Goal: Download file/media

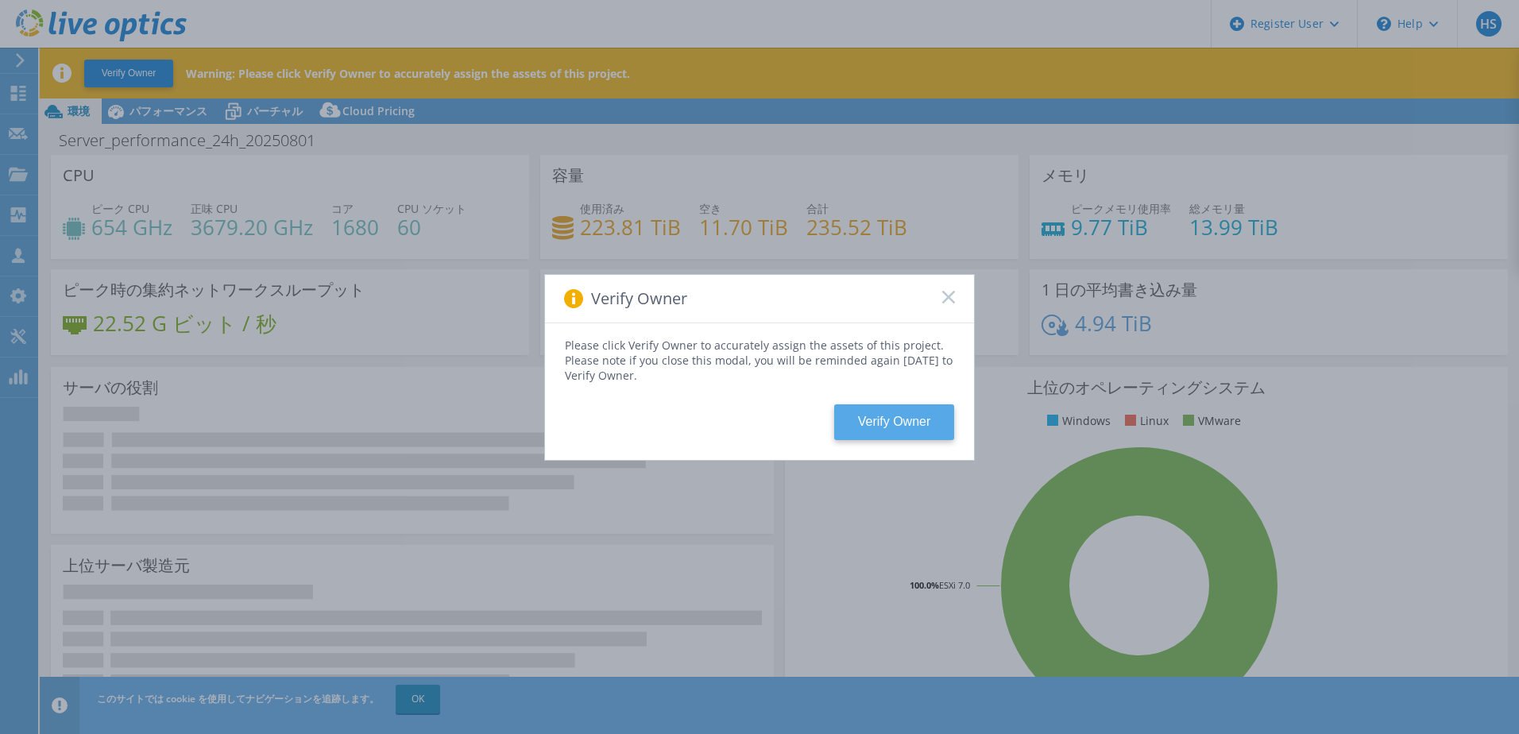
click at [929, 416] on button "Verify Owner" at bounding box center [894, 422] width 120 height 36
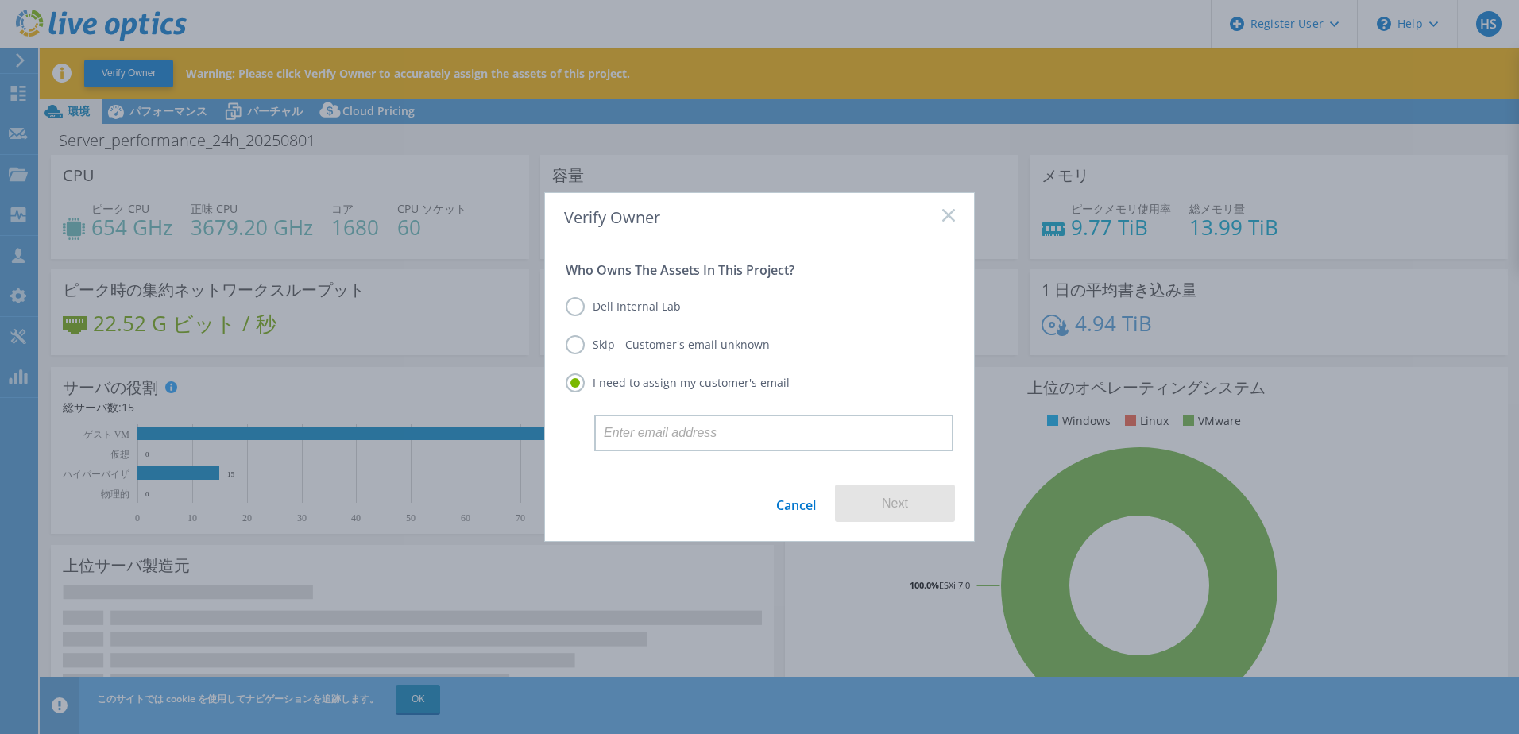
click at [642, 307] on label "Dell Internal Lab" at bounding box center [623, 306] width 115 height 19
click at [0, 0] on input "Dell Internal Lab" at bounding box center [0, 0] width 0 height 0
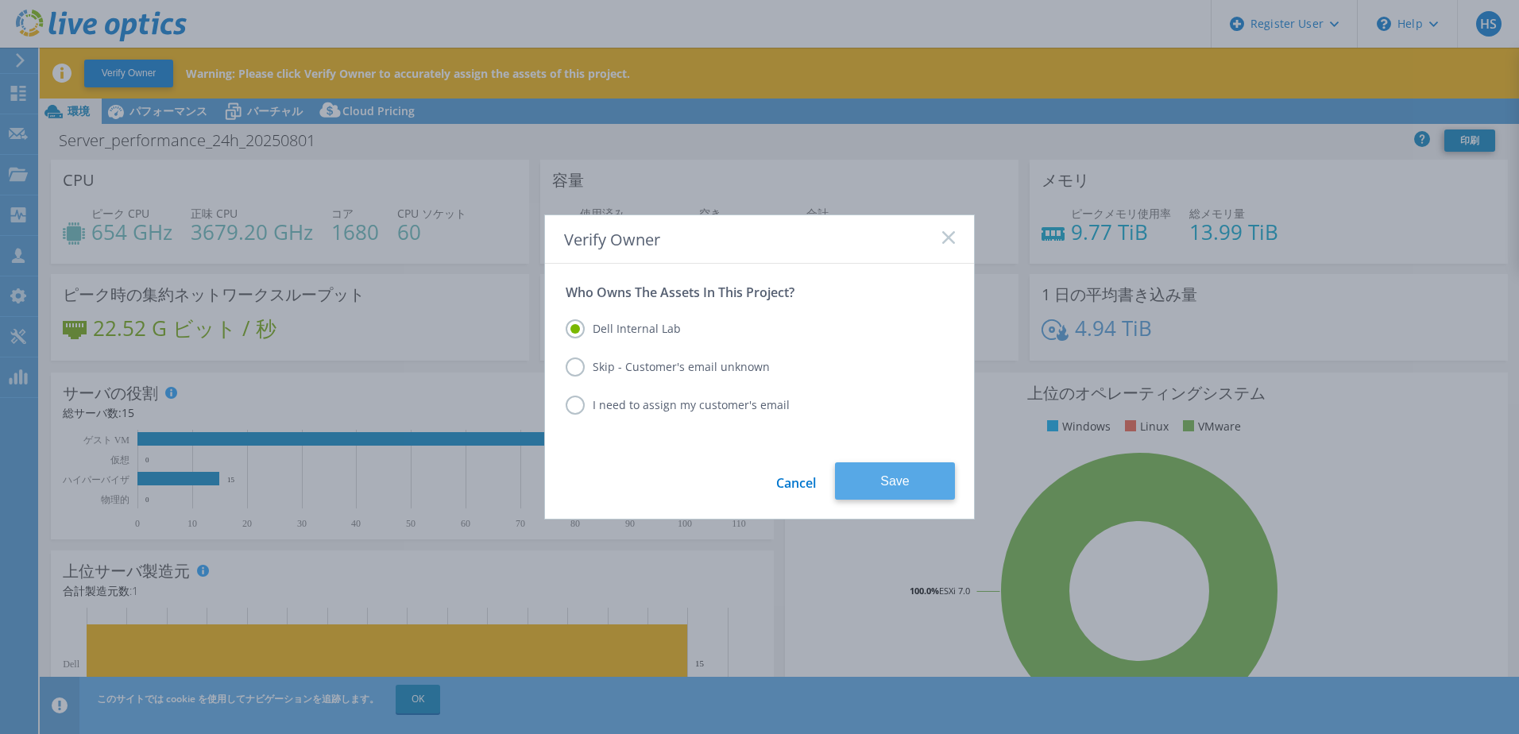
click at [884, 474] on button "Save" at bounding box center [895, 480] width 120 height 37
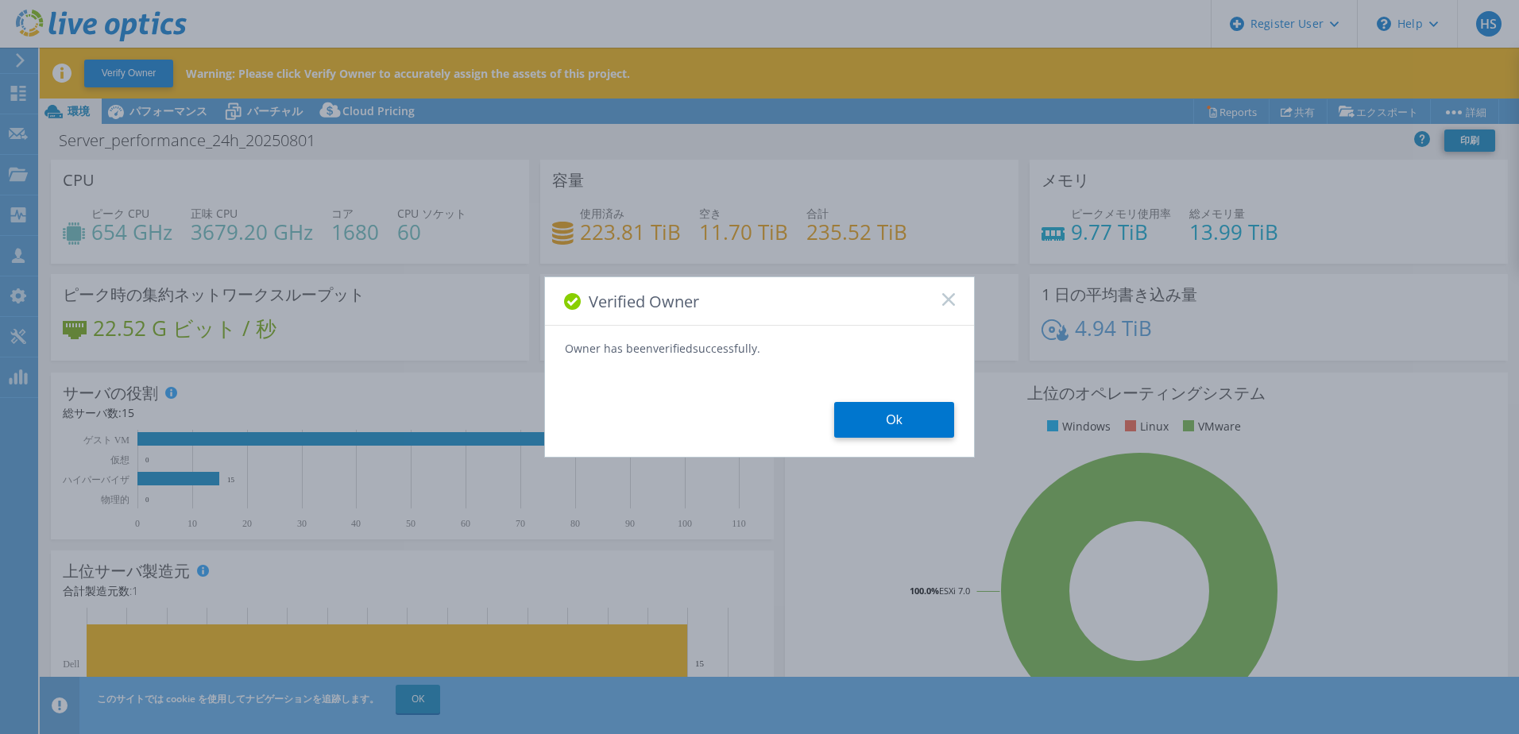
click at [875, 442] on div "Verified Owner Owner has been verified successfully. Ok" at bounding box center [759, 366] width 431 height 181
click at [879, 430] on button "Ok" at bounding box center [894, 420] width 120 height 36
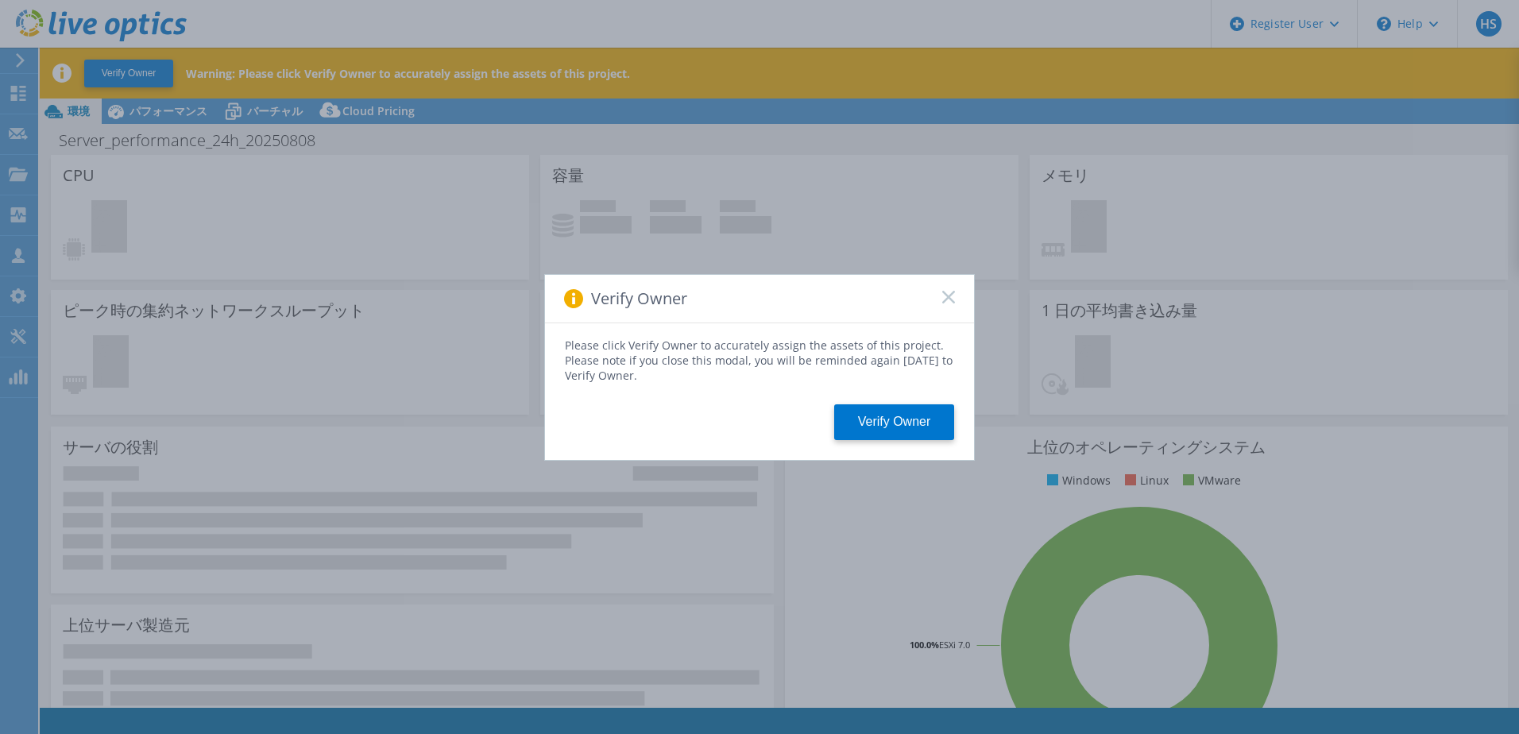
select select "USD"
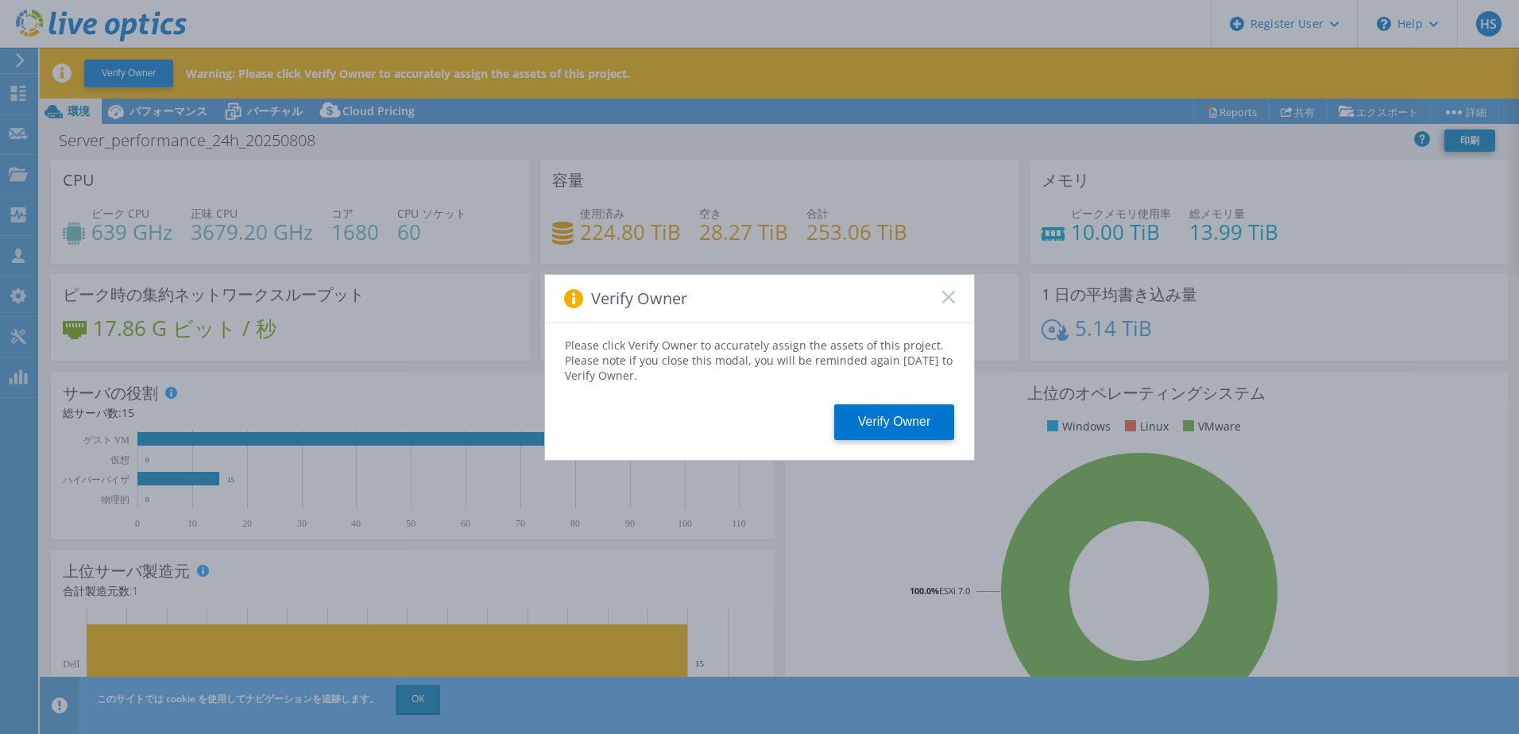
click at [901, 440] on div "Please click Verify Owner to accurately assign the assets of this project. Plea…" at bounding box center [759, 391] width 429 height 137
click at [898, 430] on button "Verify Owner" at bounding box center [894, 422] width 120 height 36
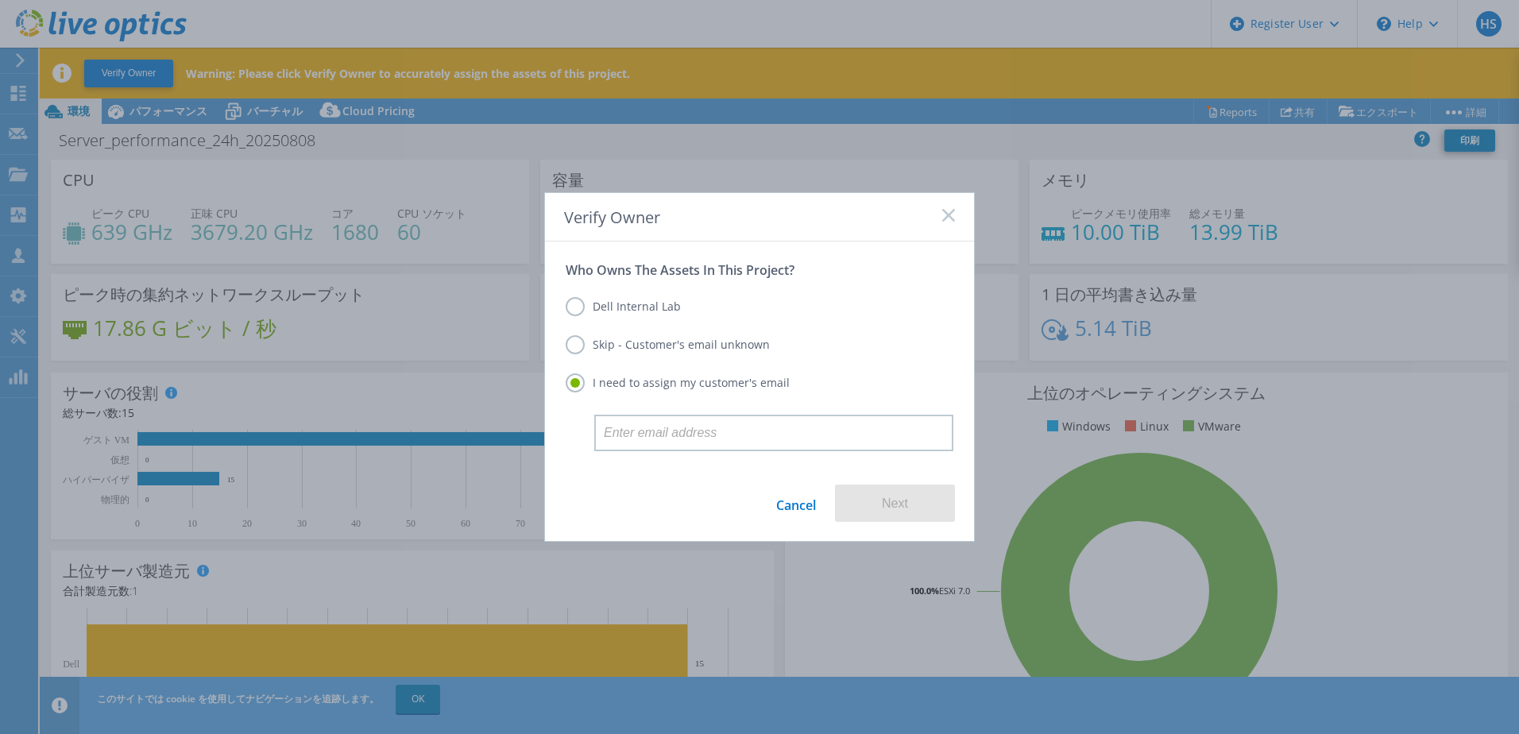
click at [691, 338] on label "Skip - Customer's email unknown" at bounding box center [668, 344] width 204 height 19
click at [0, 0] on input "Skip - Customer's email unknown" at bounding box center [0, 0] width 0 height 0
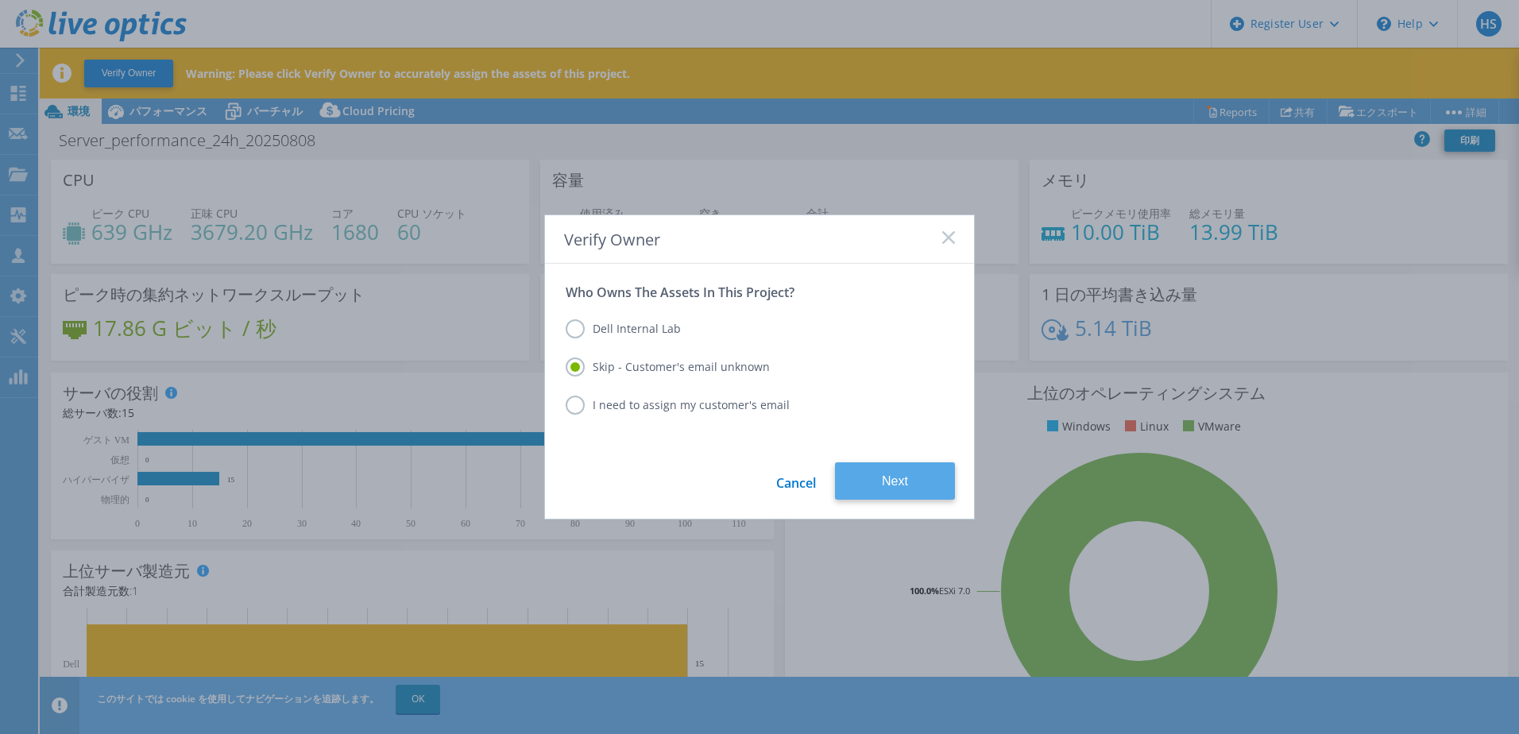
click at [883, 472] on button "Next" at bounding box center [895, 480] width 120 height 37
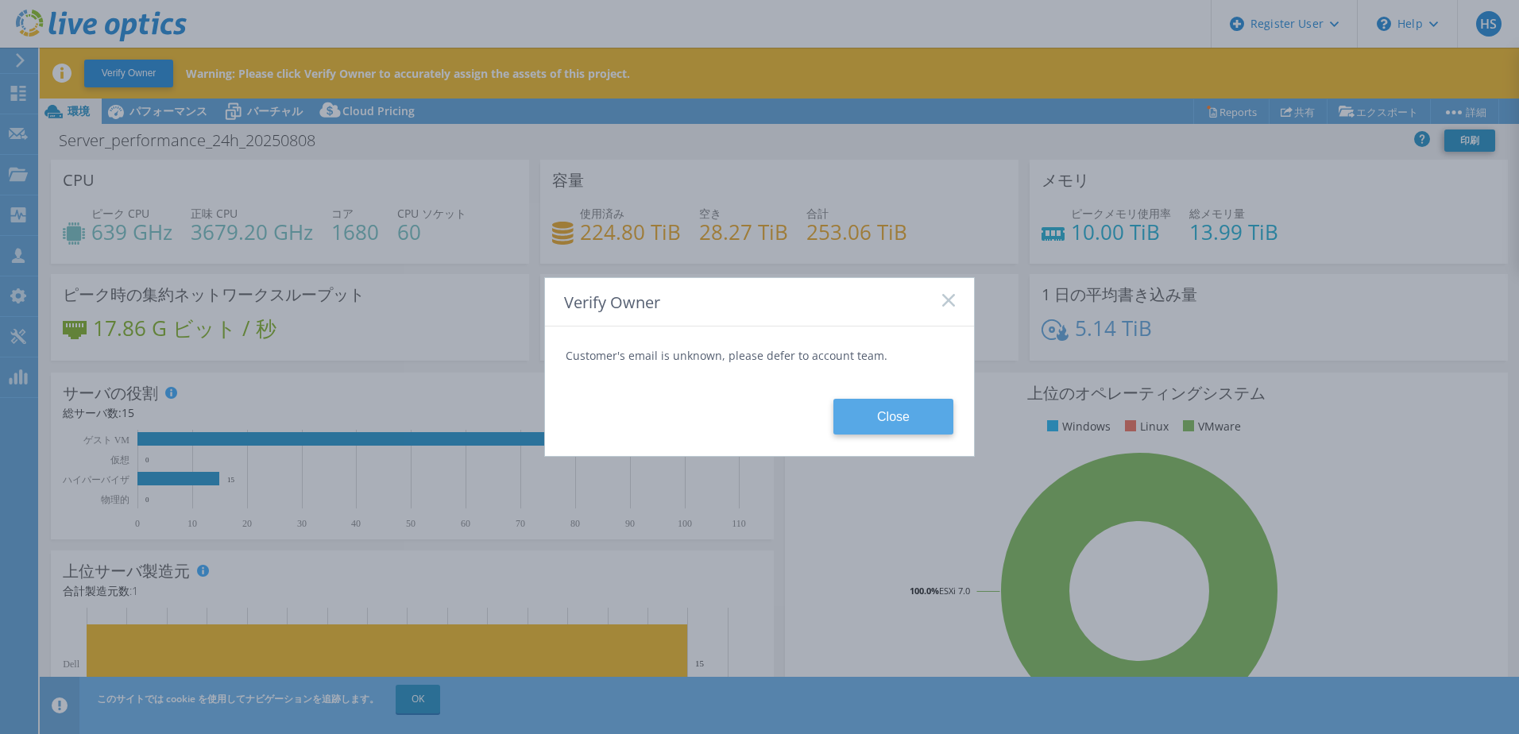
click at [882, 427] on button "Close" at bounding box center [893, 417] width 120 height 36
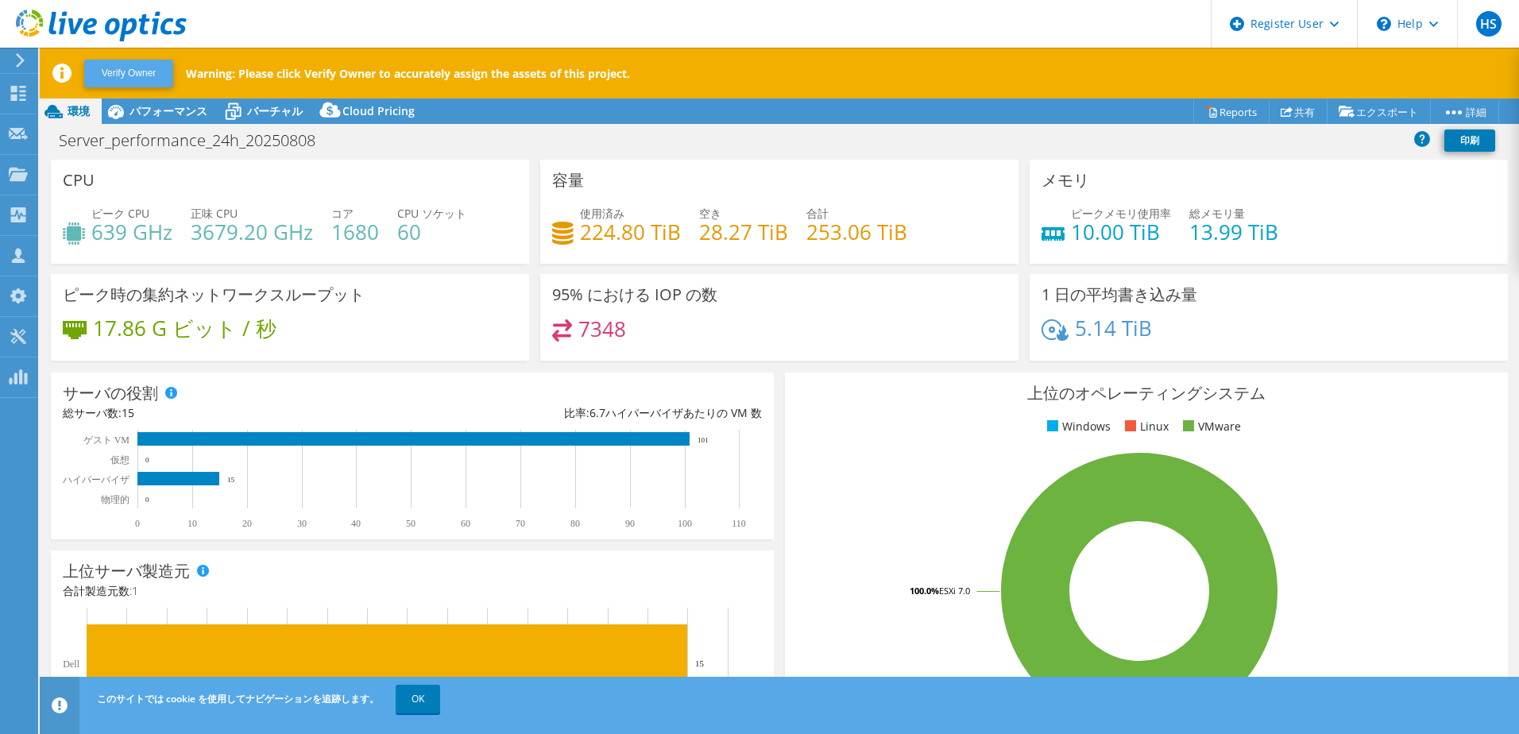
click at [136, 68] on button "Verify Owner" at bounding box center [128, 74] width 89 height 28
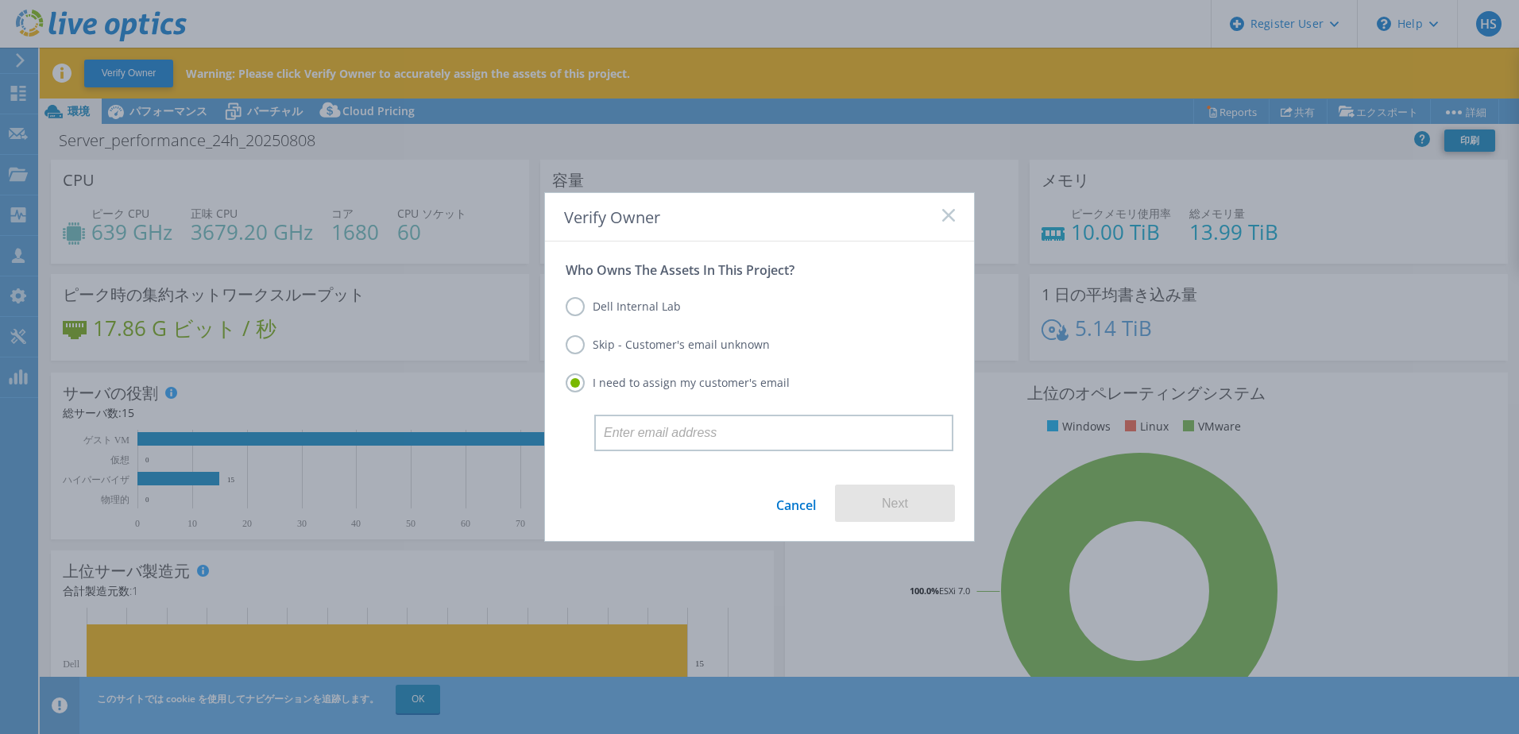
click at [646, 311] on label "Dell Internal Lab" at bounding box center [623, 306] width 115 height 19
click at [0, 0] on input "Dell Internal Lab" at bounding box center [0, 0] width 0 height 0
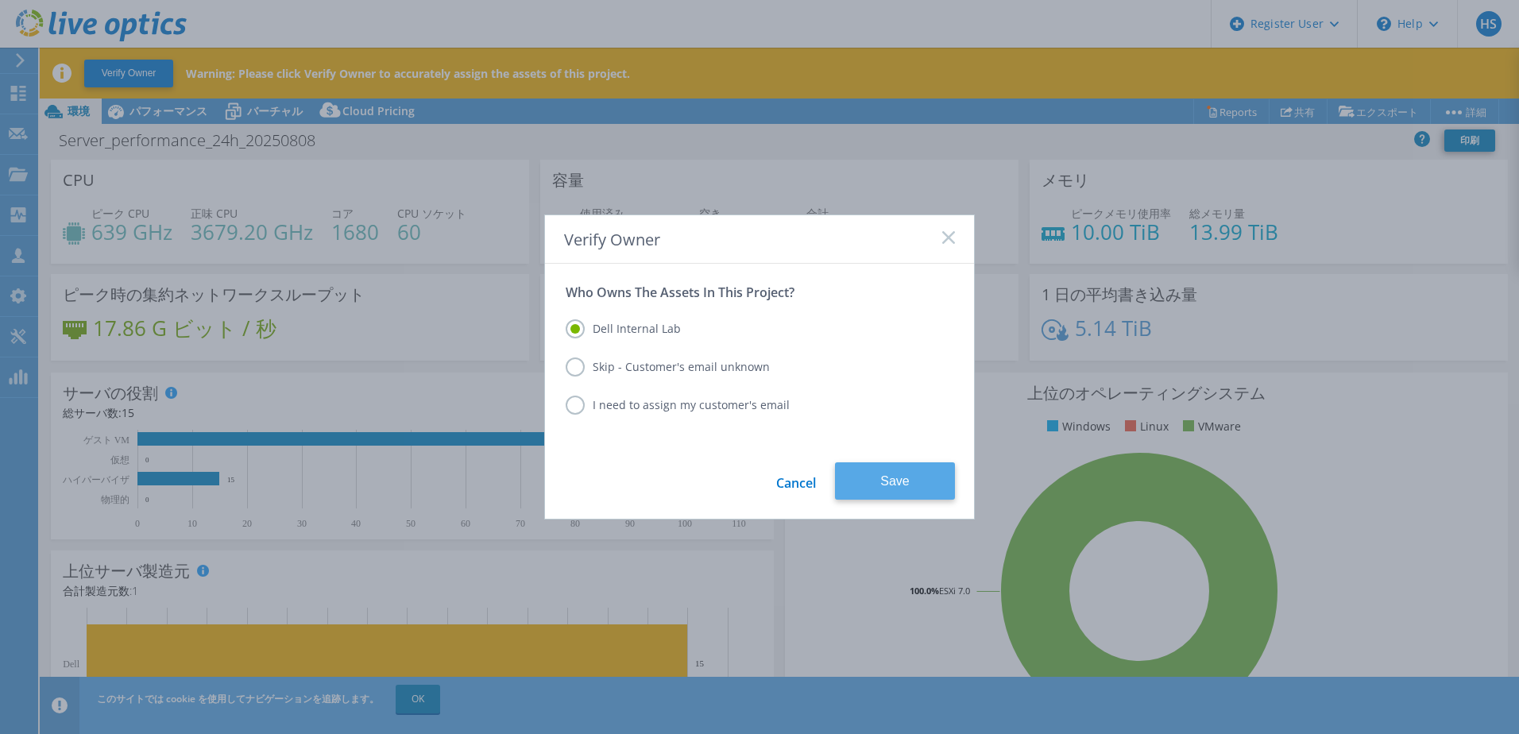
click at [892, 477] on button "Save" at bounding box center [895, 480] width 120 height 37
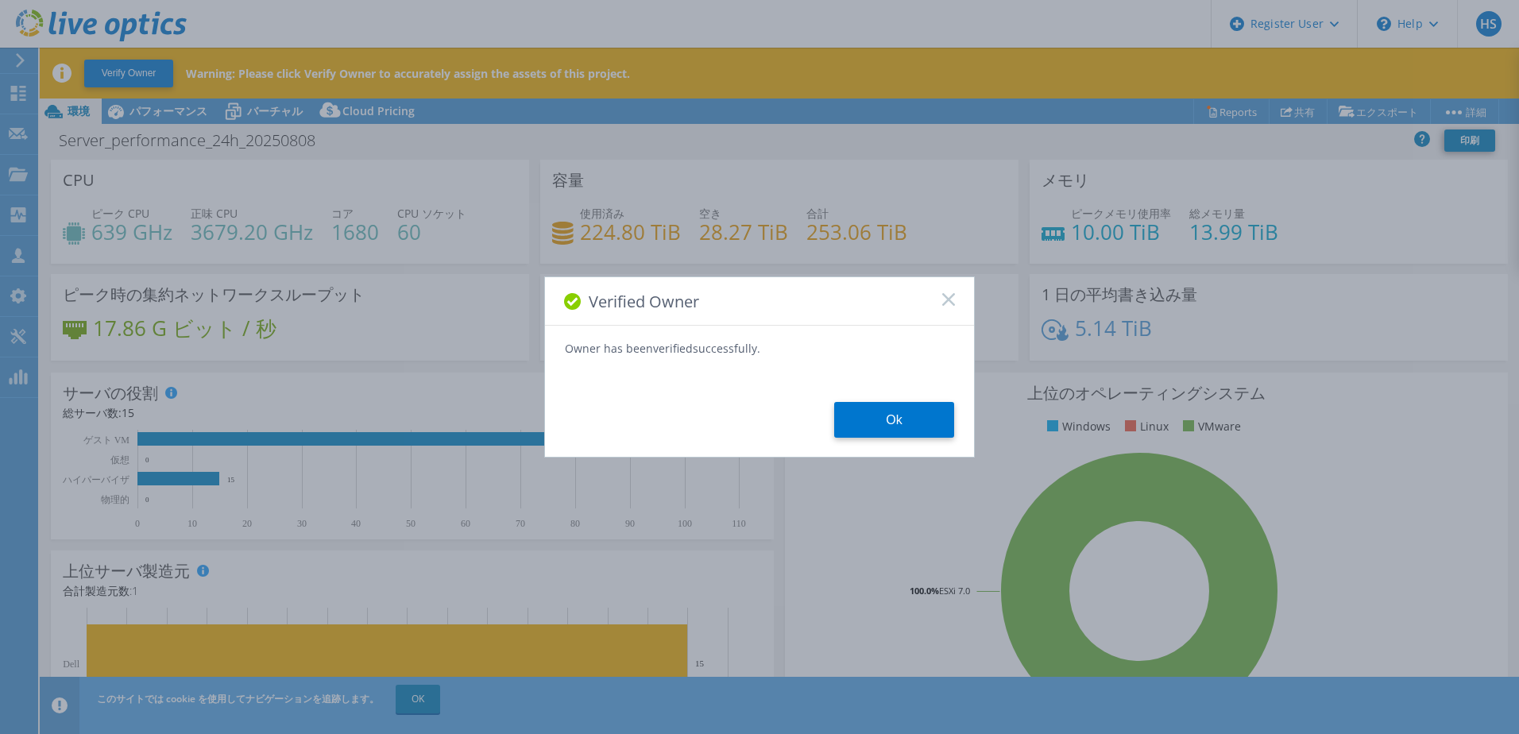
click at [933, 414] on button "Ok" at bounding box center [894, 420] width 120 height 36
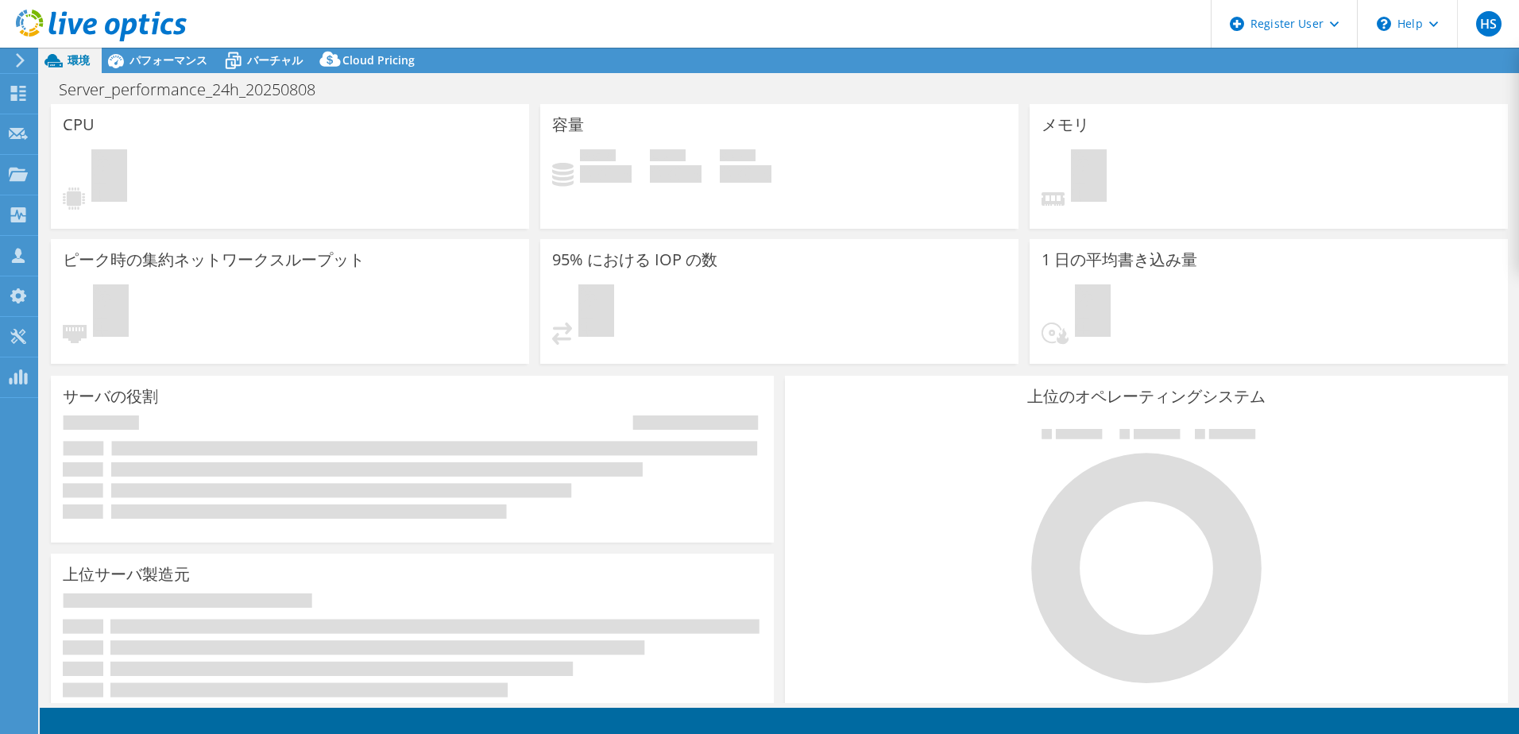
select select "USD"
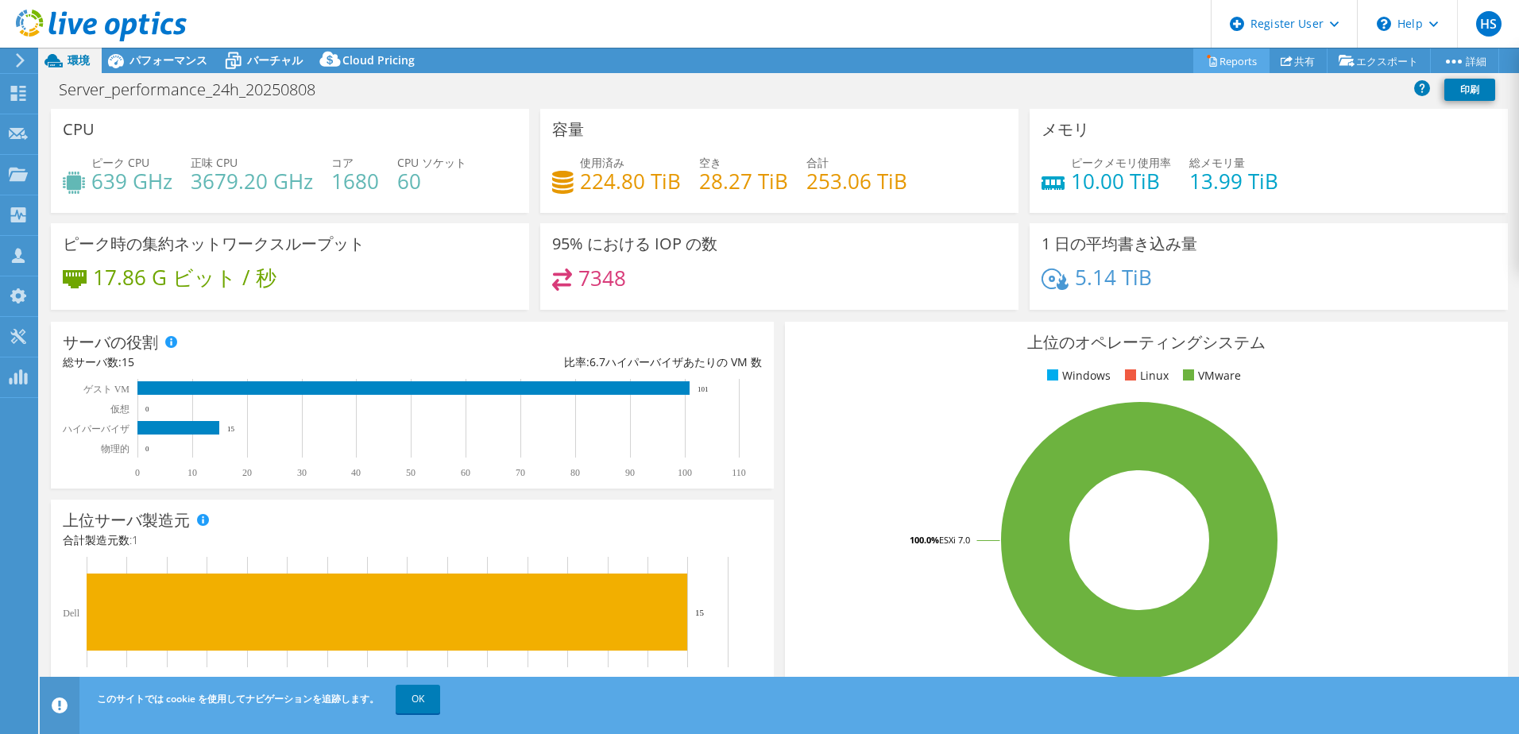
click at [1230, 68] on link "Reports" at bounding box center [1231, 60] width 76 height 25
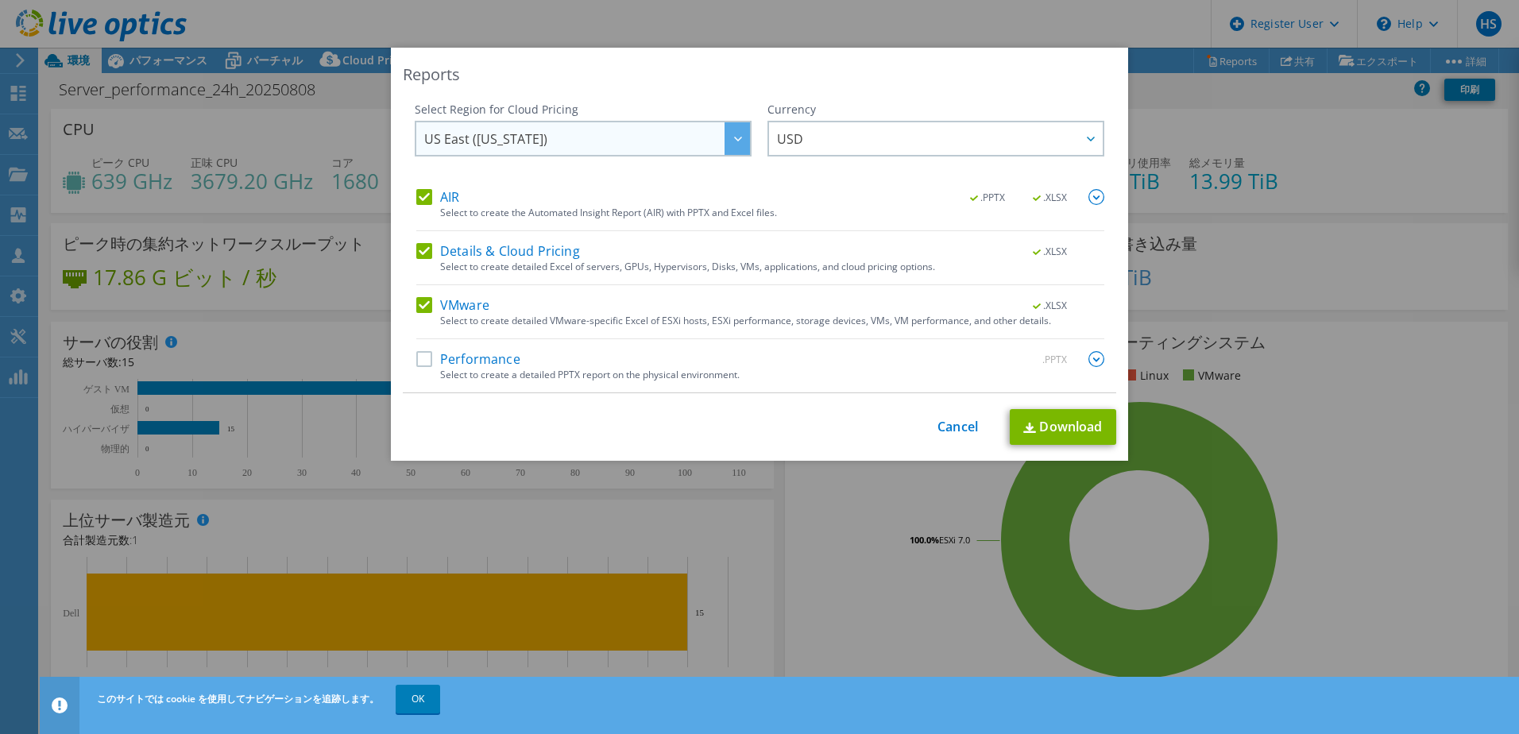
click at [585, 122] on div "US East (Virginia) Asia Pacific (Hong Kong) Asia Pacific (Mumbai) Asia Pacific …" at bounding box center [583, 139] width 337 height 36
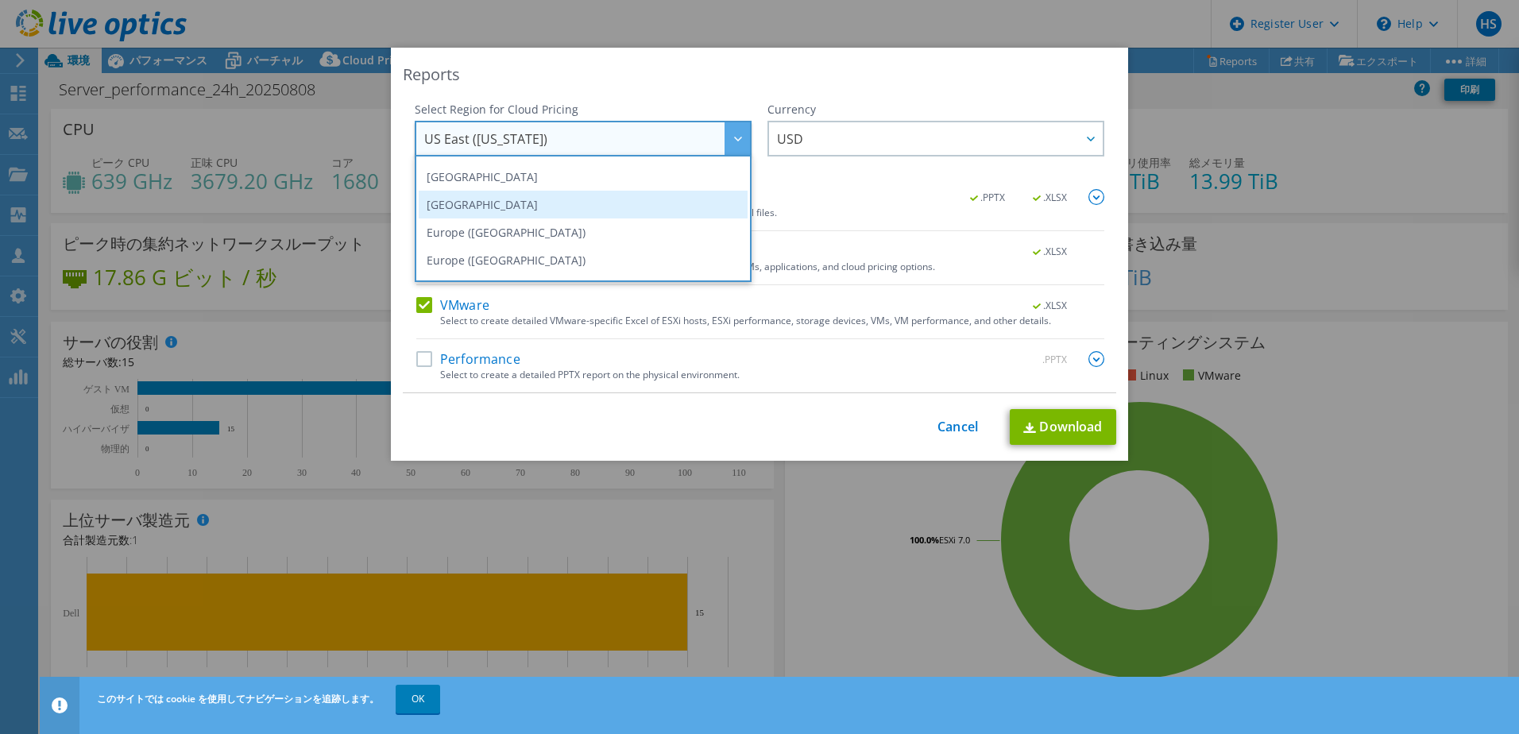
scroll to position [56, 0]
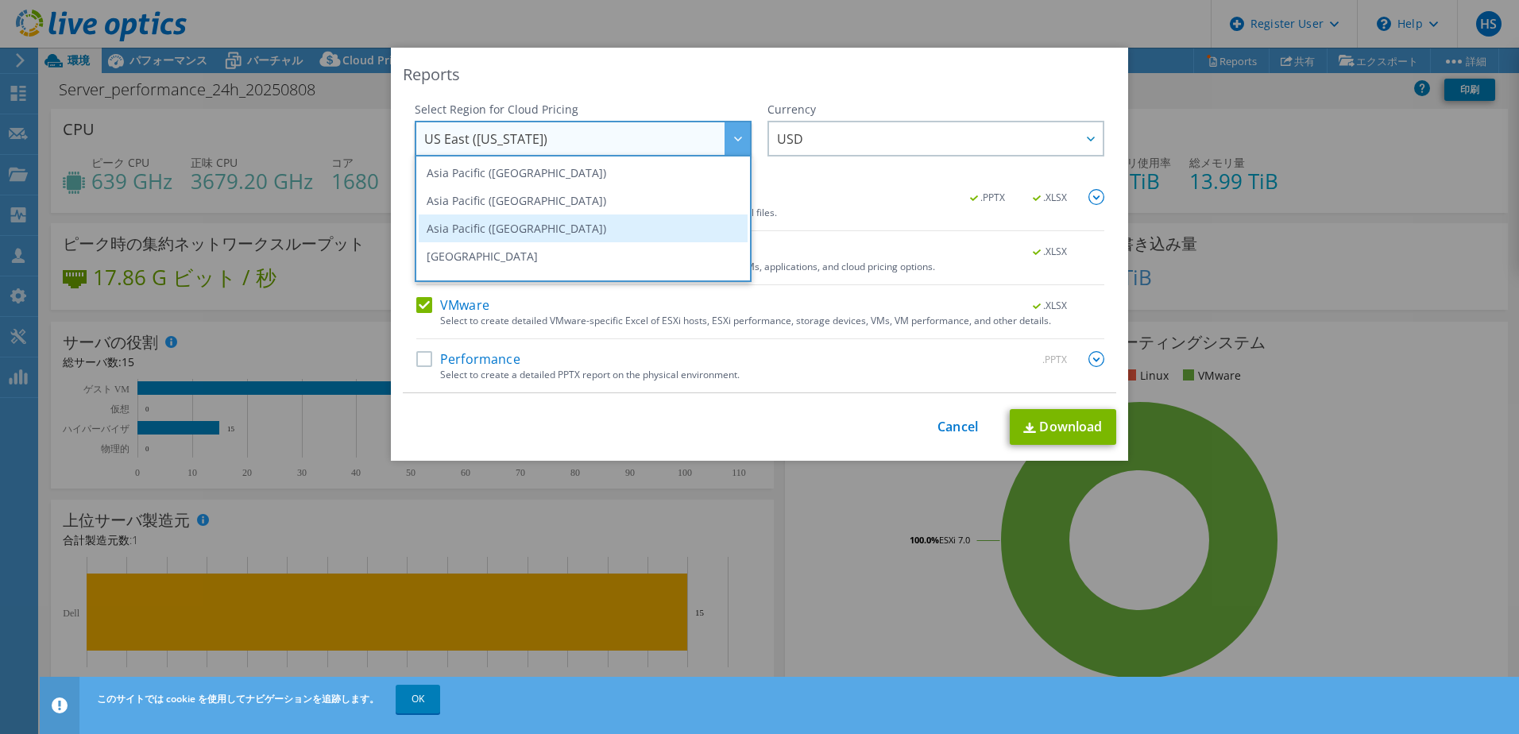
click at [517, 230] on li "Asia Pacific ([GEOGRAPHIC_DATA])" at bounding box center [583, 228] width 329 height 28
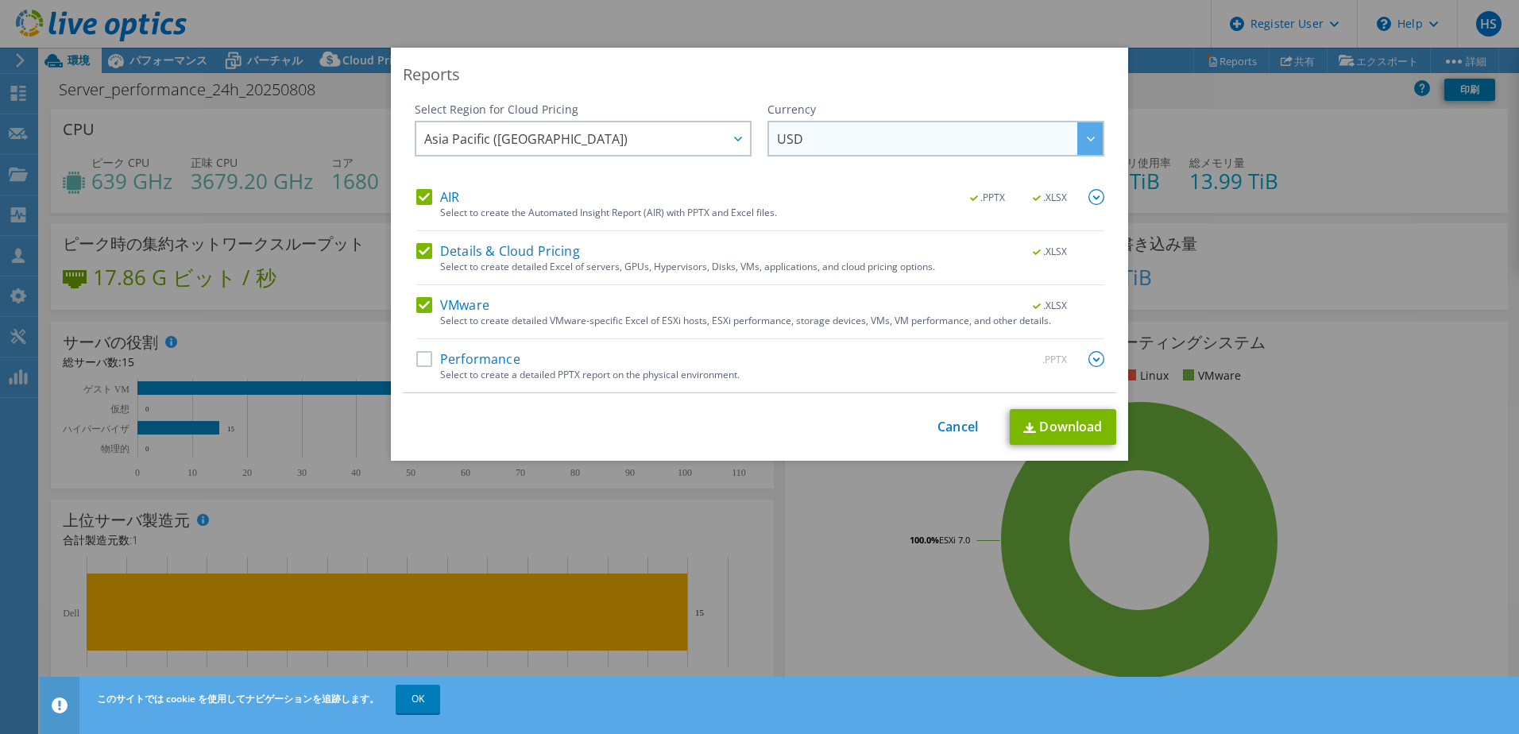
click at [824, 126] on span "USD" at bounding box center [940, 138] width 326 height 33
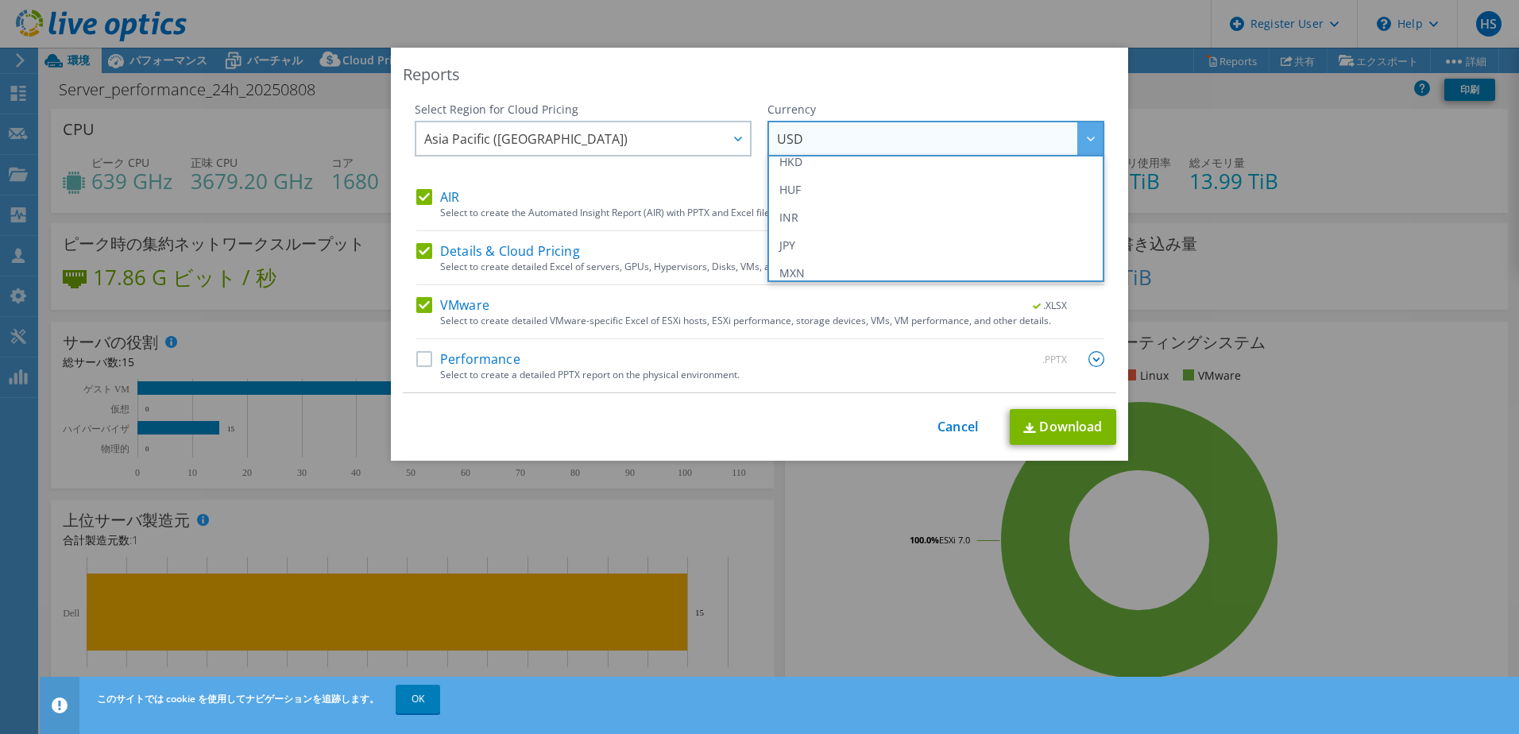
scroll to position [318, 0]
click at [814, 218] on li "JPY" at bounding box center [935, 217] width 329 height 28
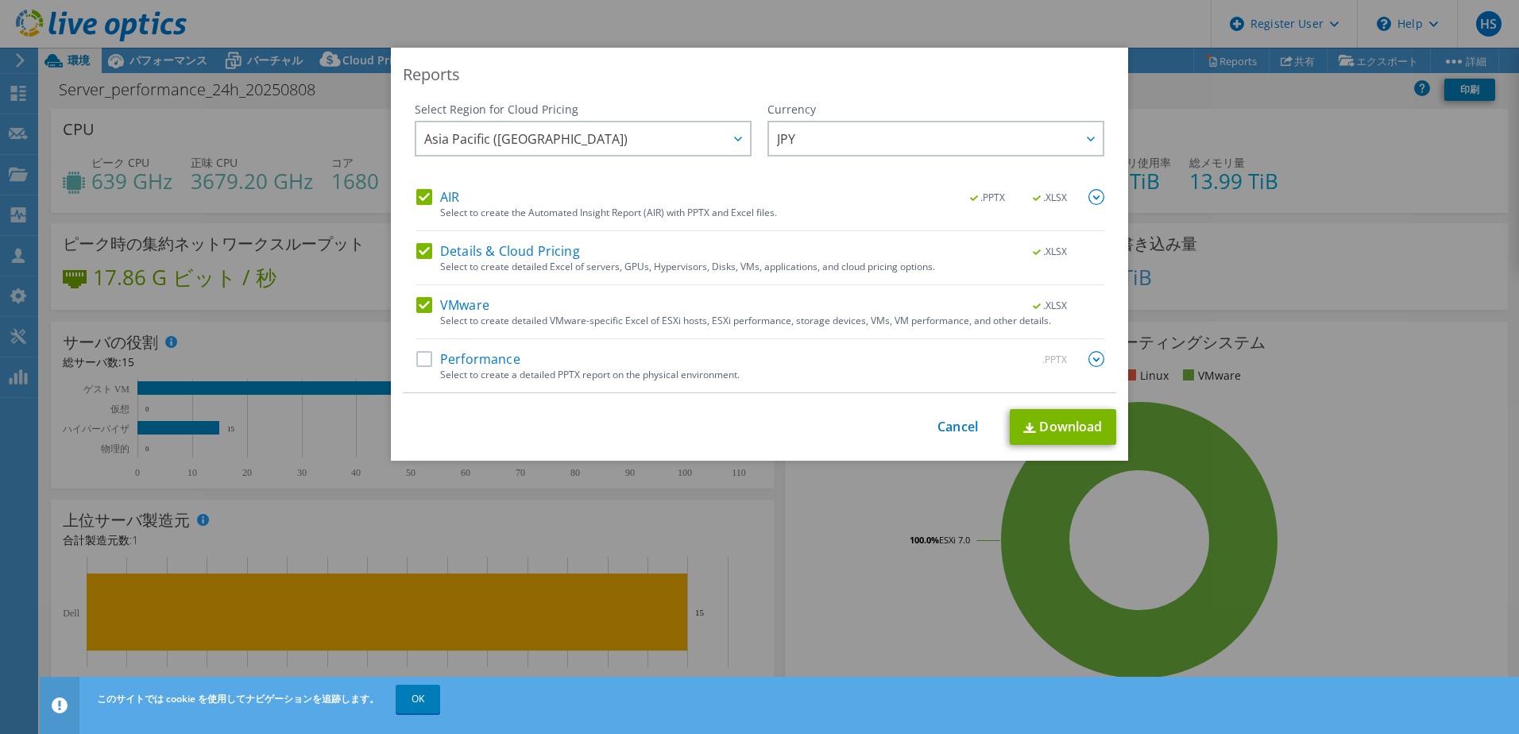
click at [419, 359] on label "Performance" at bounding box center [468, 359] width 104 height 16
click at [0, 0] on input "Performance" at bounding box center [0, 0] width 0 height 0
click at [1080, 362] on div ".PPTX" at bounding box center [1058, 359] width 92 height 17
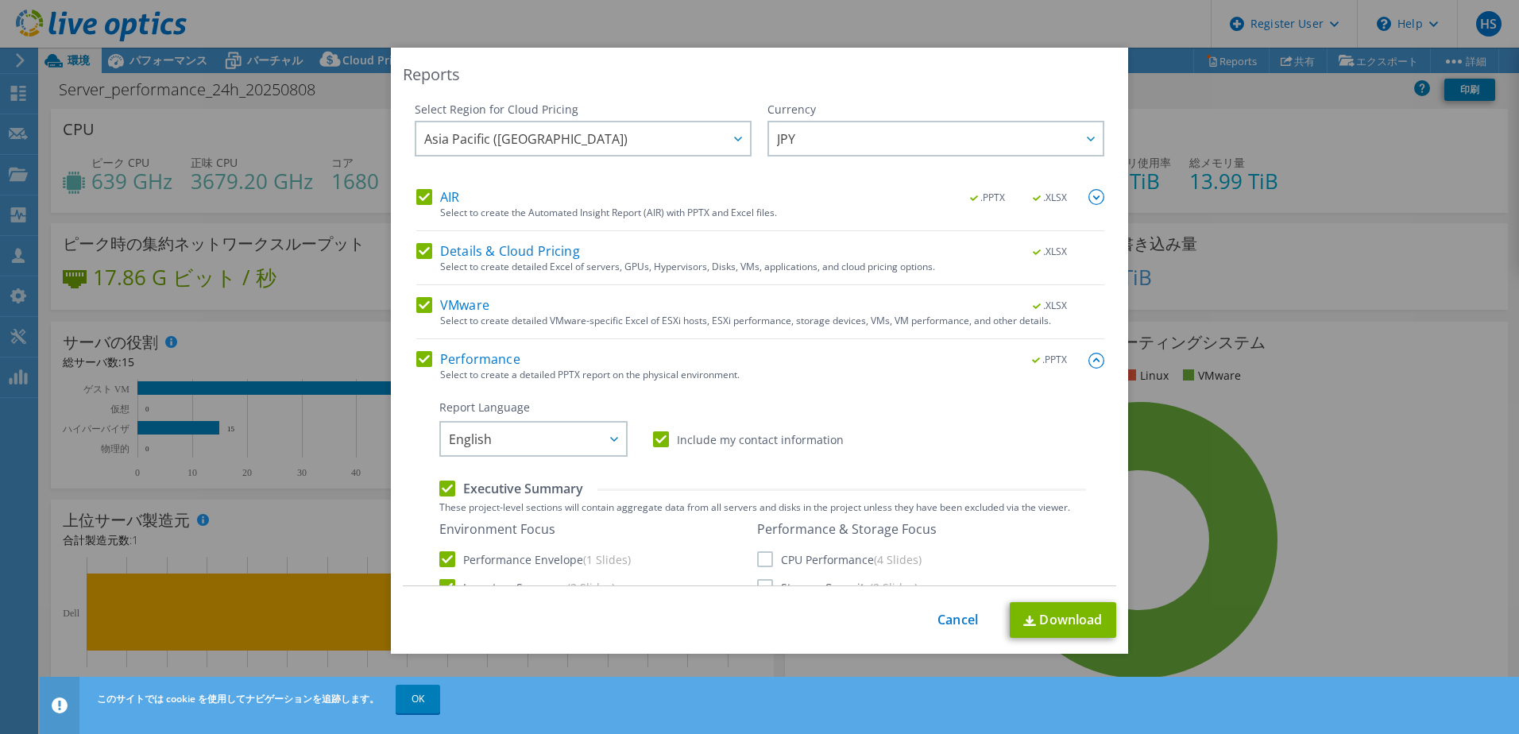
click at [1080, 184] on div "Currency ARS AUD BRL CAD CHF CLP CNY DKK EUR GBP HKD HUF INR JPY MXN MYR NOK NZ…" at bounding box center [935, 145] width 337 height 87
click at [1069, 193] on div ".PPTX .XLSX" at bounding box center [1027, 197] width 153 height 17
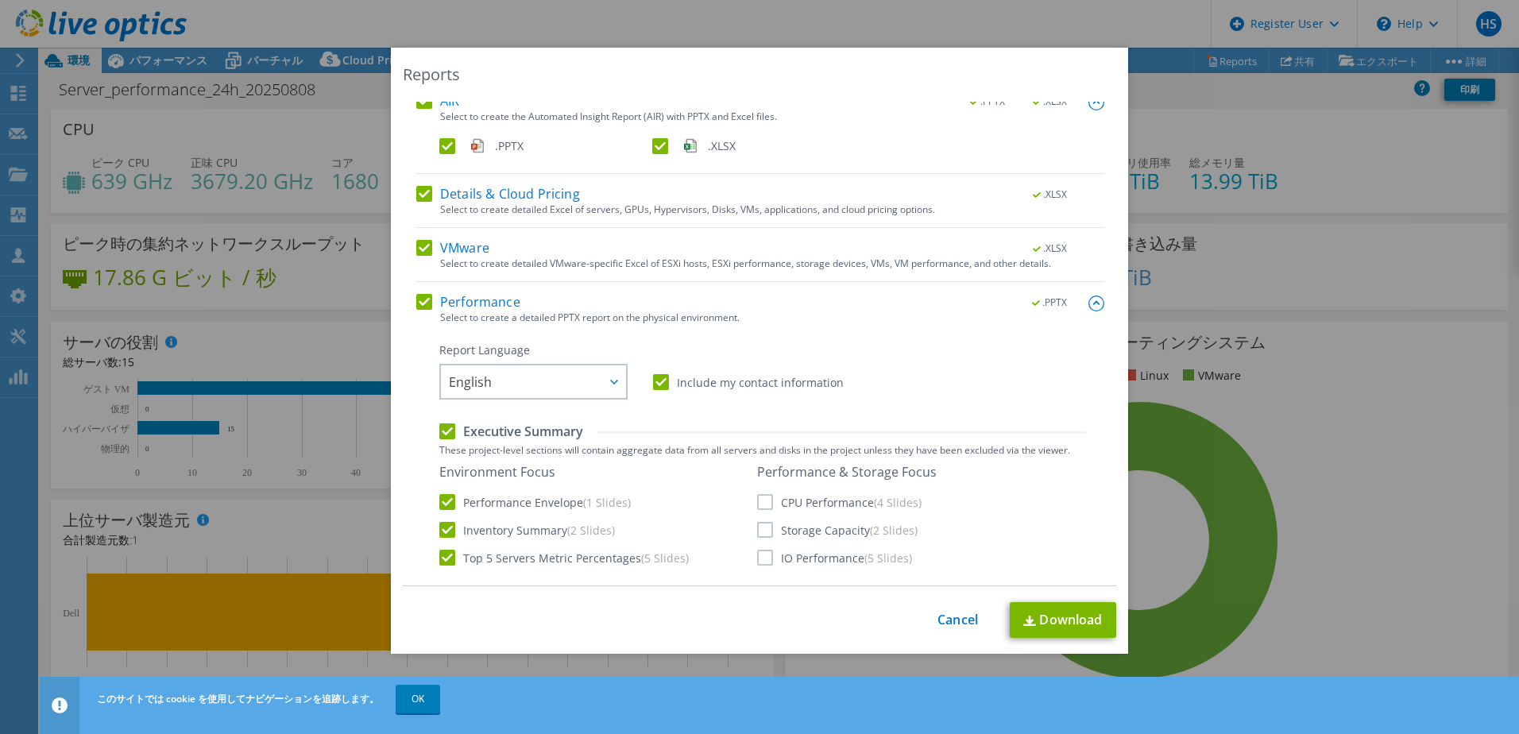
scroll to position [238, 0]
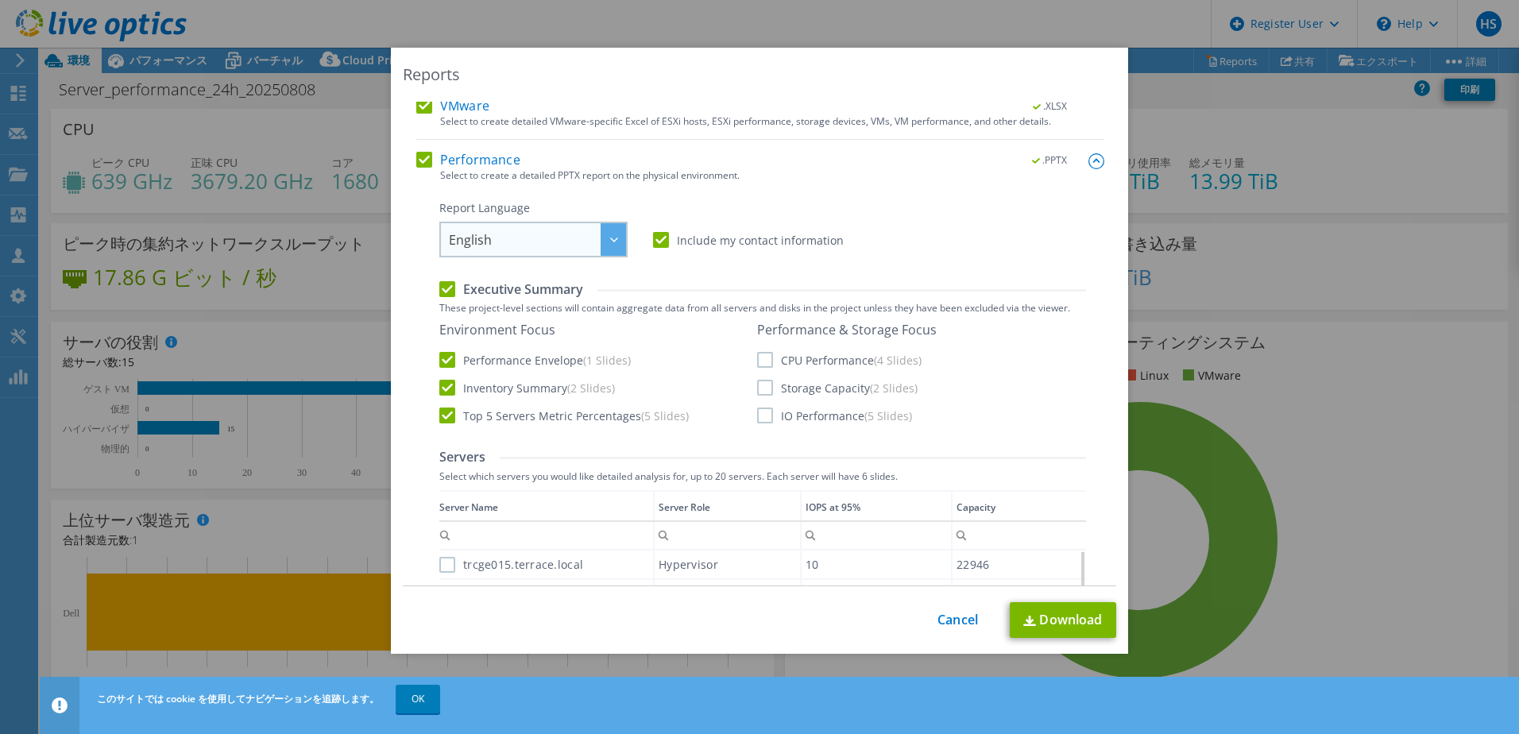
click at [542, 241] on span "English" at bounding box center [537, 239] width 177 height 33
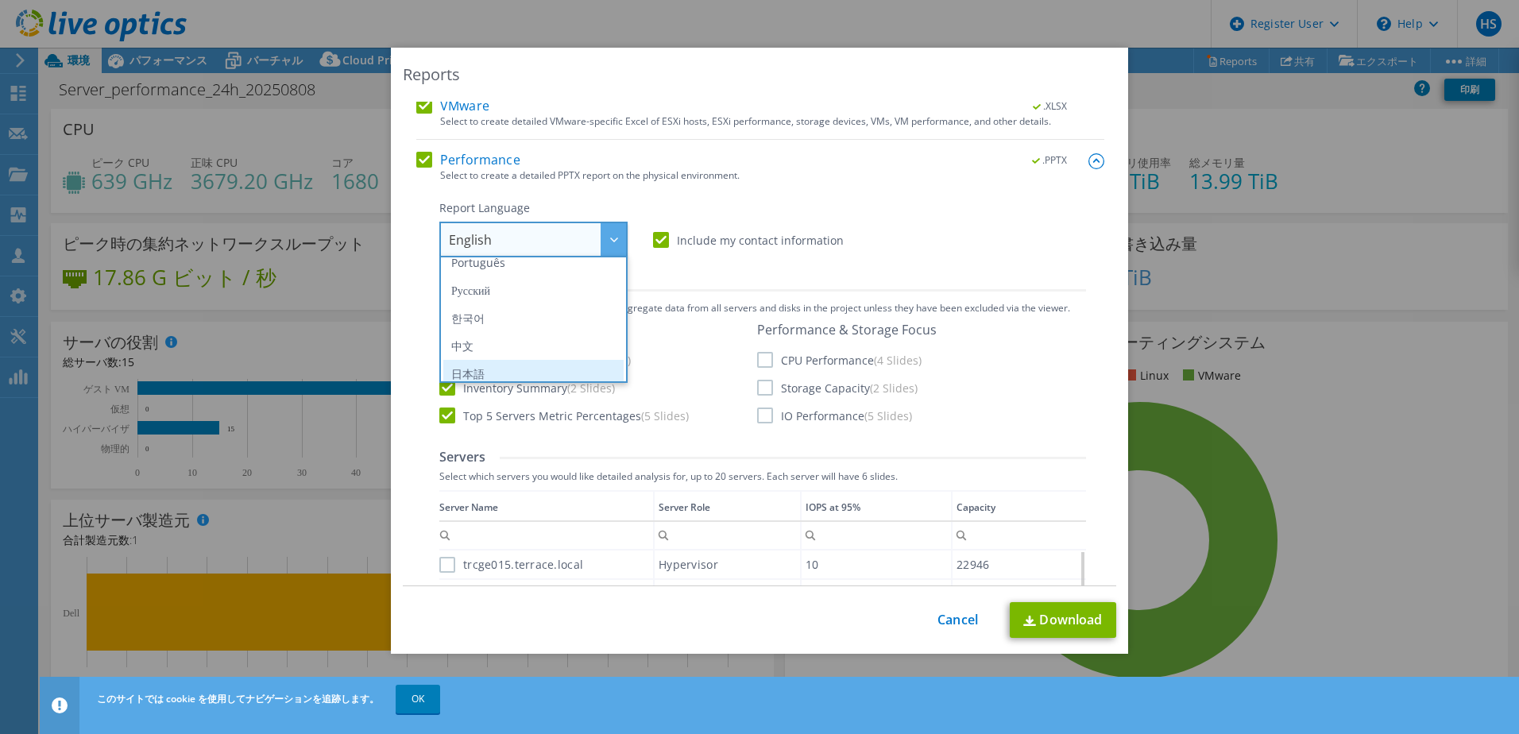
scroll to position [187, 0]
click at [492, 357] on li "日本語" at bounding box center [533, 365] width 180 height 28
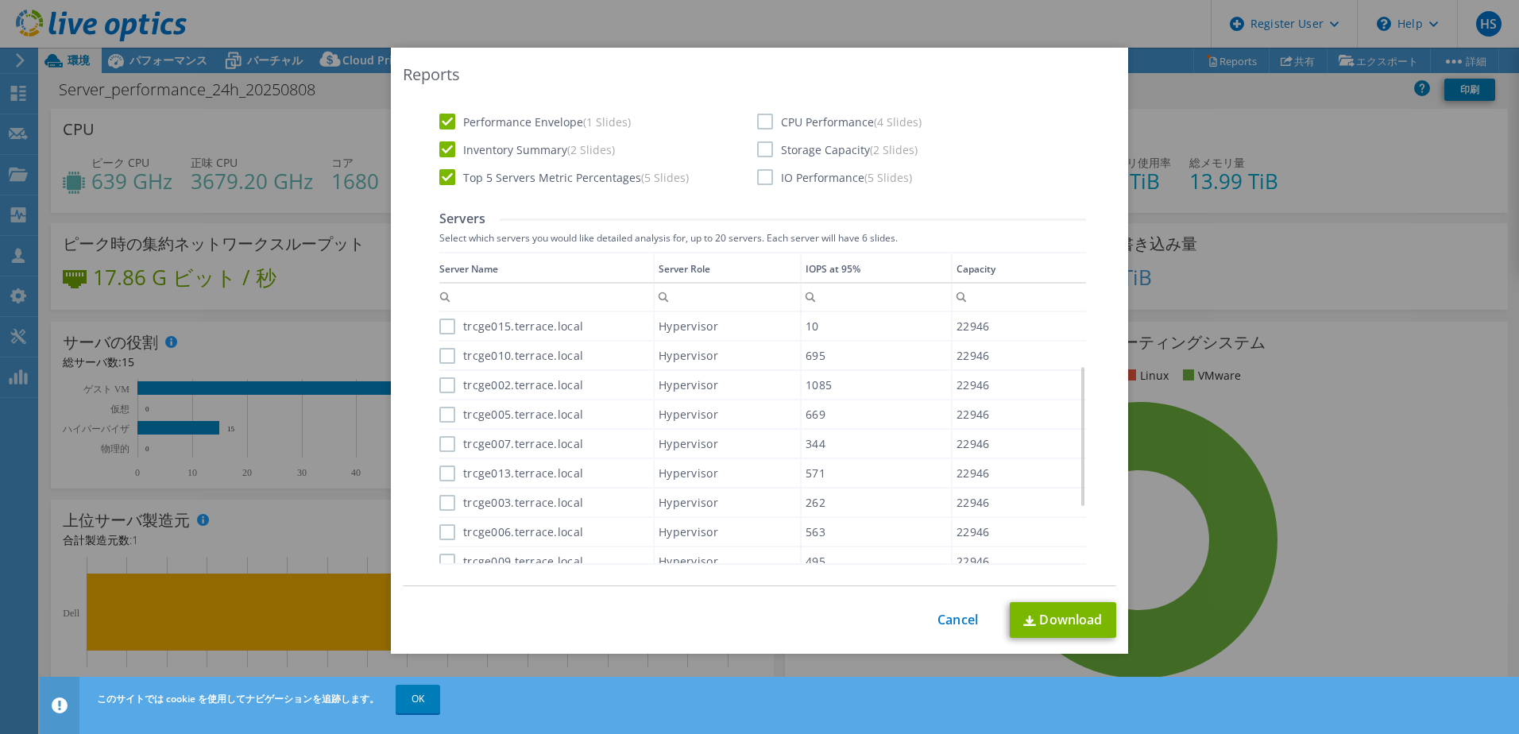
scroll to position [556, 0]
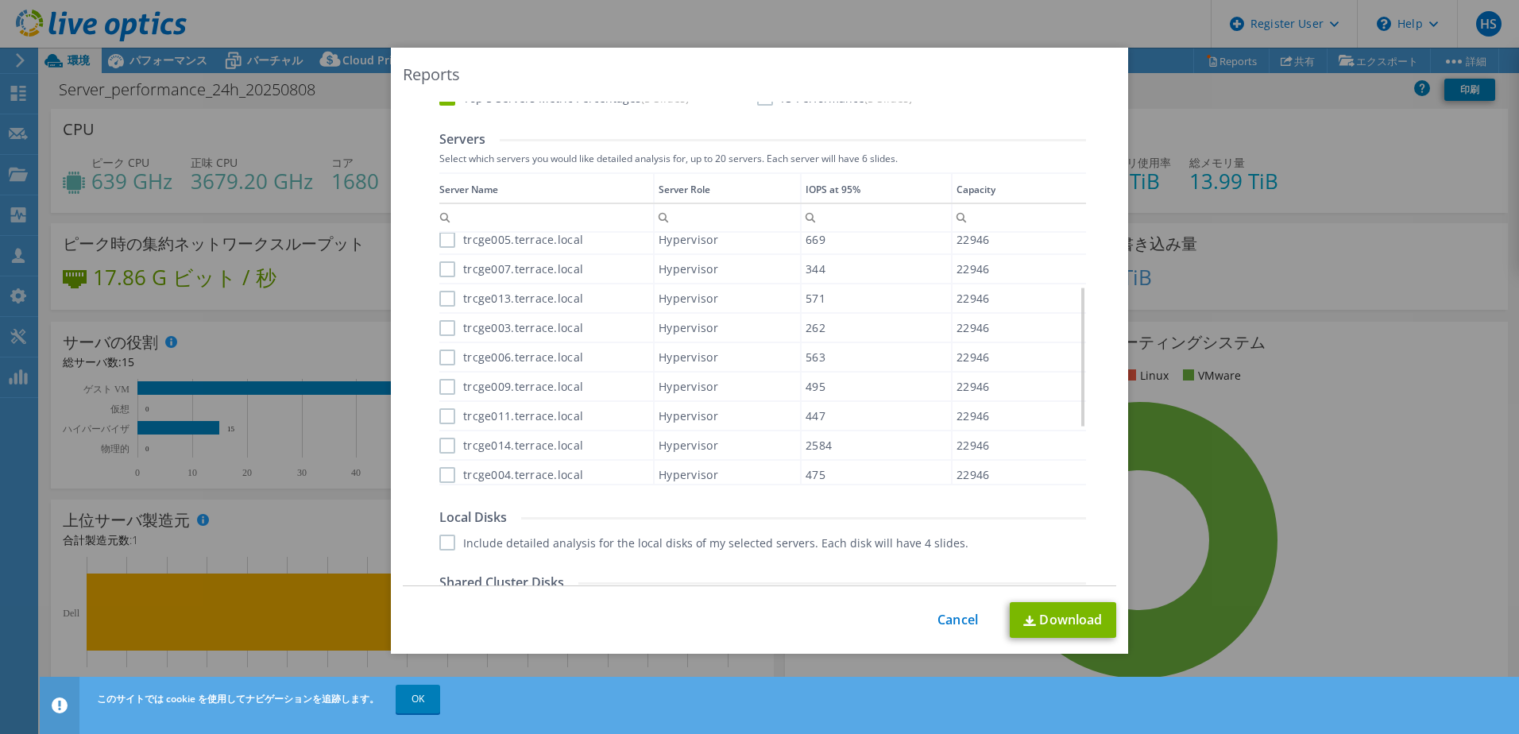
click at [439, 239] on div "Data grid" at bounding box center [440, 323] width 2 height 302
click at [439, 261] on div "Data grid" at bounding box center [440, 323] width 2 height 302
click at [439, 270] on label "trcge007.terrace.local" at bounding box center [511, 269] width 144 height 16
click at [0, 0] on input "trcge007.terrace.local" at bounding box center [0, 0] width 0 height 0
click at [443, 243] on label "trcge005.terrace.local" at bounding box center [511, 240] width 144 height 16
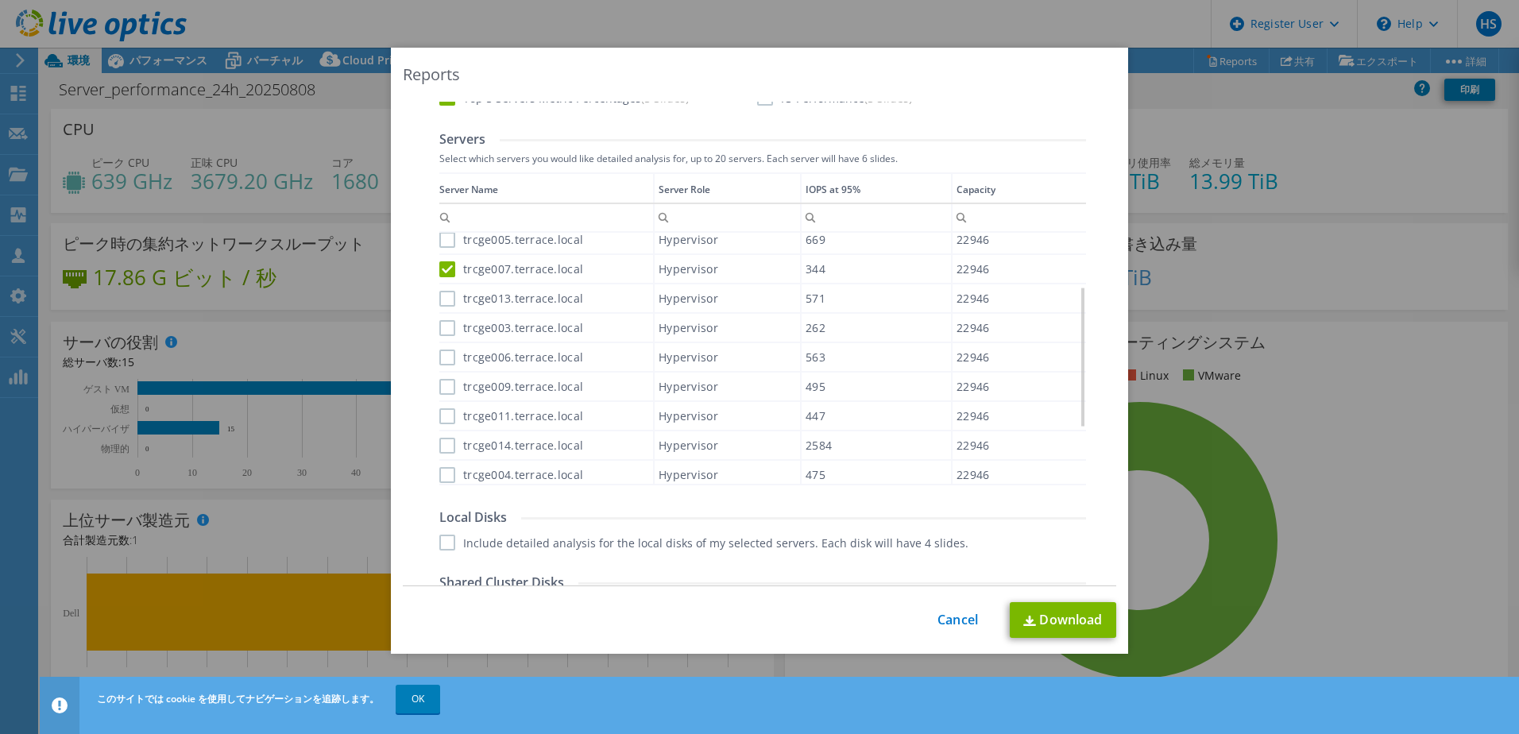
click at [0, 0] on input "trcge005.terrace.local" at bounding box center [0, 0] width 0 height 0
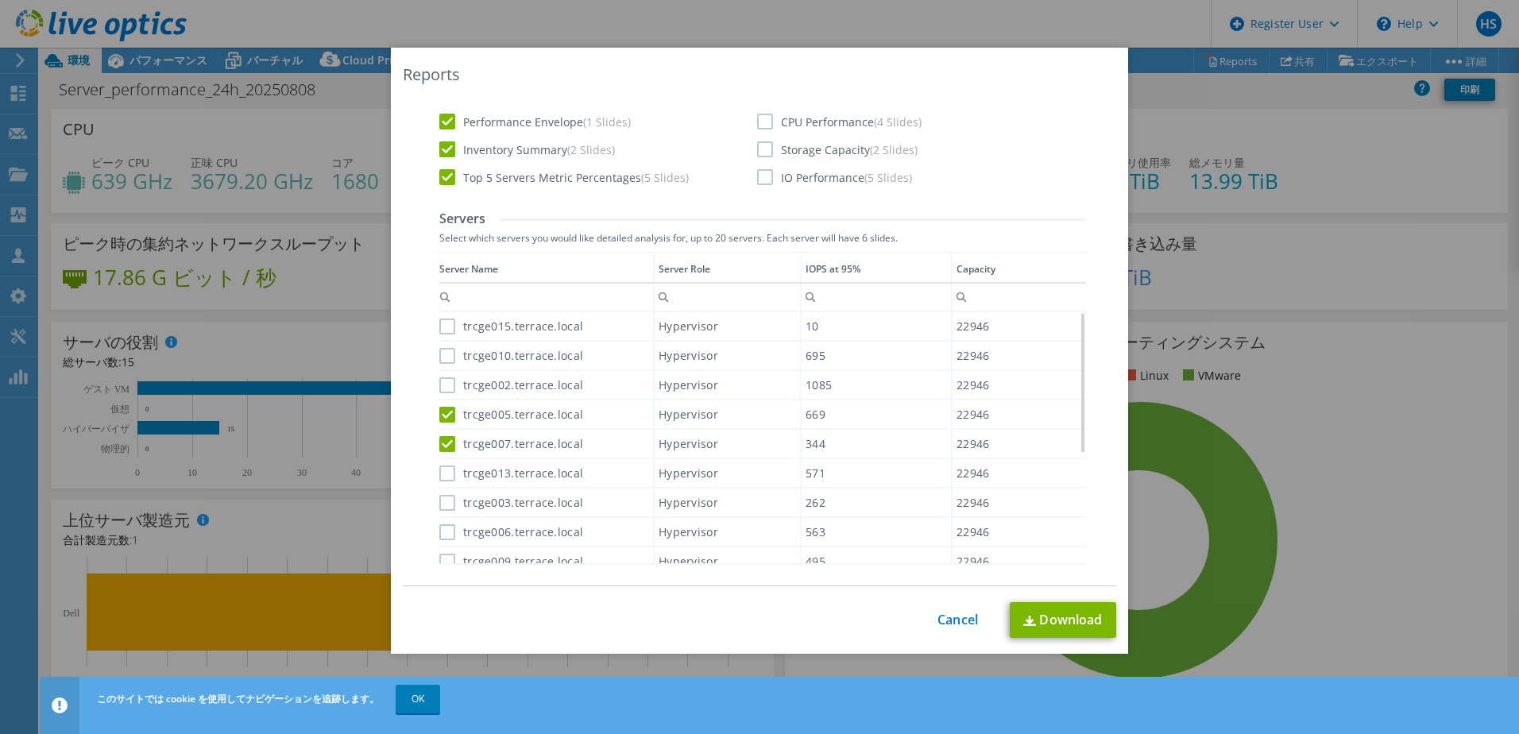
click at [442, 327] on label "trcge015.terrace.local" at bounding box center [511, 327] width 144 height 16
click at [0, 0] on input "trcge015.terrace.local" at bounding box center [0, 0] width 0 height 0
click at [441, 354] on label "trcge010.terrace.local" at bounding box center [511, 356] width 144 height 16
click at [0, 0] on input "trcge010.terrace.local" at bounding box center [0, 0] width 0 height 0
click at [442, 379] on label "trcge002.terrace.local" at bounding box center [511, 385] width 144 height 16
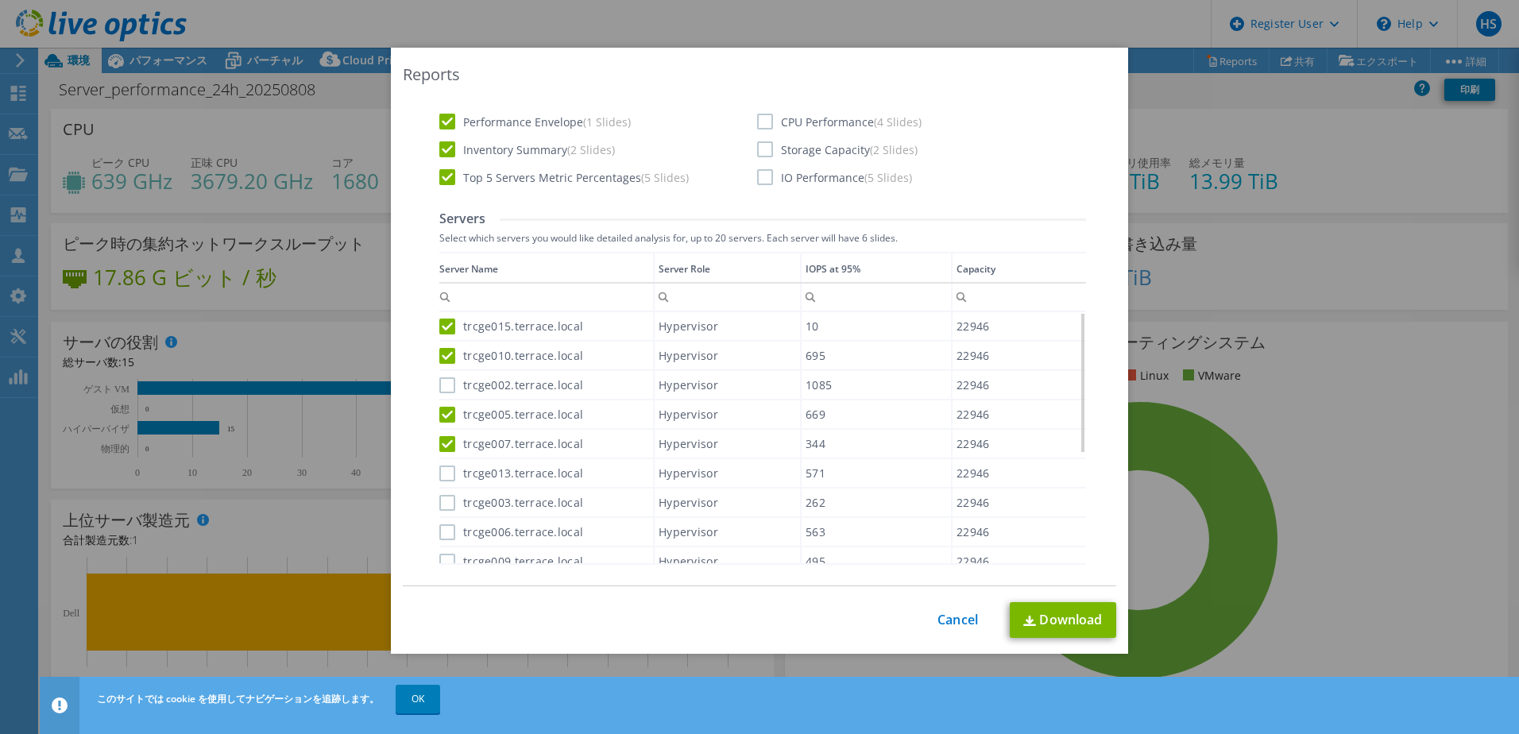
click at [0, 0] on input "trcge002.terrace.local" at bounding box center [0, 0] width 0 height 0
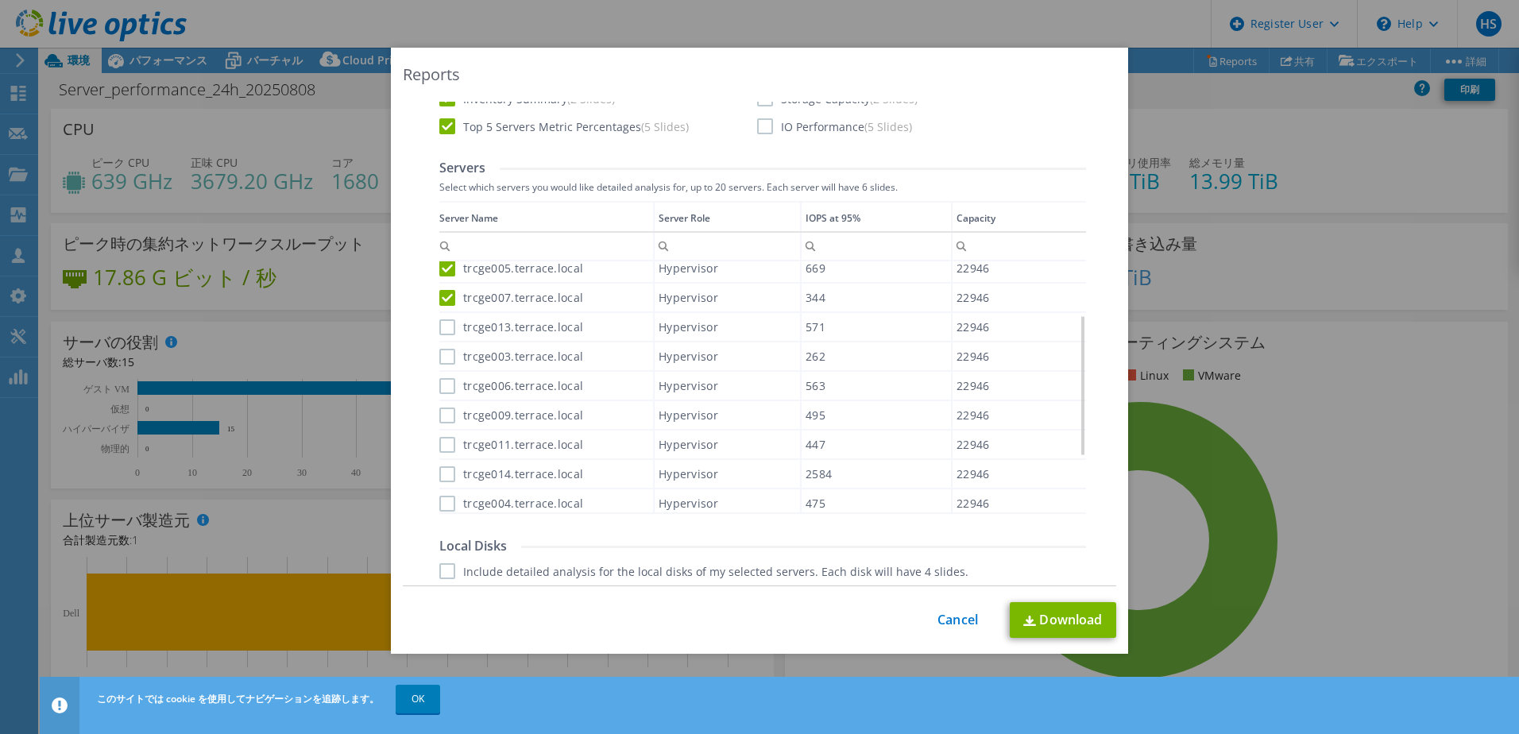
scroll to position [556, 0]
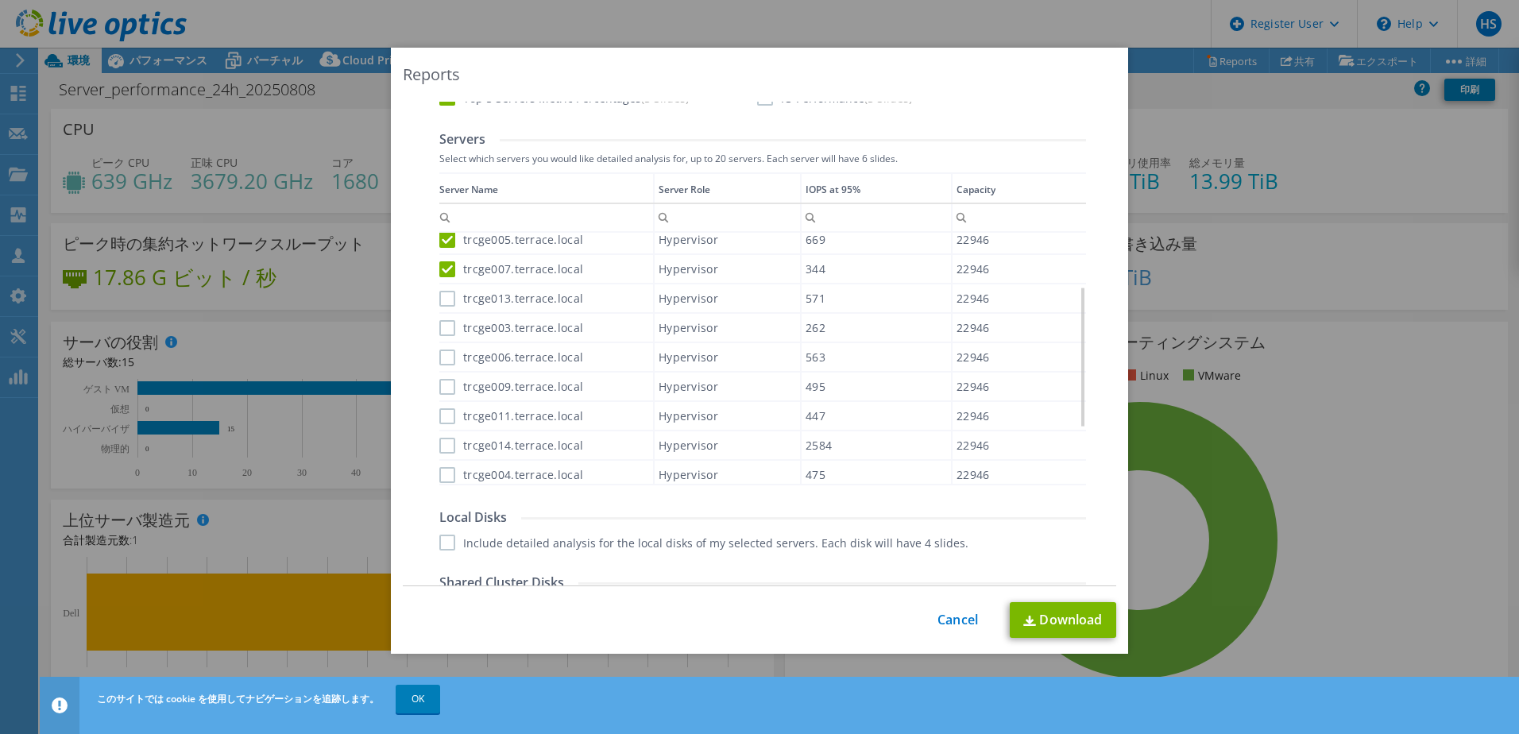
click at [442, 302] on label "trcge013.terrace.local" at bounding box center [511, 299] width 144 height 16
click at [0, 0] on input "trcge013.terrace.local" at bounding box center [0, 0] width 0 height 0
click at [439, 334] on label "trcge003.terrace.local" at bounding box center [511, 328] width 144 height 16
click at [0, 0] on input "trcge003.terrace.local" at bounding box center [0, 0] width 0 height 0
click at [440, 352] on label "trcge006.terrace.local" at bounding box center [511, 358] width 144 height 16
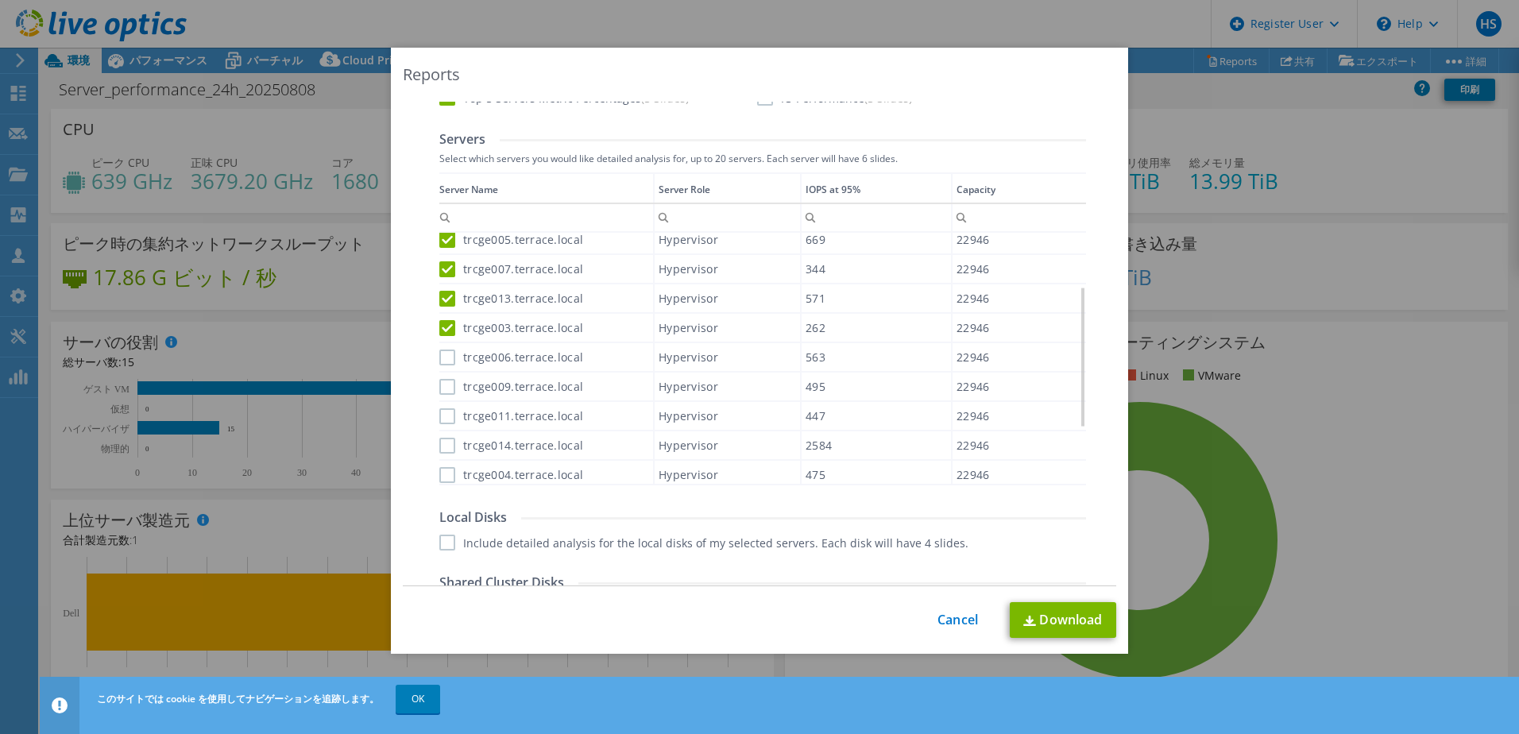
click at [0, 0] on input "trcge006.terrace.local" at bounding box center [0, 0] width 0 height 0
click at [439, 388] on label "trcge009.terrace.local" at bounding box center [511, 387] width 144 height 16
click at [0, 0] on input "trcge009.terrace.local" at bounding box center [0, 0] width 0 height 0
click at [442, 410] on label "trcge011.terrace.local" at bounding box center [511, 416] width 144 height 16
click at [0, 0] on input "trcge011.terrace.local" at bounding box center [0, 0] width 0 height 0
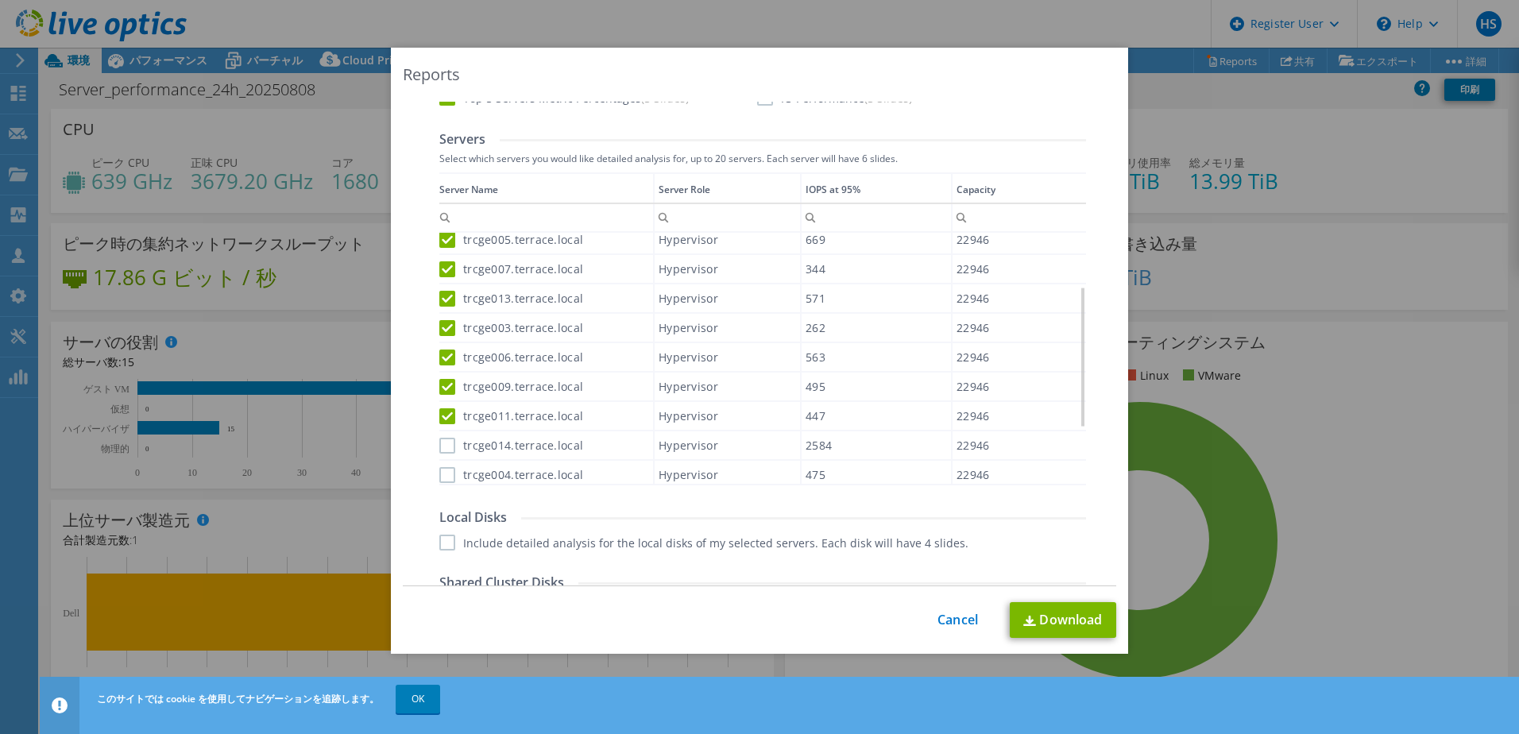
click at [446, 455] on div "trcge014.terrace.local" at bounding box center [546, 445] width 214 height 28
click at [442, 451] on label "trcge014.terrace.local" at bounding box center [511, 446] width 144 height 16
click at [0, 0] on input "trcge014.terrace.local" at bounding box center [0, 0] width 0 height 0
click at [442, 471] on label "trcge004.terrace.local" at bounding box center [511, 475] width 144 height 16
click at [0, 0] on input "trcge004.terrace.local" at bounding box center [0, 0] width 0 height 0
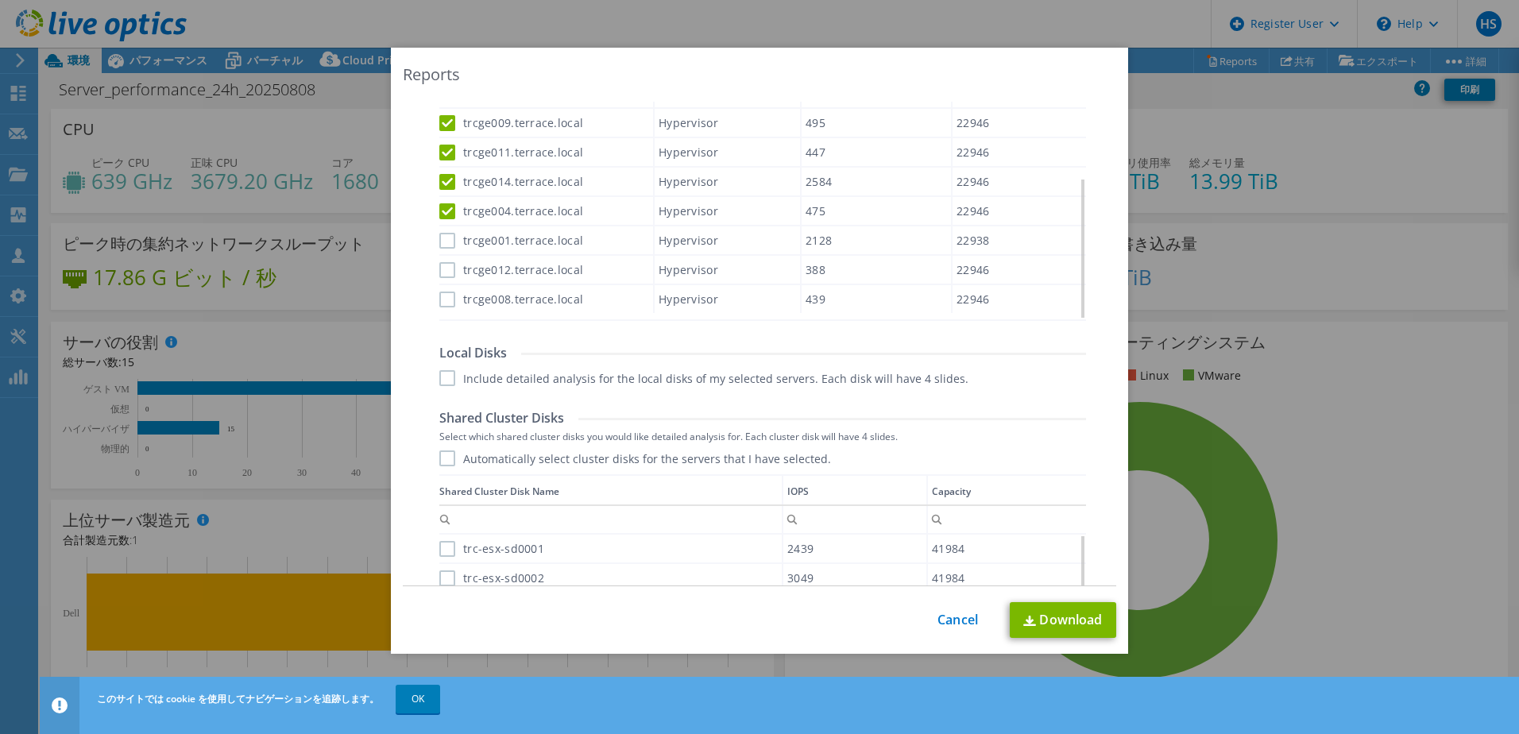
scroll to position [674, 0]
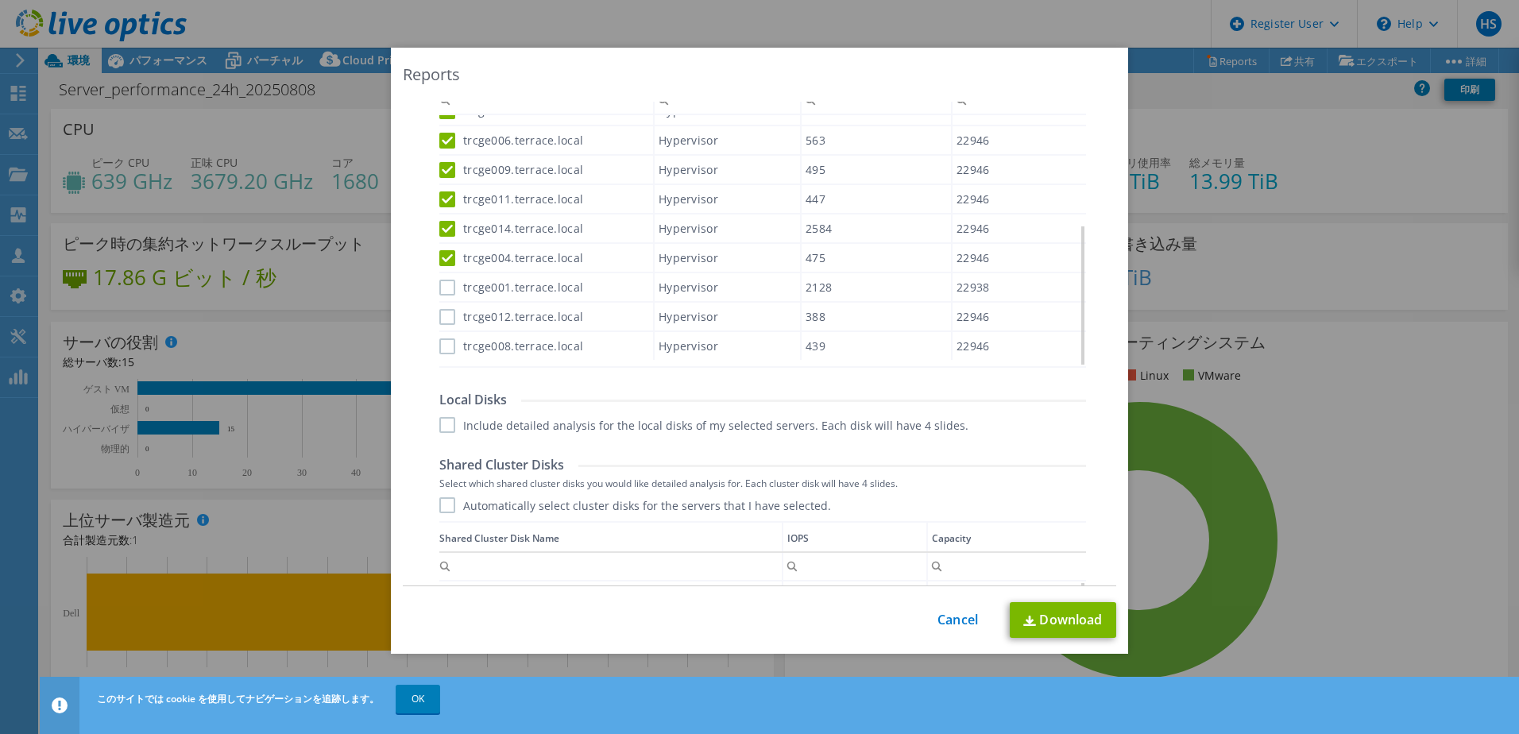
click at [439, 292] on label "trcge001.terrace.local" at bounding box center [511, 288] width 144 height 16
click at [0, 0] on input "trcge001.terrace.local" at bounding box center [0, 0] width 0 height 0
click at [442, 318] on label "trcge012.terrace.local" at bounding box center [511, 317] width 144 height 16
click at [0, 0] on input "trcge012.terrace.local" at bounding box center [0, 0] width 0 height 0
click at [442, 347] on label "trcge008.terrace.local" at bounding box center [511, 346] width 144 height 16
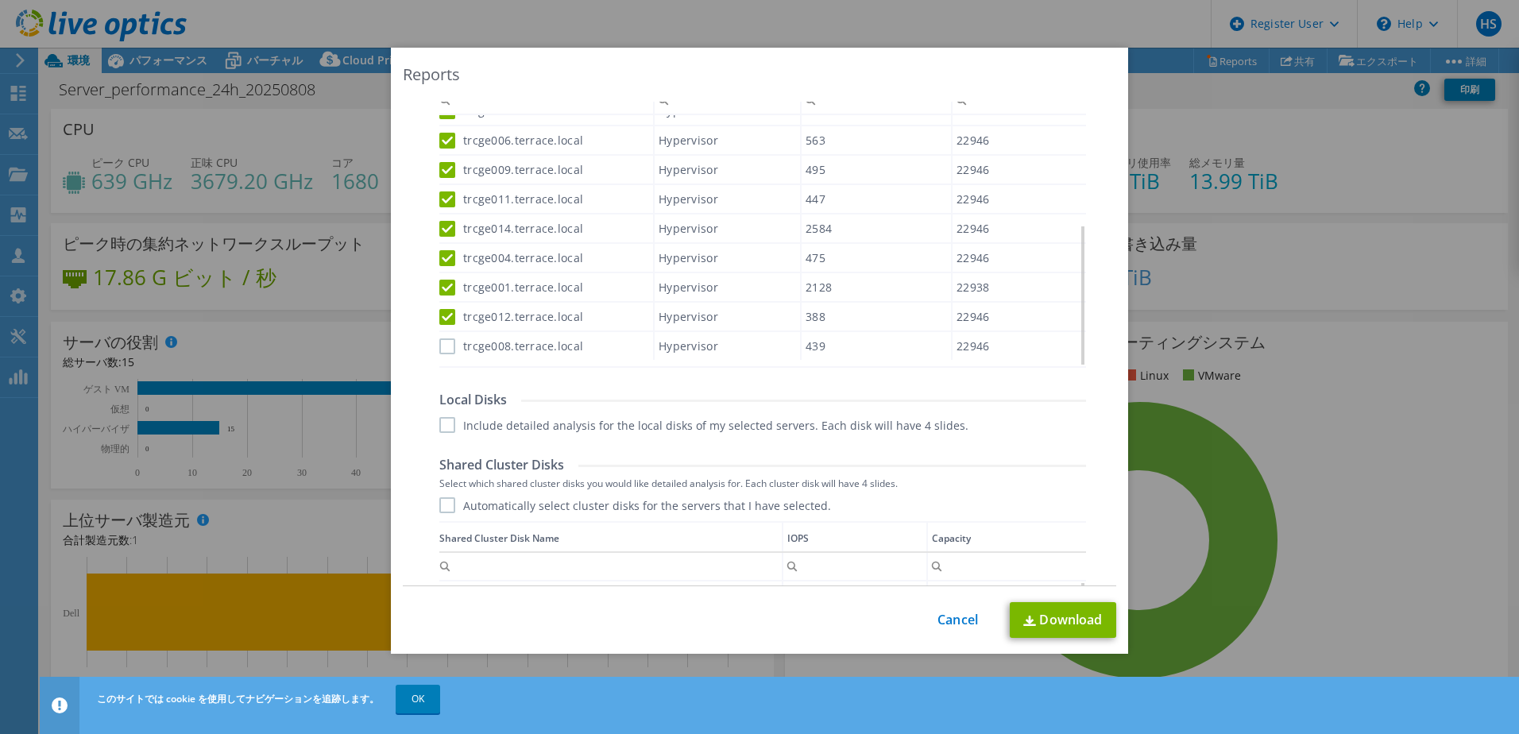
click at [0, 0] on input "trcge008.terrace.local" at bounding box center [0, 0] width 0 height 0
click at [1056, 631] on link "Download" at bounding box center [1063, 620] width 106 height 36
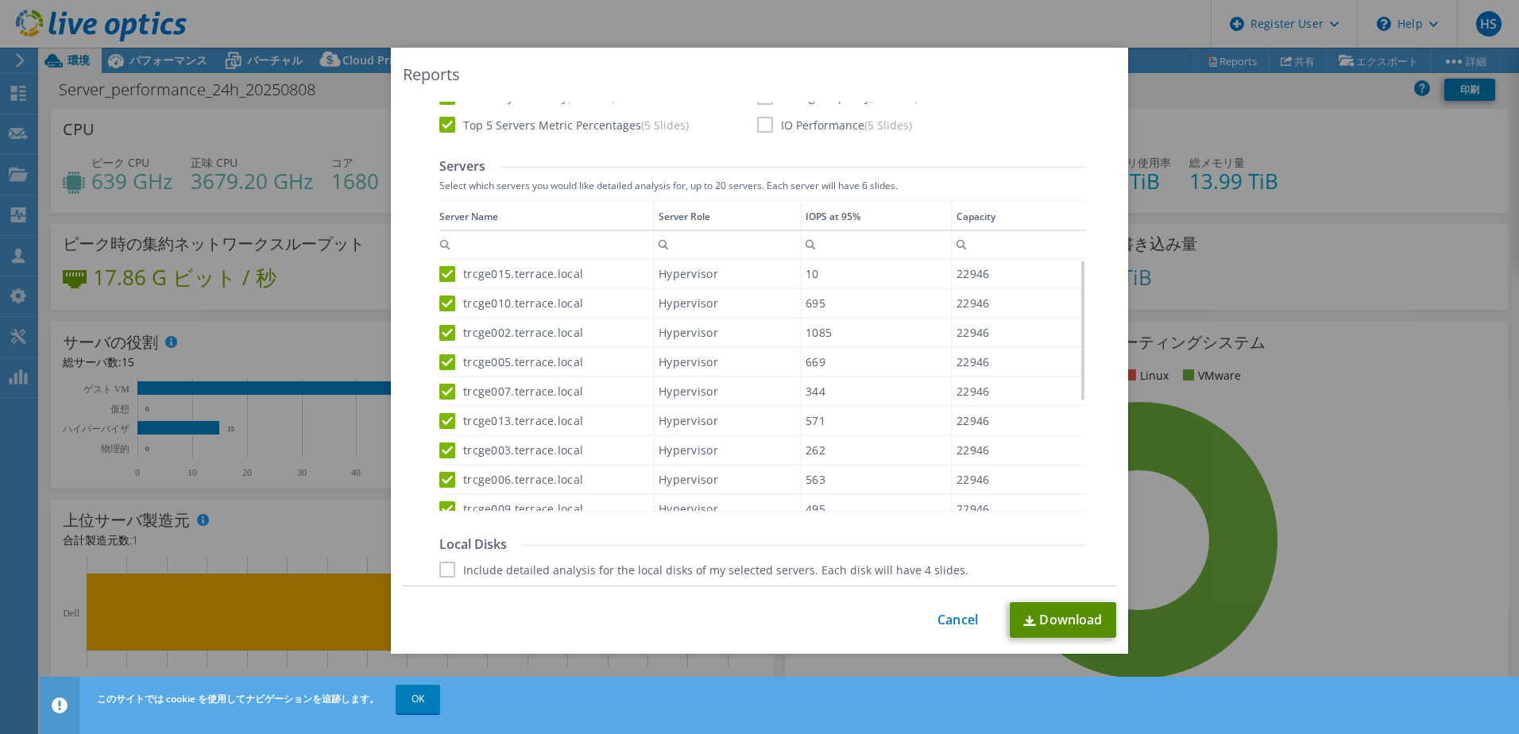
scroll to position [556, 0]
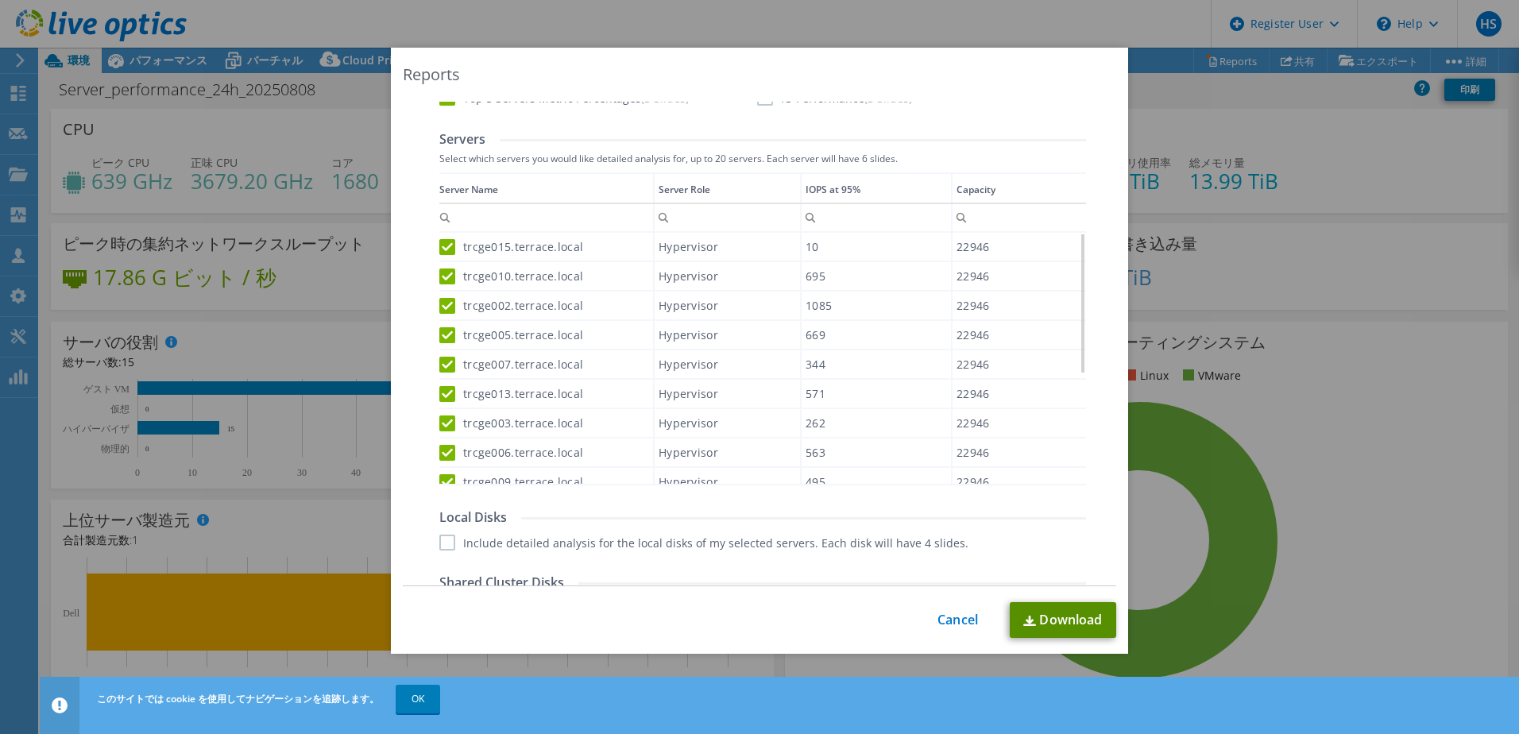
click at [1060, 620] on link "Download" at bounding box center [1063, 620] width 106 height 36
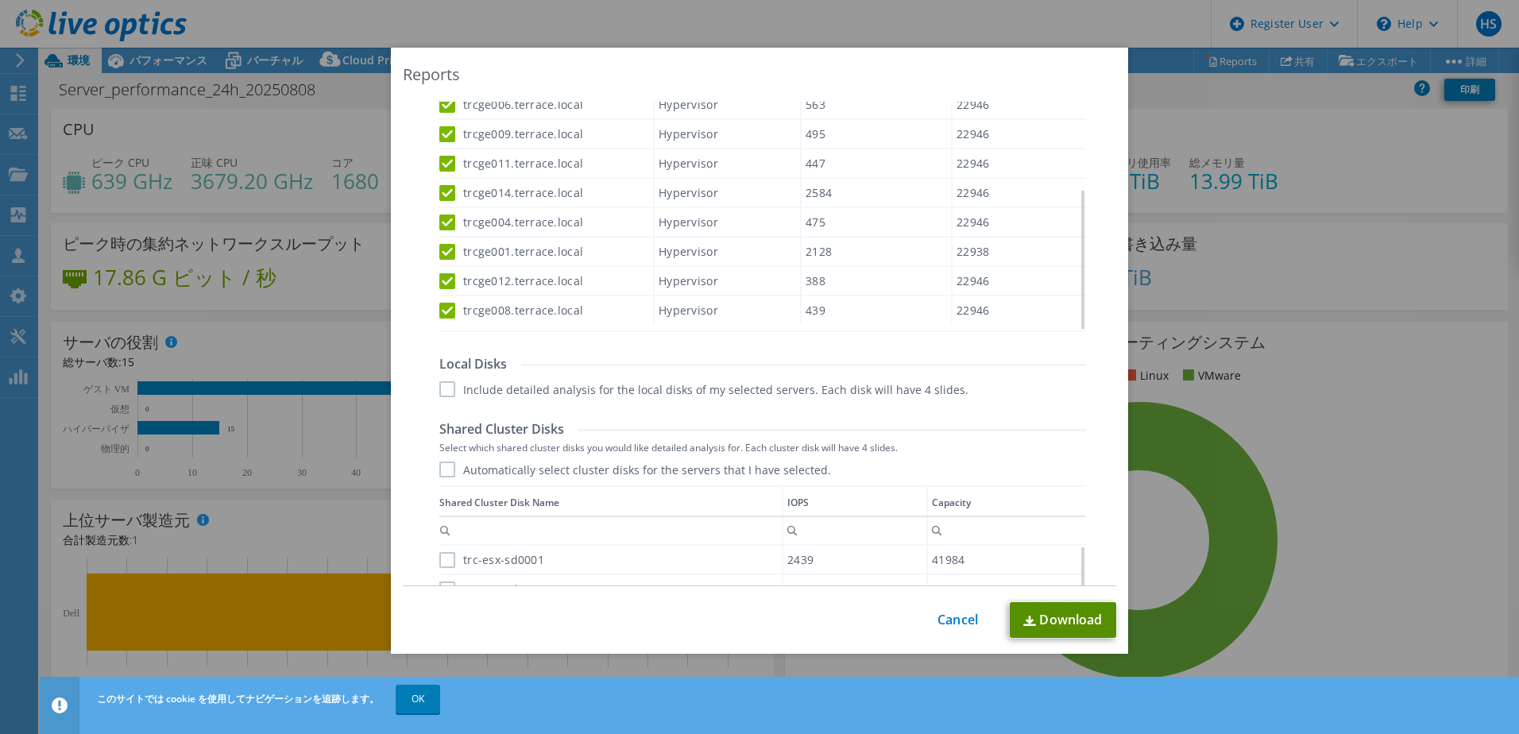
scroll to position [715, 0]
click at [1045, 616] on link "Download" at bounding box center [1063, 620] width 106 height 36
click at [1037, 624] on link "Download" at bounding box center [1063, 620] width 106 height 36
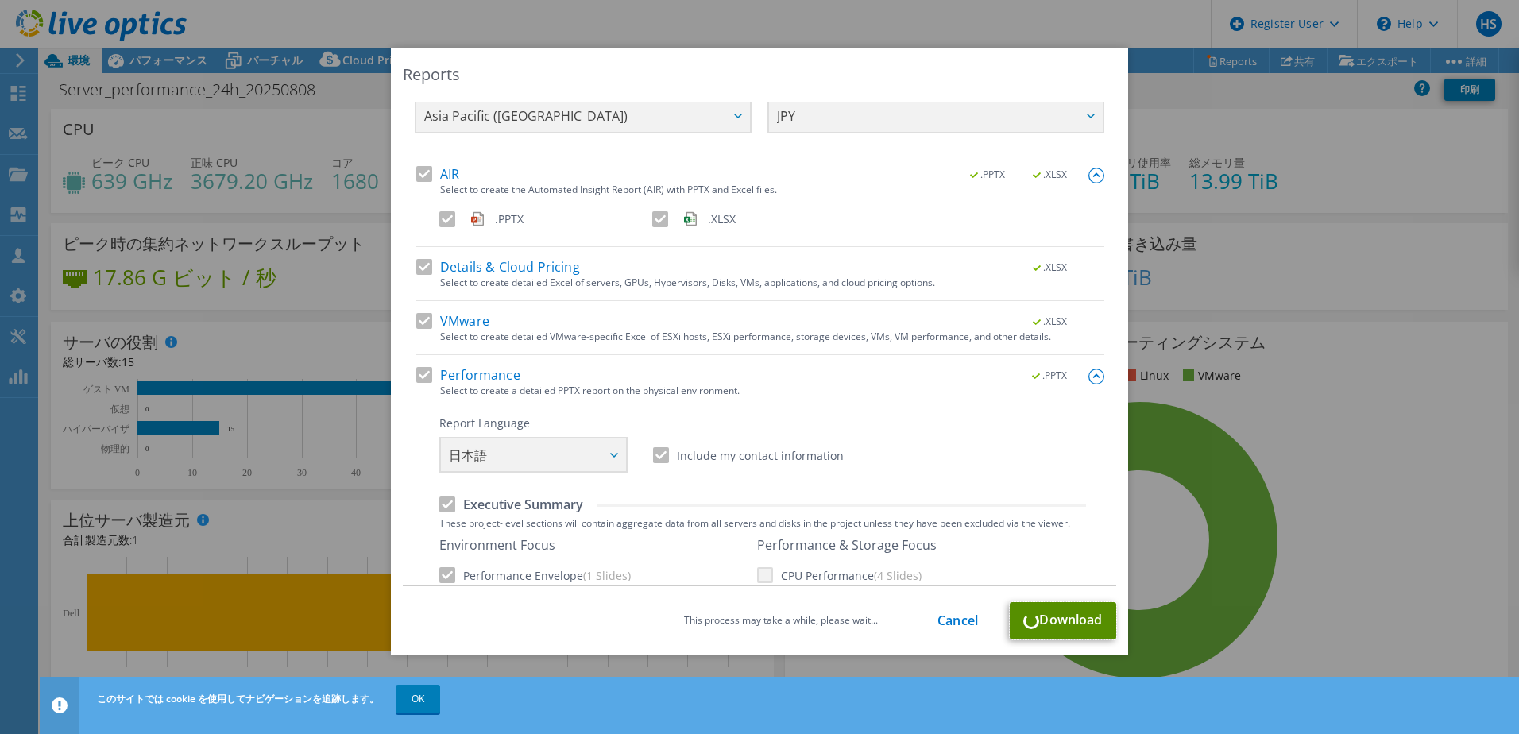
scroll to position [0, 0]
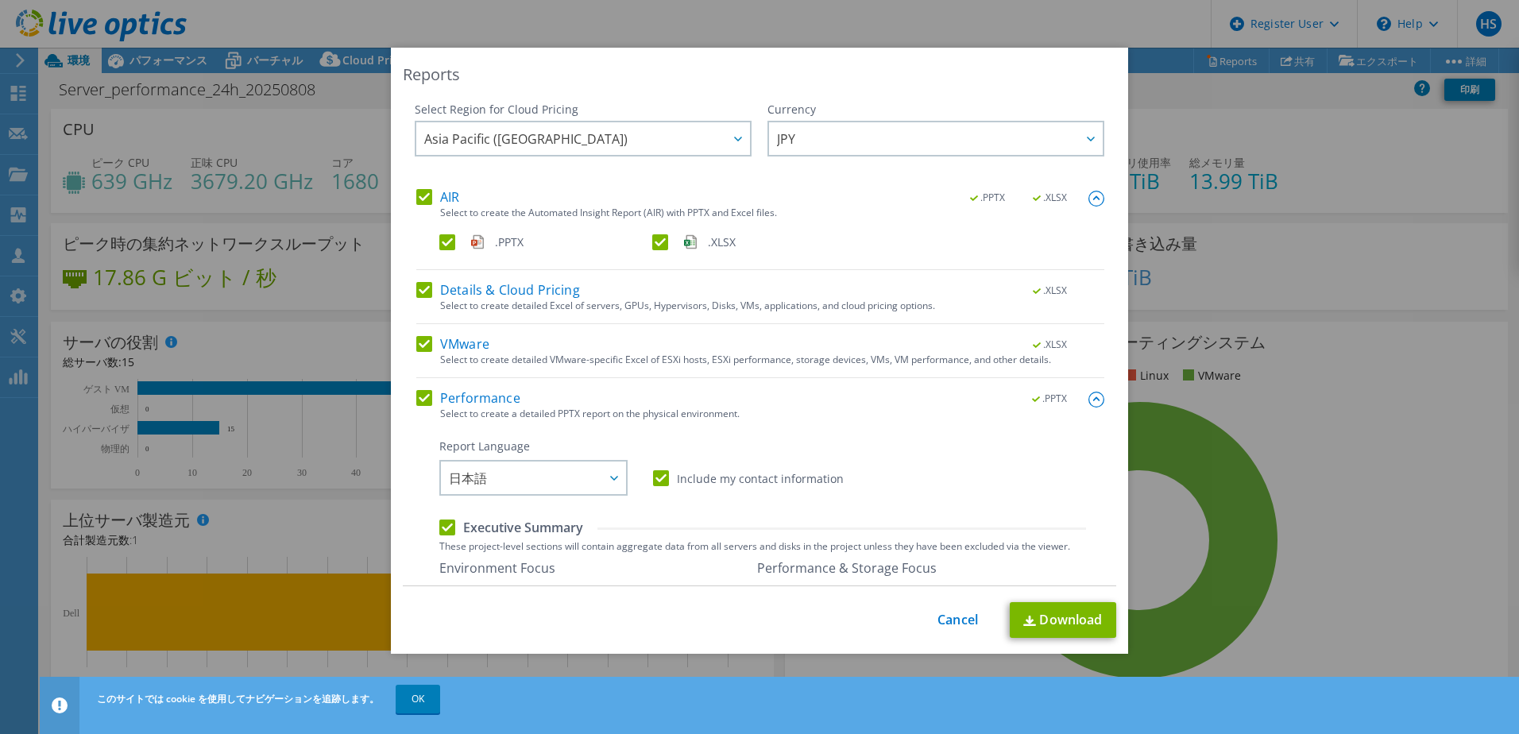
click at [829, 10] on div "Reports Select Region for Cloud Pricing Asia Pacific (Hong Kong) Asia Pacific (…" at bounding box center [759, 367] width 1519 height 734
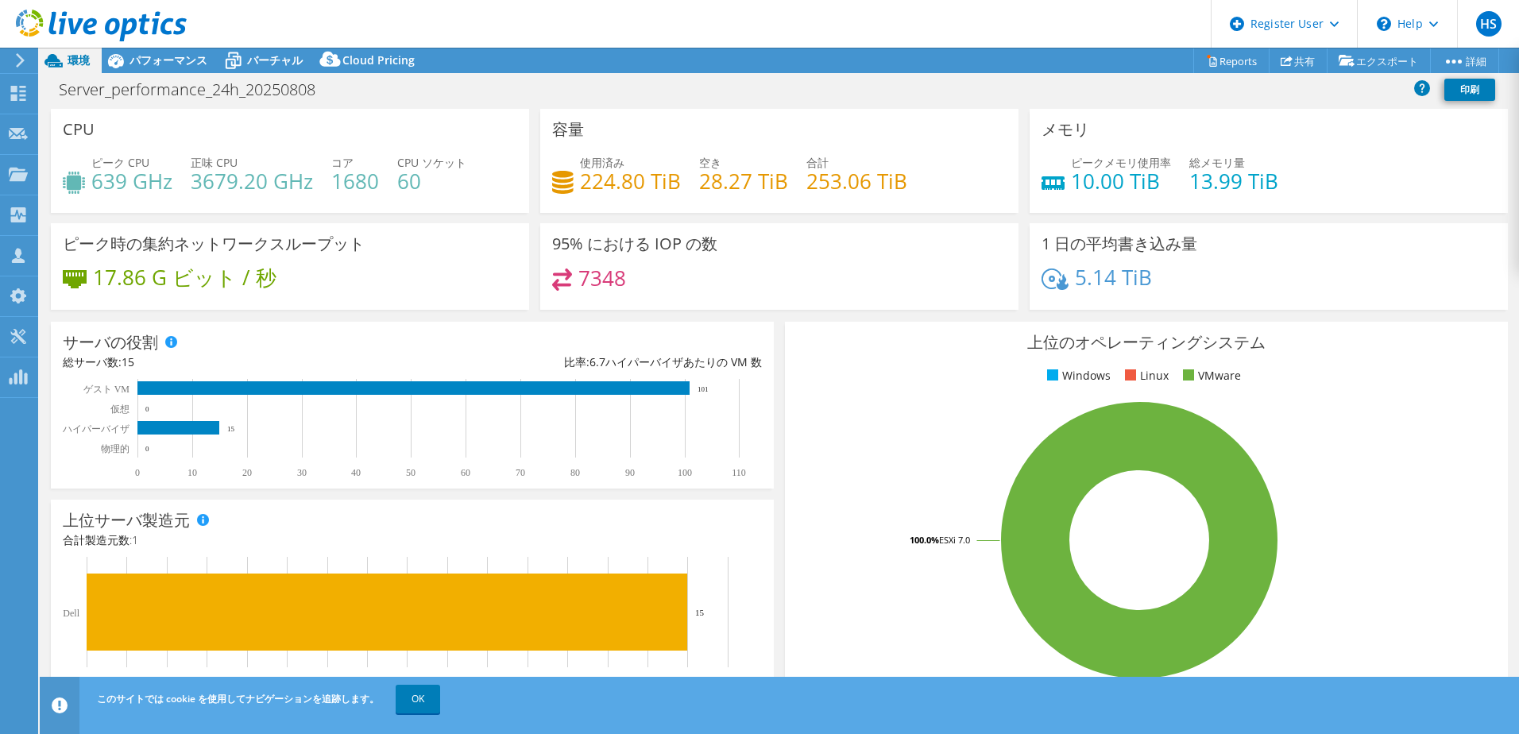
click at [798, 95] on div "Server_performance_24h_20250808 印刷" at bounding box center [779, 89] width 1479 height 29
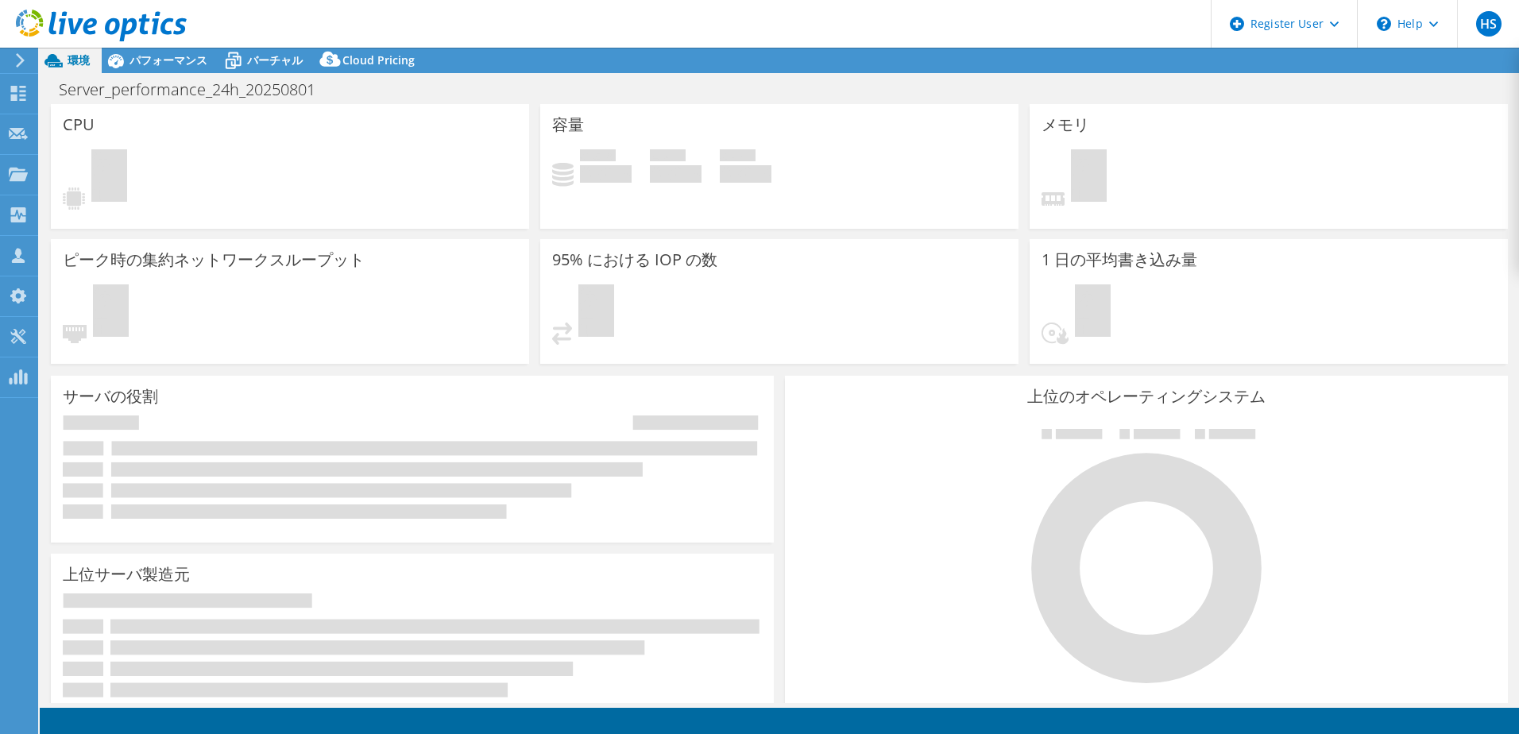
select select "USD"
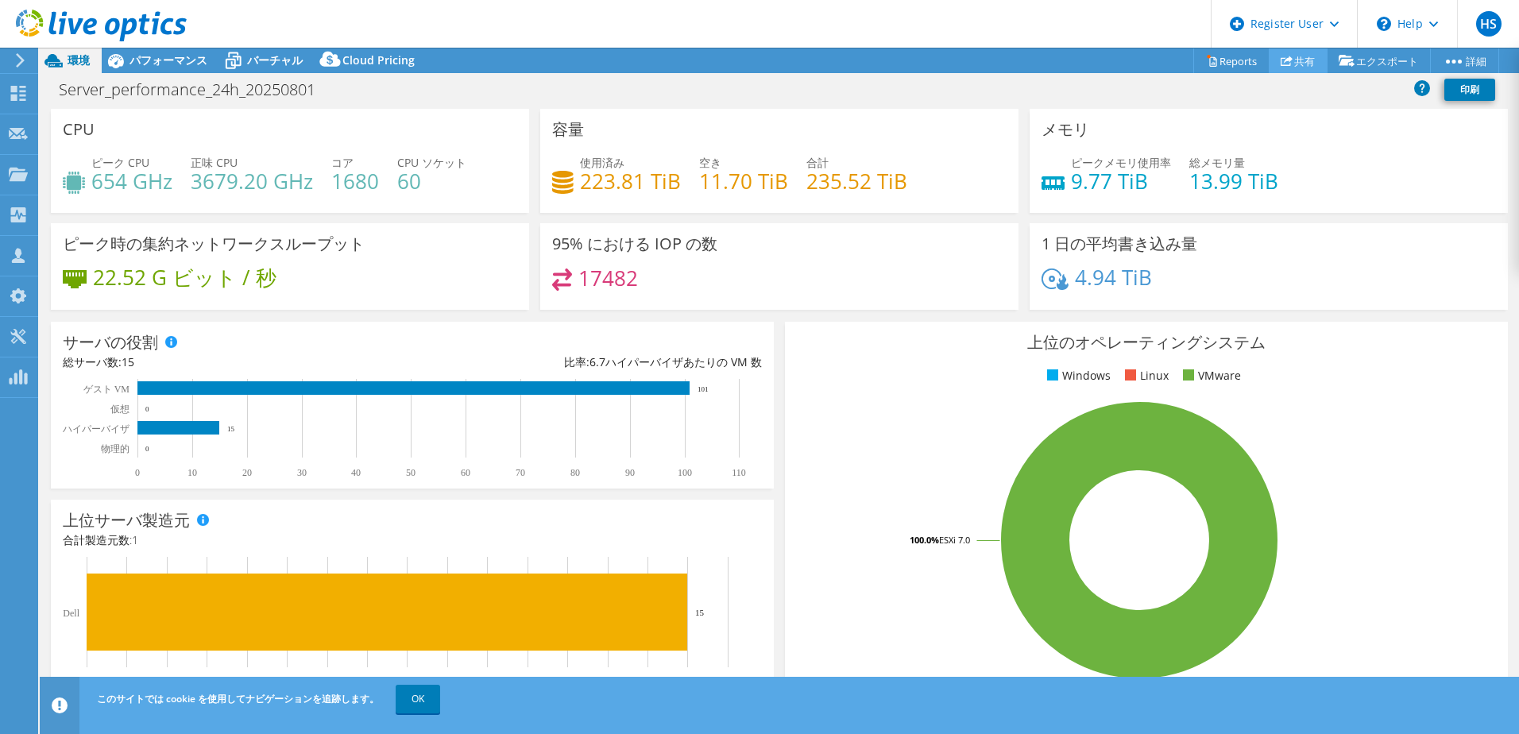
click at [1290, 56] on link "共有" at bounding box center [1298, 60] width 59 height 25
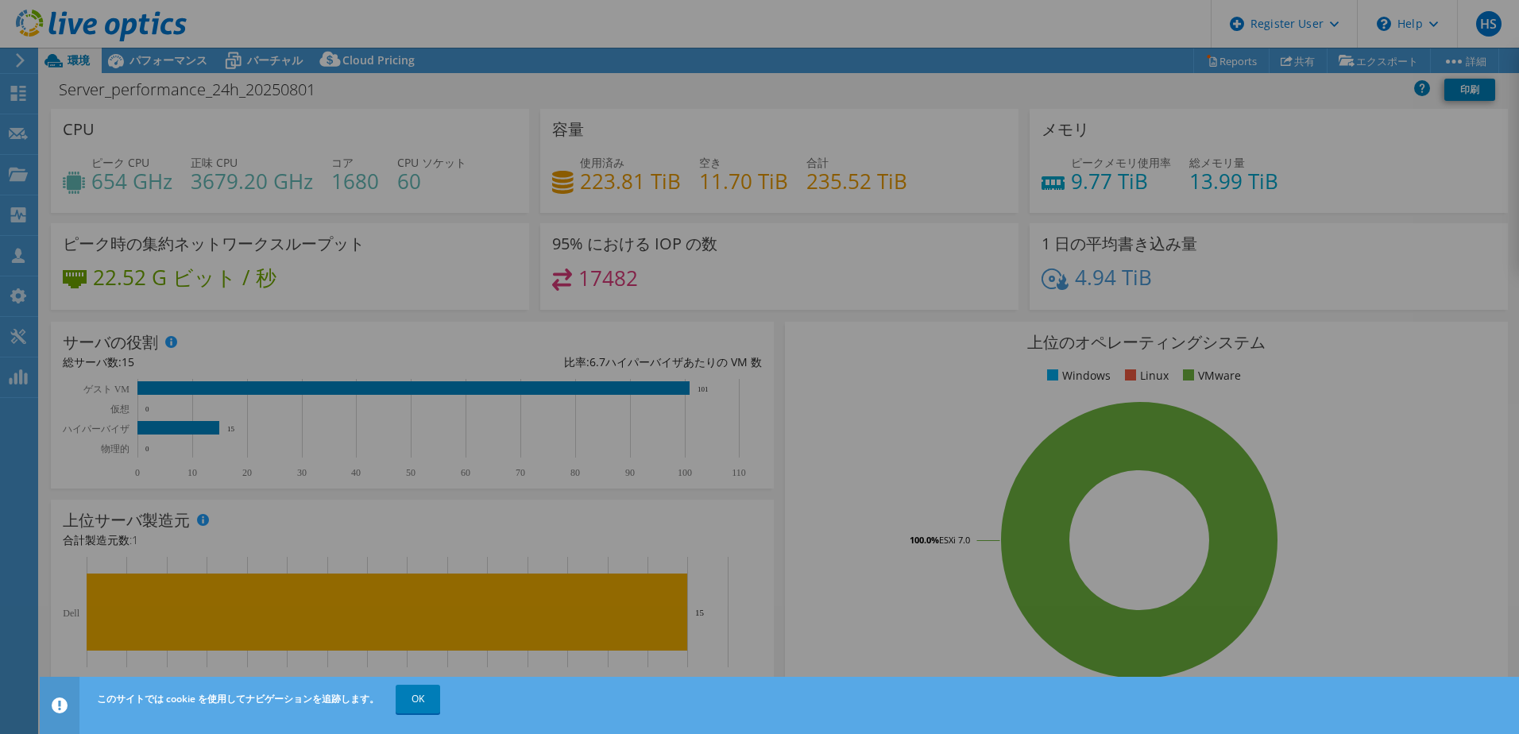
click at [1215, 83] on div at bounding box center [759, 367] width 1519 height 639
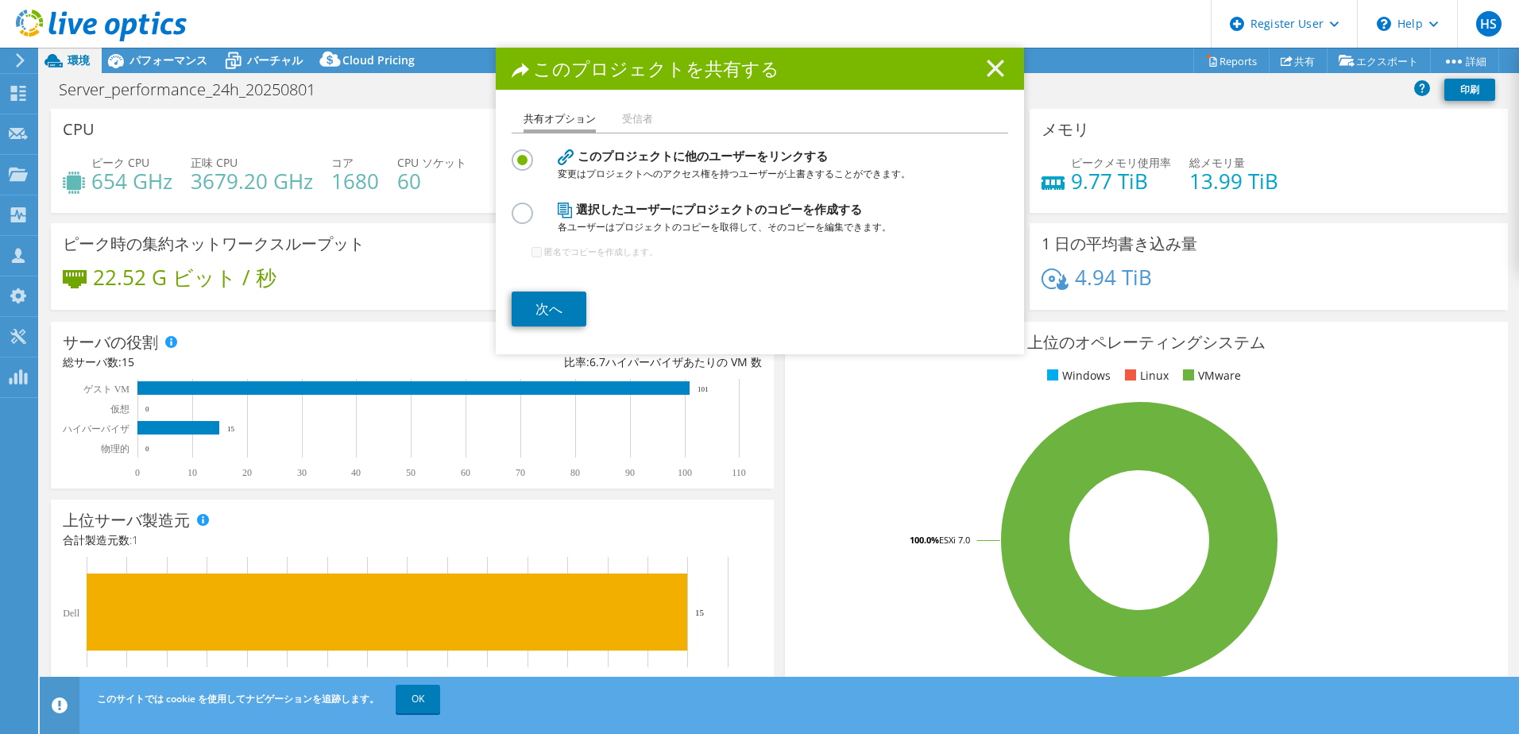
click at [987, 63] on line at bounding box center [995, 68] width 16 height 16
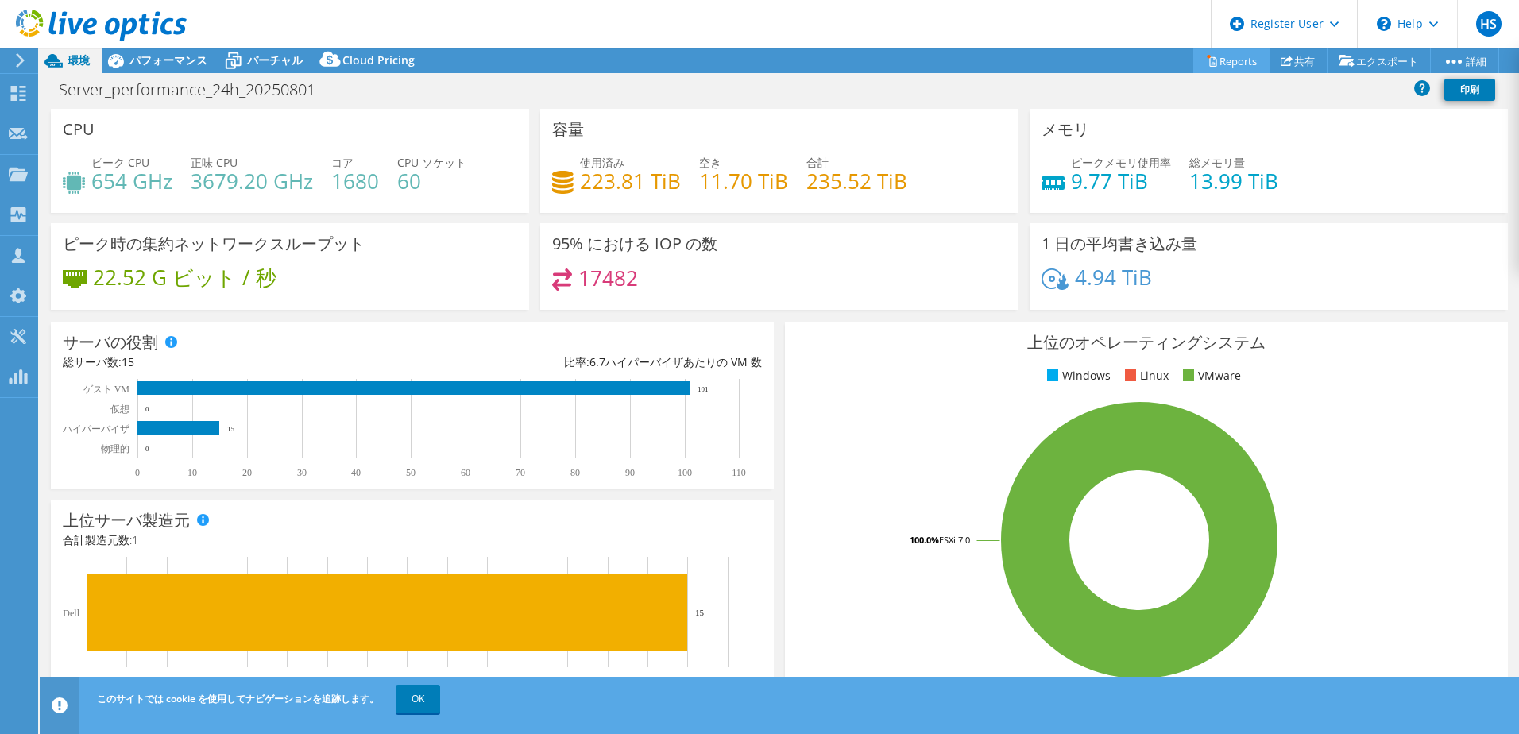
click at [1206, 59] on icon at bounding box center [1212, 61] width 12 height 12
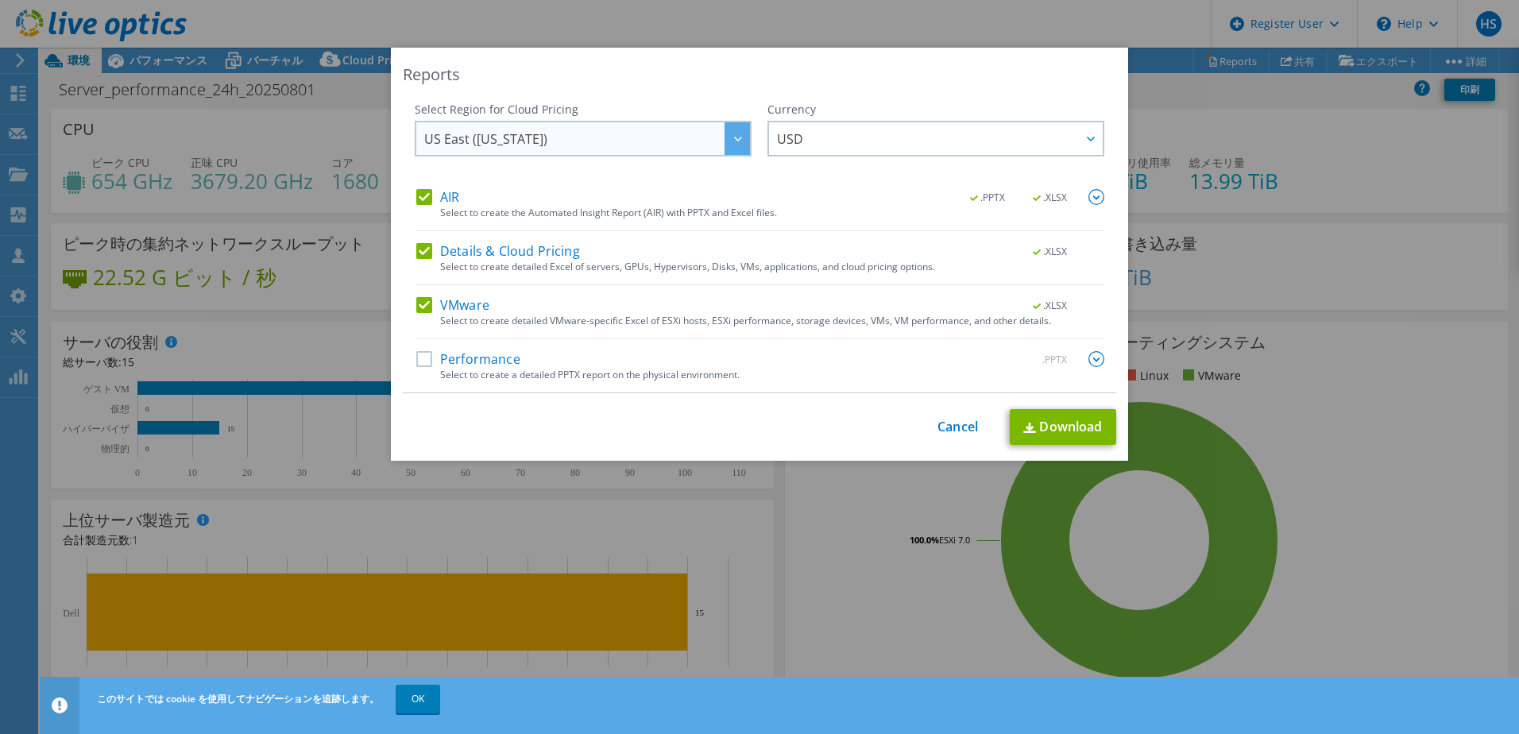
click at [670, 146] on span "US East ([US_STATE])" at bounding box center [587, 138] width 326 height 33
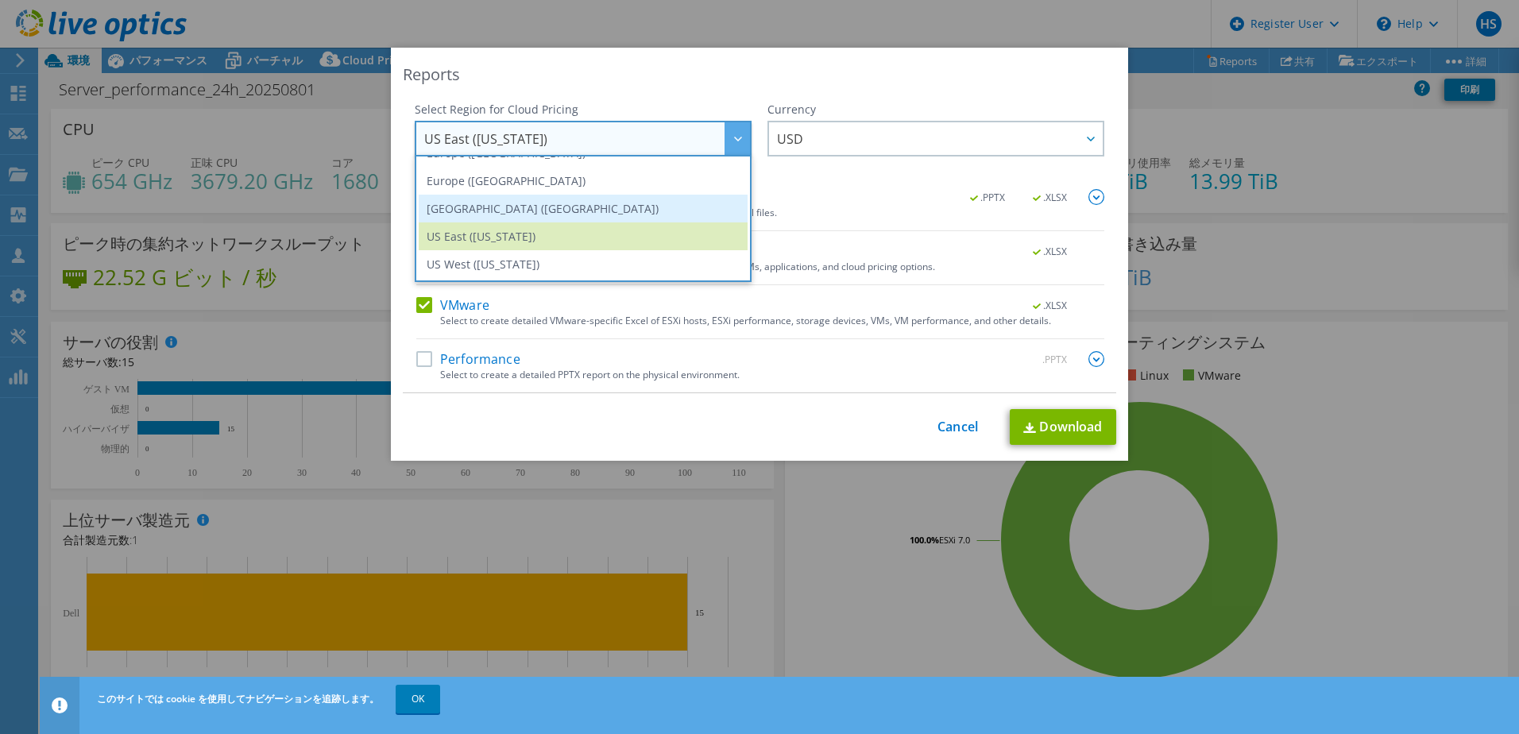
scroll to position [56, 0]
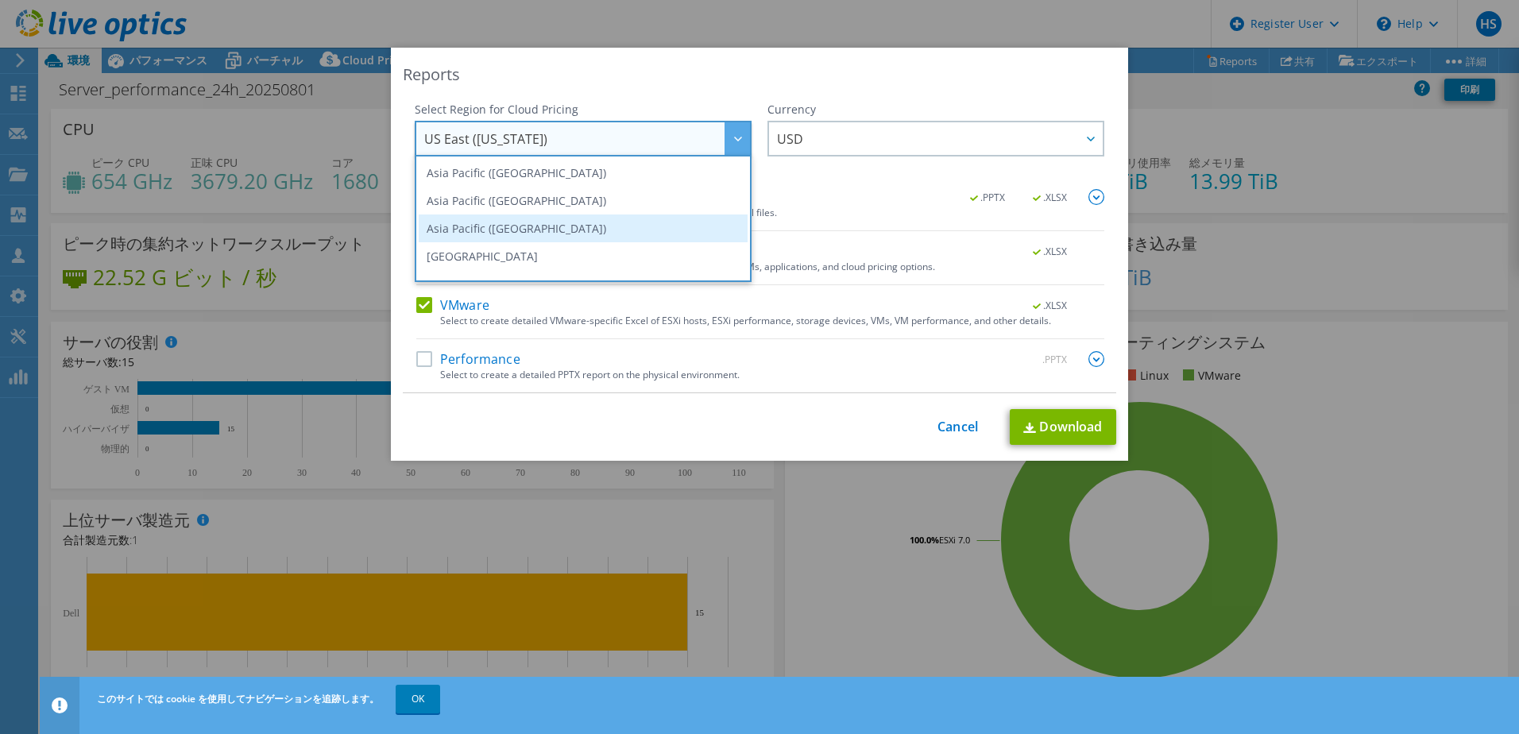
click at [543, 218] on li "Asia Pacific ([GEOGRAPHIC_DATA])" at bounding box center [583, 228] width 329 height 28
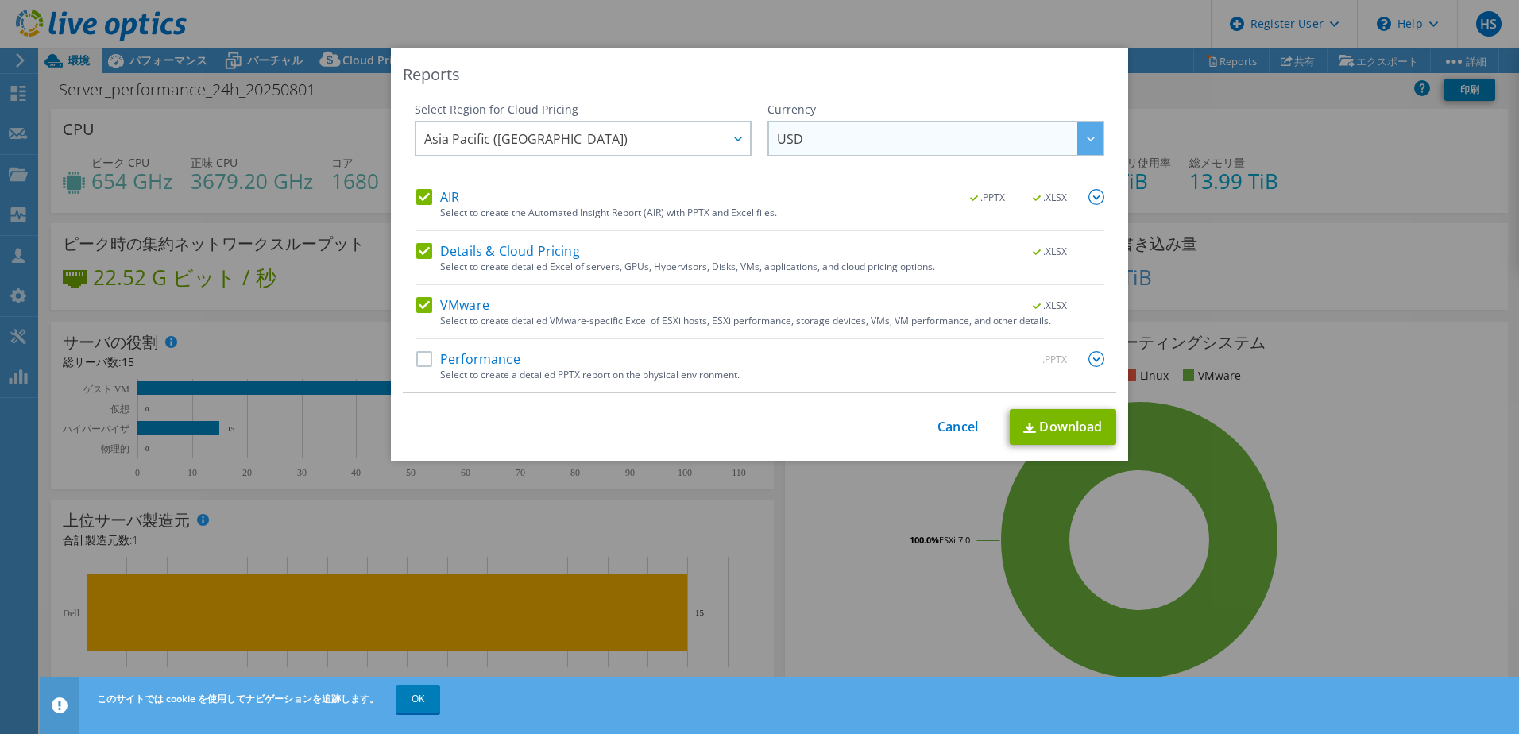
click at [926, 135] on span "USD" at bounding box center [940, 138] width 326 height 33
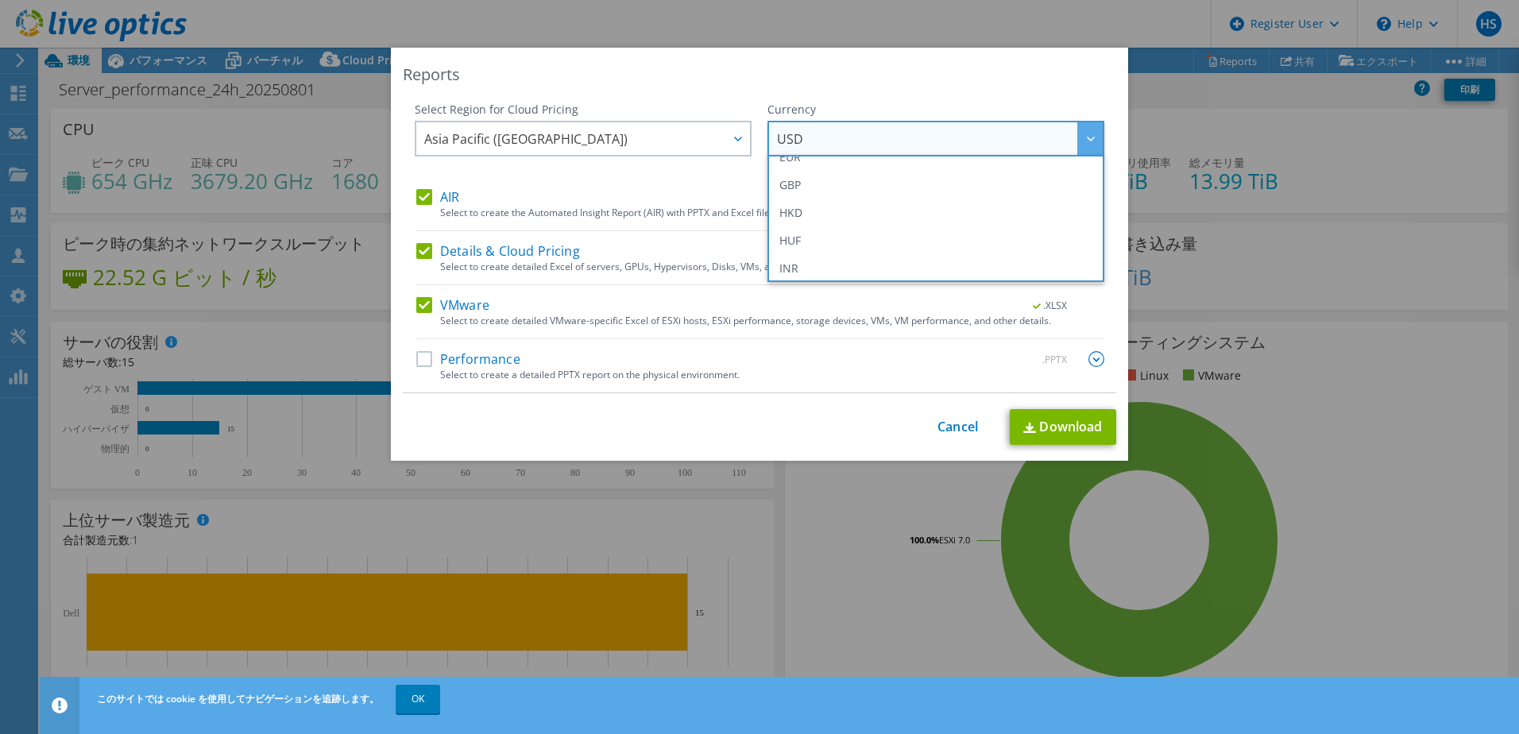
scroll to position [318, 0]
click at [821, 207] on li "JPY" at bounding box center [935, 217] width 329 height 28
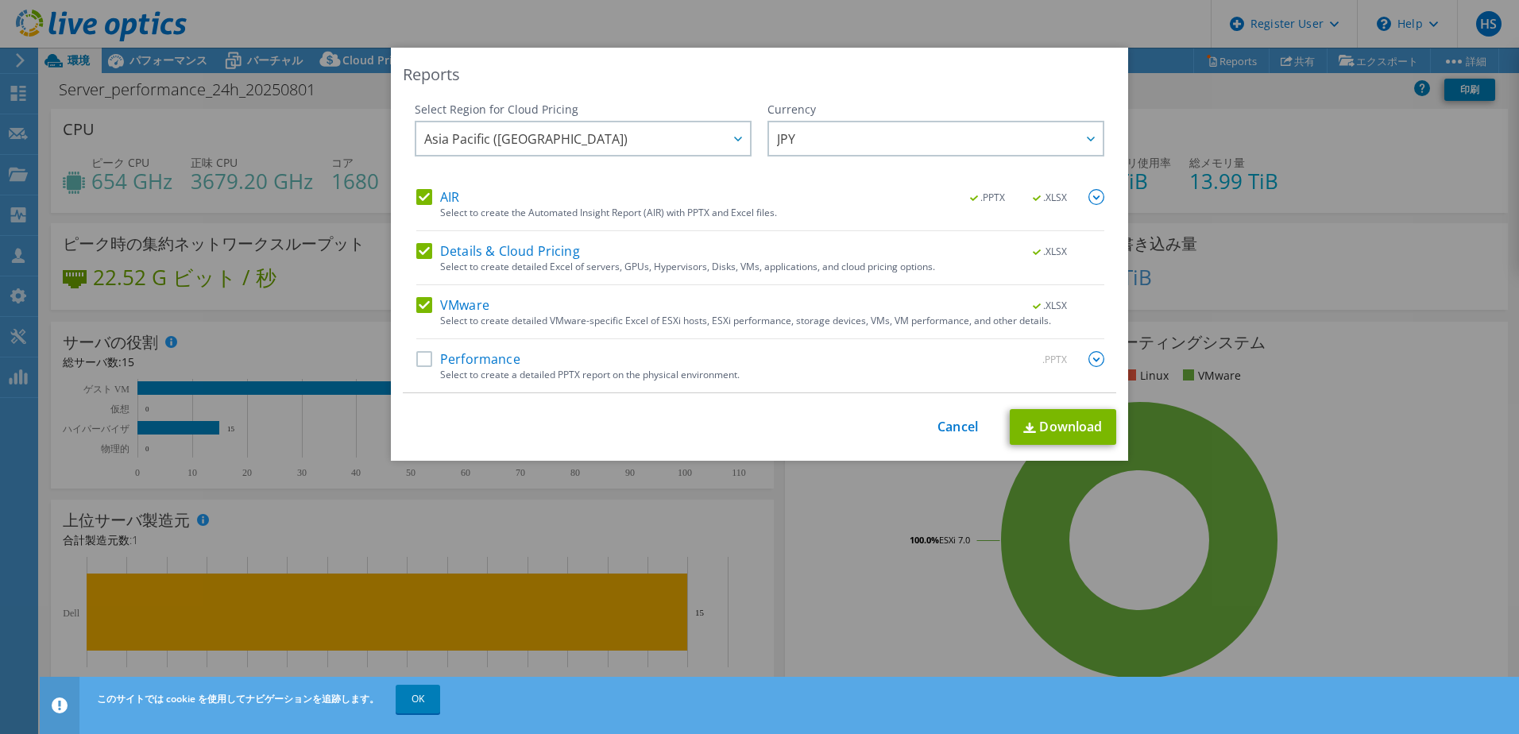
click at [423, 355] on label "Performance" at bounding box center [468, 359] width 104 height 16
click at [0, 0] on input "Performance" at bounding box center [0, 0] width 0 height 0
click at [1078, 361] on div ".PPTX" at bounding box center [1058, 359] width 92 height 17
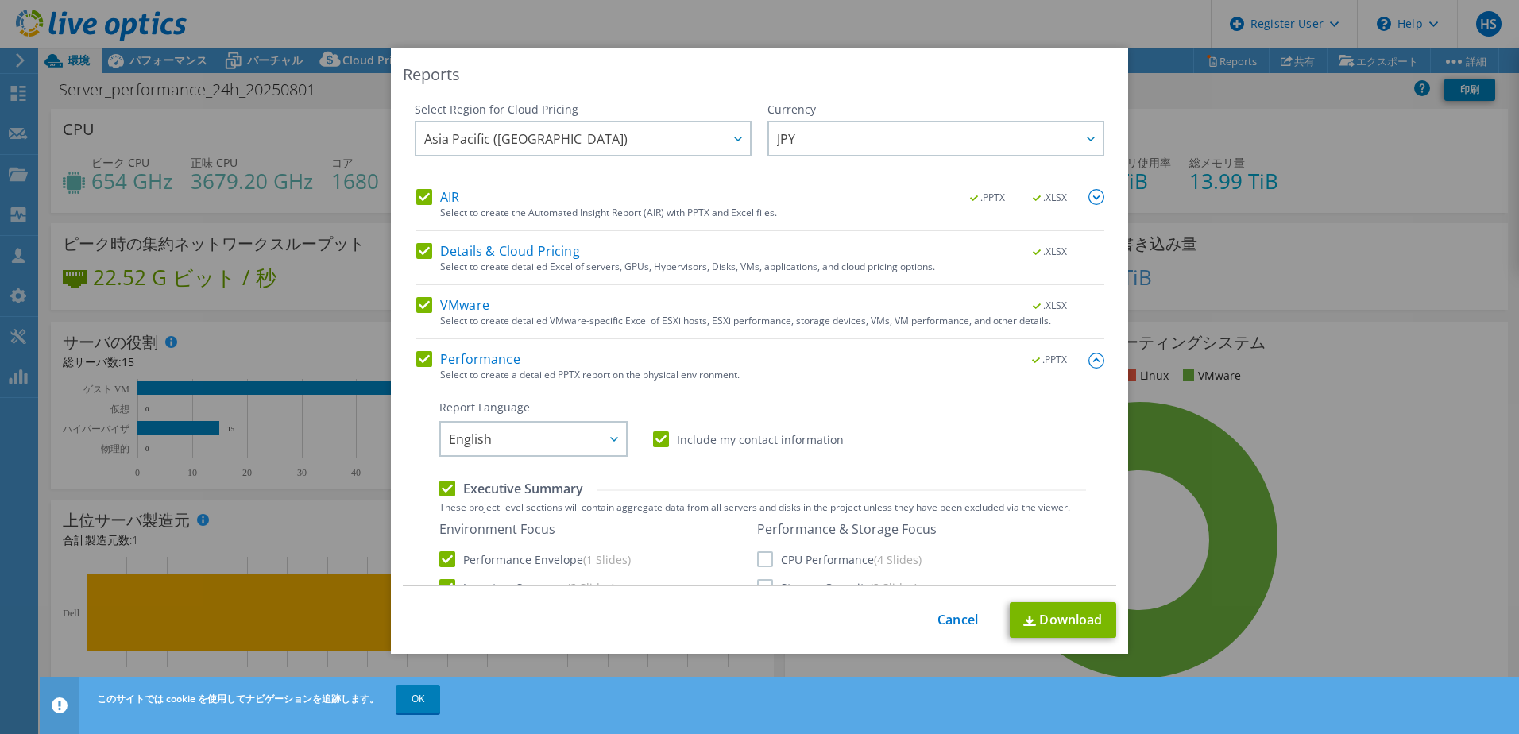
click at [1088, 203] on img at bounding box center [1096, 197] width 16 height 16
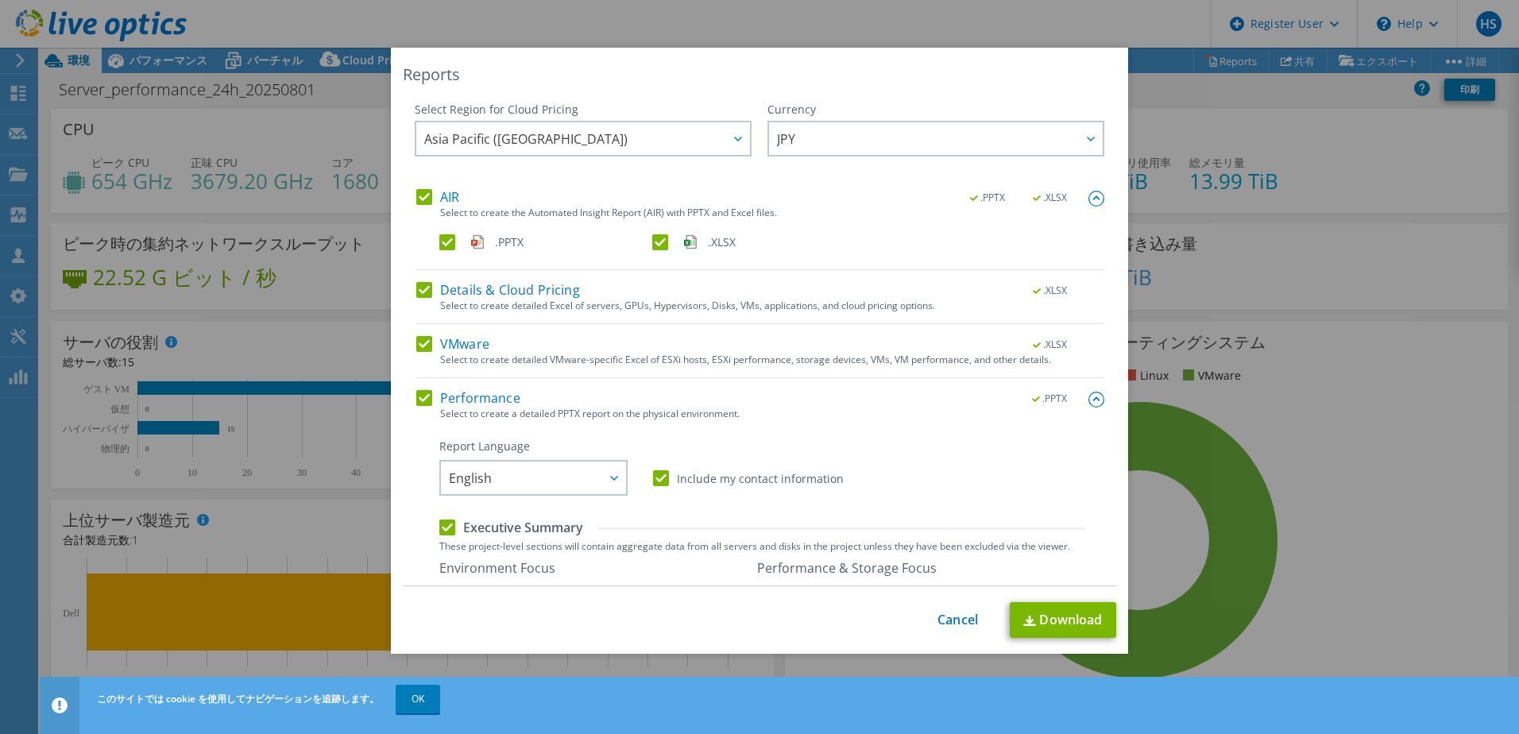
scroll to position [79, 0]
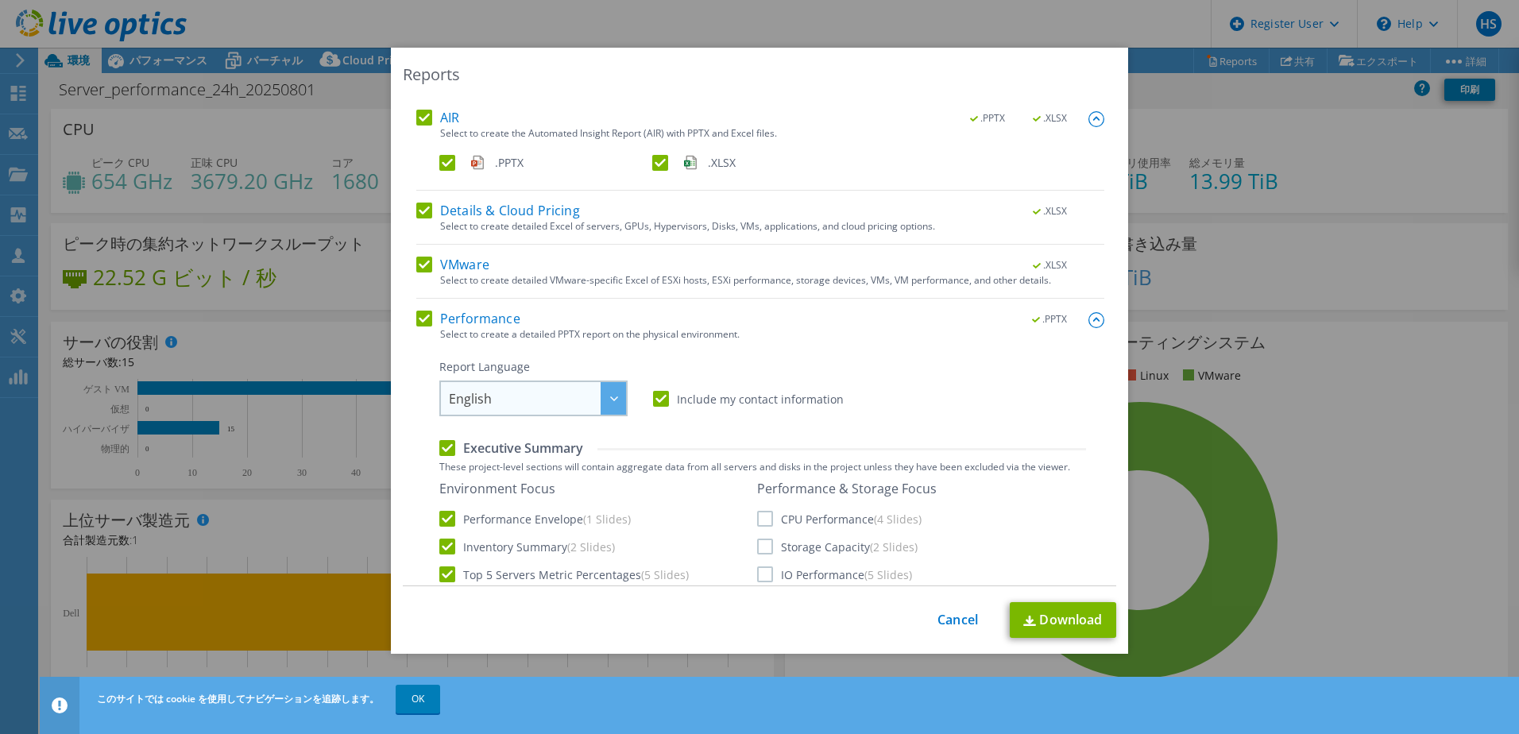
click at [555, 411] on span "English" at bounding box center [537, 398] width 177 height 33
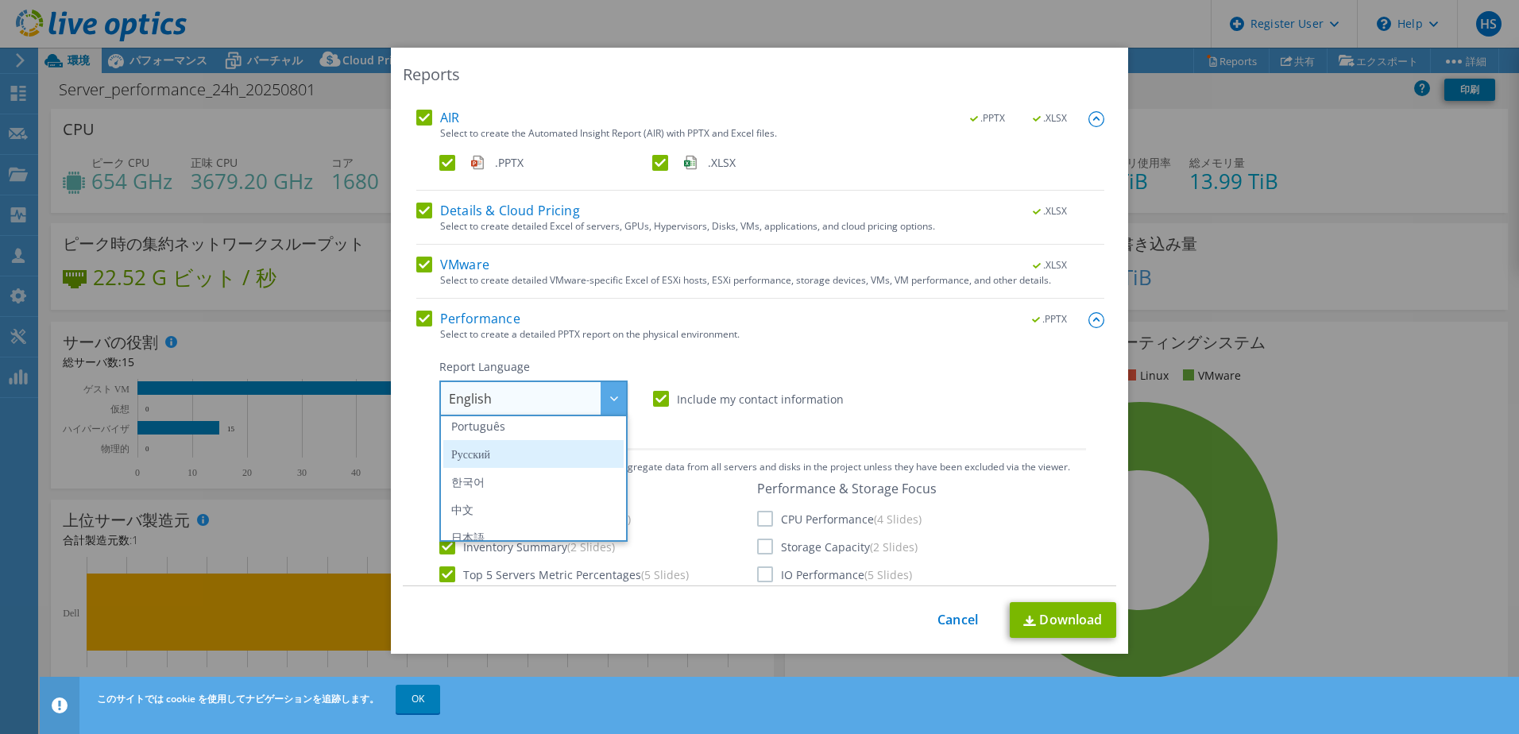
scroll to position [187, 0]
click at [512, 516] on li "日本語" at bounding box center [533, 524] width 180 height 28
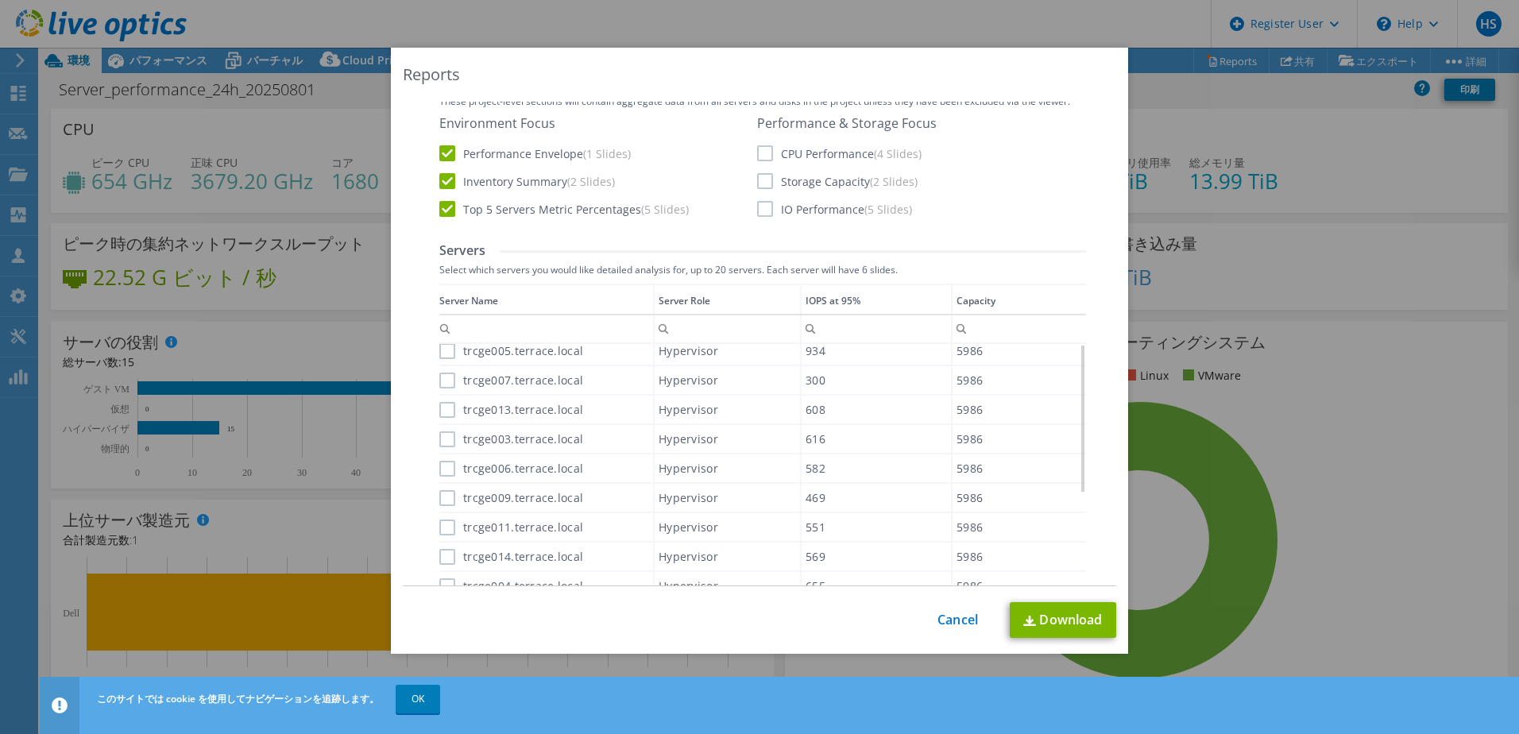
scroll to position [477, 0]
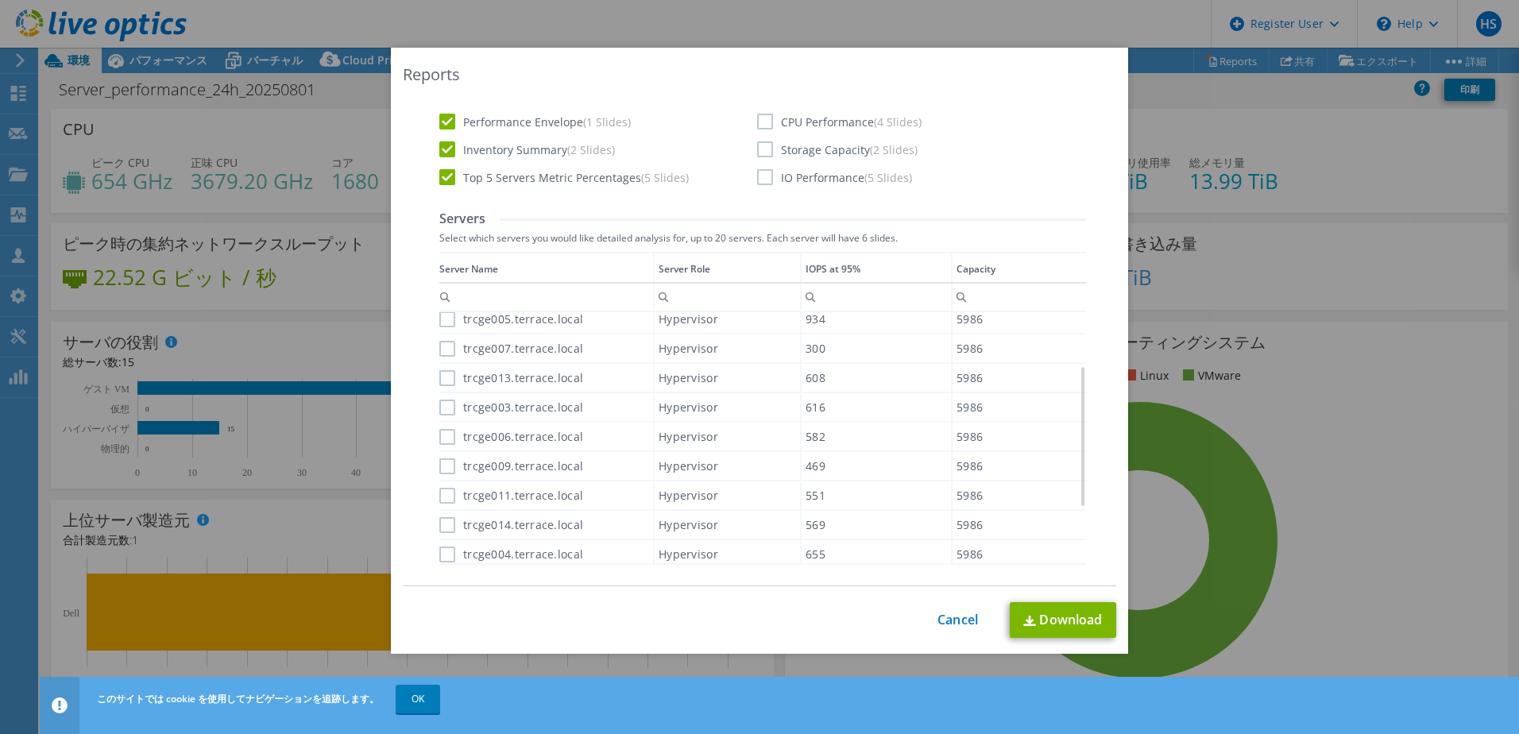
click at [440, 318] on label "trcge005.terrace.local" at bounding box center [511, 319] width 144 height 16
click at [0, 0] on input "trcge005.terrace.local" at bounding box center [0, 0] width 0 height 0
click at [440, 349] on label "trcge007.terrace.local" at bounding box center [511, 349] width 144 height 16
click at [0, 0] on input "trcge007.terrace.local" at bounding box center [0, 0] width 0 height 0
click at [442, 375] on label "trcge013.terrace.local" at bounding box center [511, 378] width 144 height 16
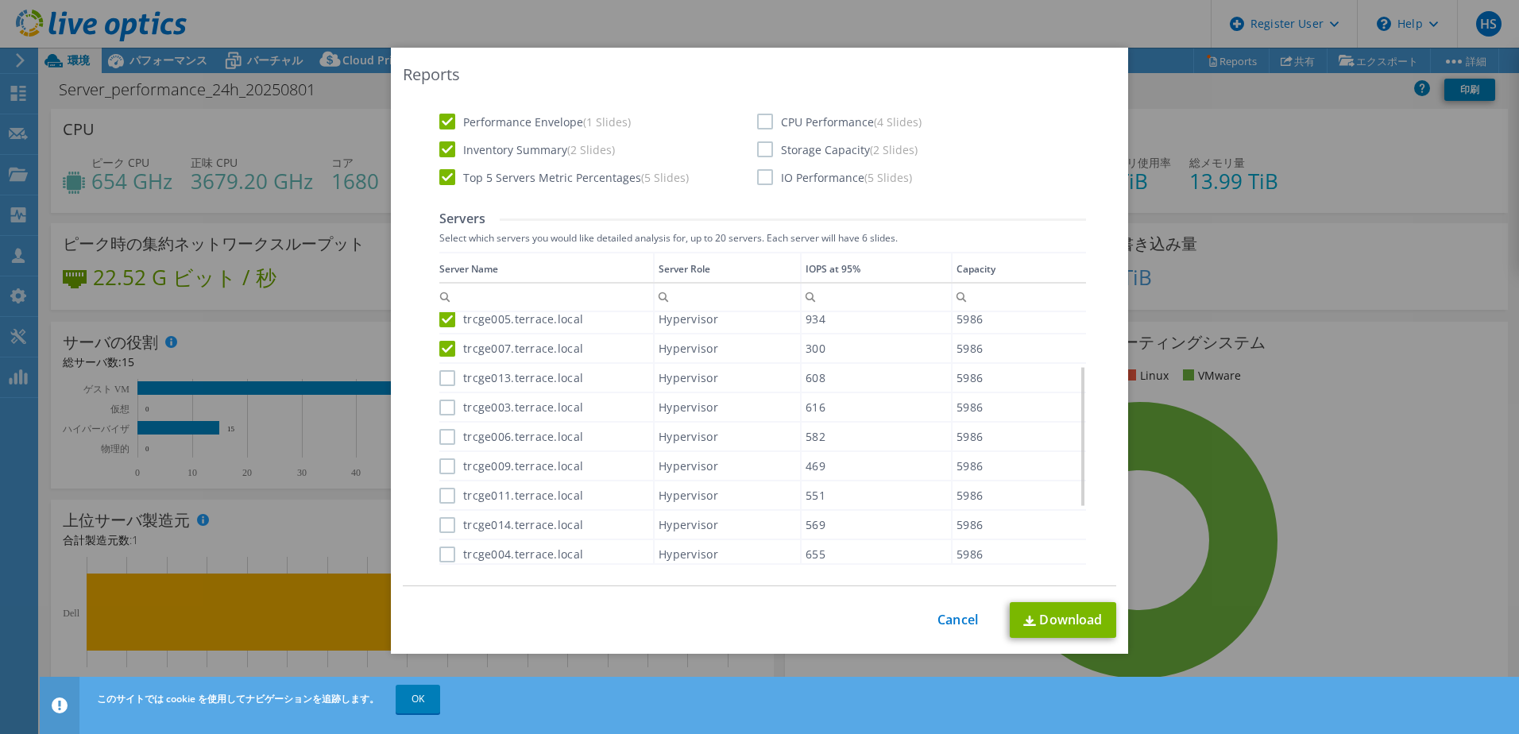
click at [0, 0] on input "trcge013.terrace.local" at bounding box center [0, 0] width 0 height 0
click at [439, 415] on div "trcge003.terrace.local" at bounding box center [546, 407] width 214 height 28
click at [439, 411] on label "trcge003.terrace.local" at bounding box center [511, 408] width 144 height 16
click at [0, 0] on input "trcge003.terrace.local" at bounding box center [0, 0] width 0 height 0
click at [446, 442] on label "trcge006.terrace.local" at bounding box center [511, 437] width 144 height 16
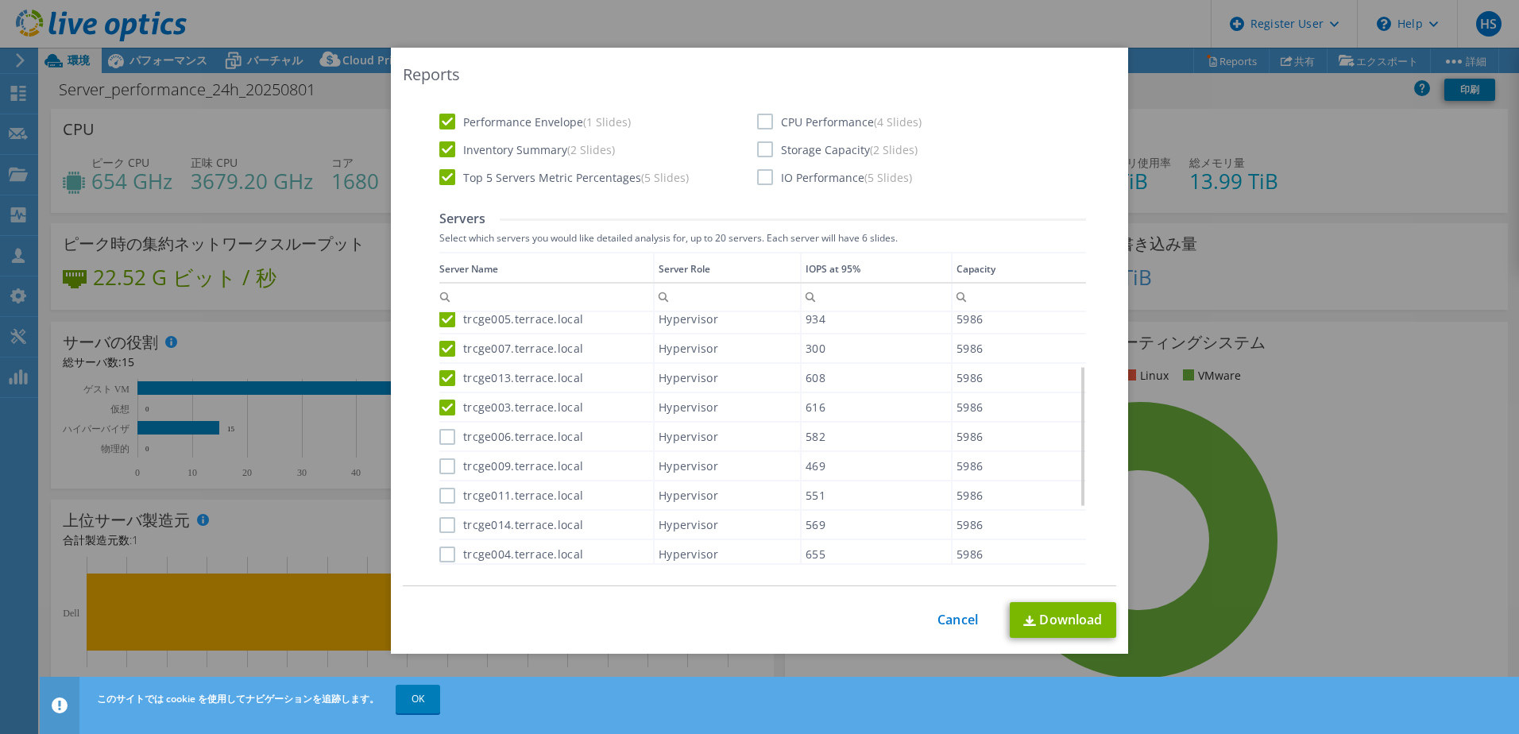
click at [0, 0] on input "trcge006.terrace.local" at bounding box center [0, 0] width 0 height 0
click at [439, 472] on label "trcge009.terrace.local" at bounding box center [511, 466] width 144 height 16
click at [0, 0] on input "trcge009.terrace.local" at bounding box center [0, 0] width 0 height 0
click at [441, 492] on label "trcge011.terrace.local" at bounding box center [511, 496] width 144 height 16
click at [0, 0] on input "trcge011.terrace.local" at bounding box center [0, 0] width 0 height 0
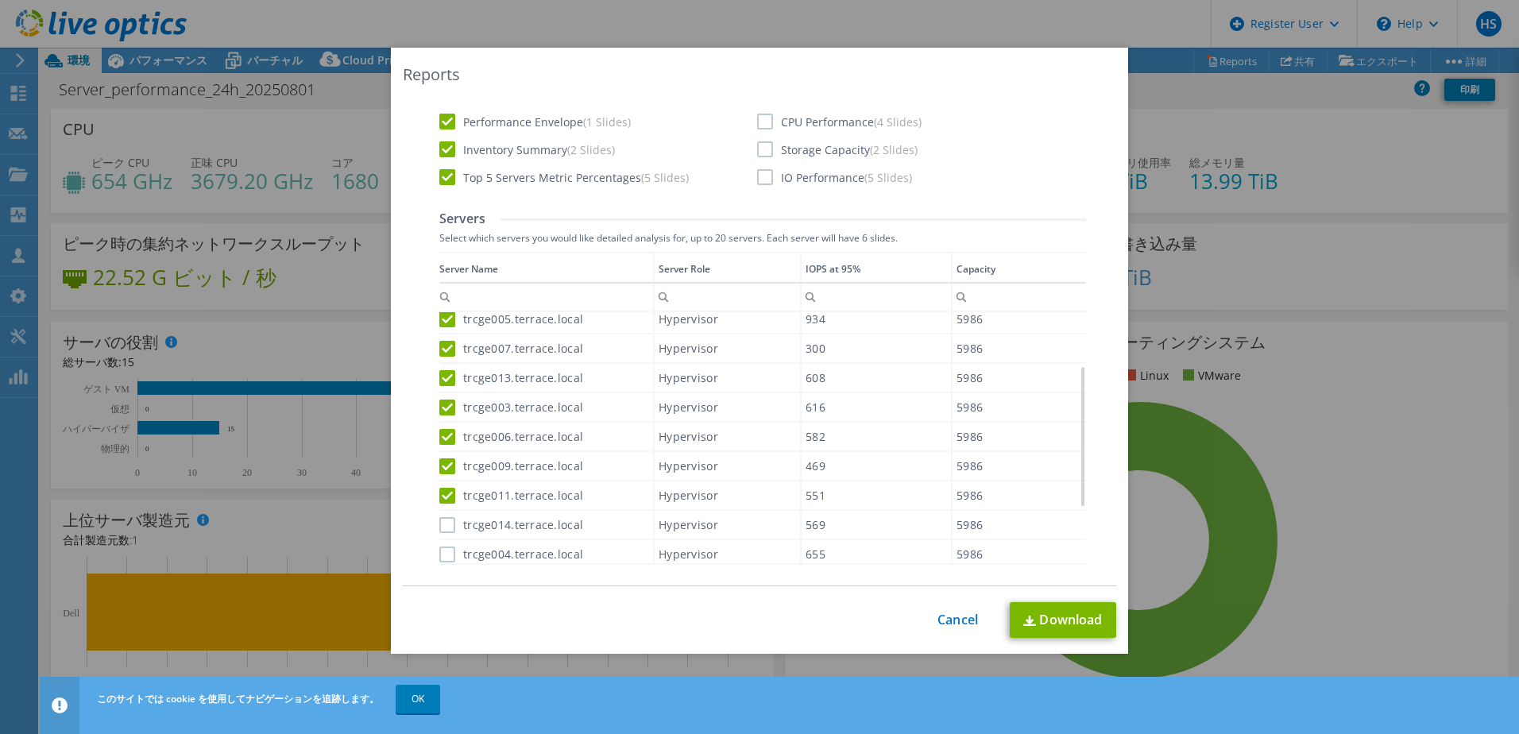
click at [450, 527] on label "trcge014.terrace.local" at bounding box center [511, 525] width 144 height 16
click at [0, 0] on input "trcge014.terrace.local" at bounding box center [0, 0] width 0 height 0
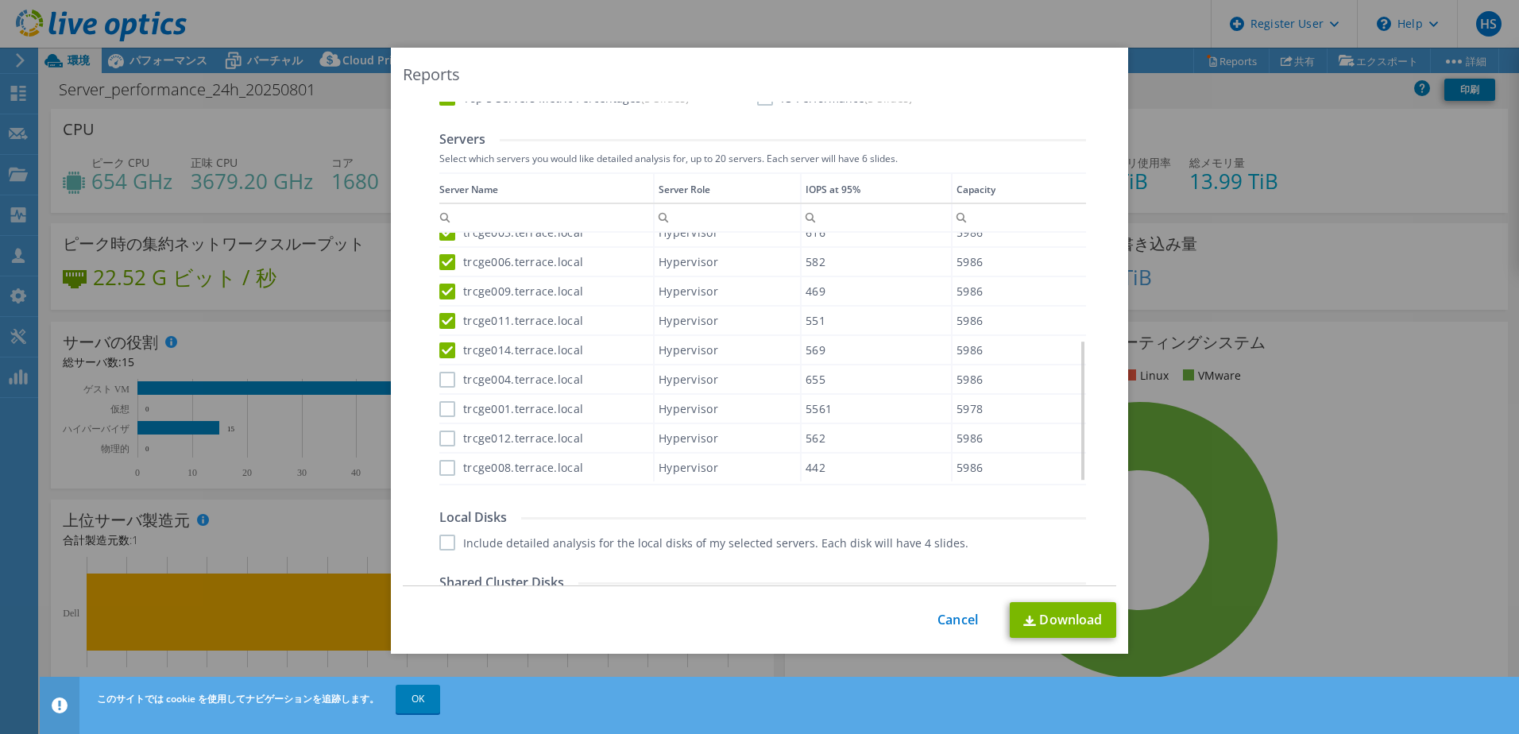
click at [441, 383] on label "trcge004.terrace.local" at bounding box center [511, 380] width 144 height 16
click at [0, 0] on input "trcge004.terrace.local" at bounding box center [0, 0] width 0 height 0
click at [439, 409] on div "Data grid" at bounding box center [440, 323] width 2 height 302
click at [439, 441] on label "trcge012.terrace.local" at bounding box center [511, 439] width 144 height 16
click at [0, 0] on input "trcge012.terrace.local" at bounding box center [0, 0] width 0 height 0
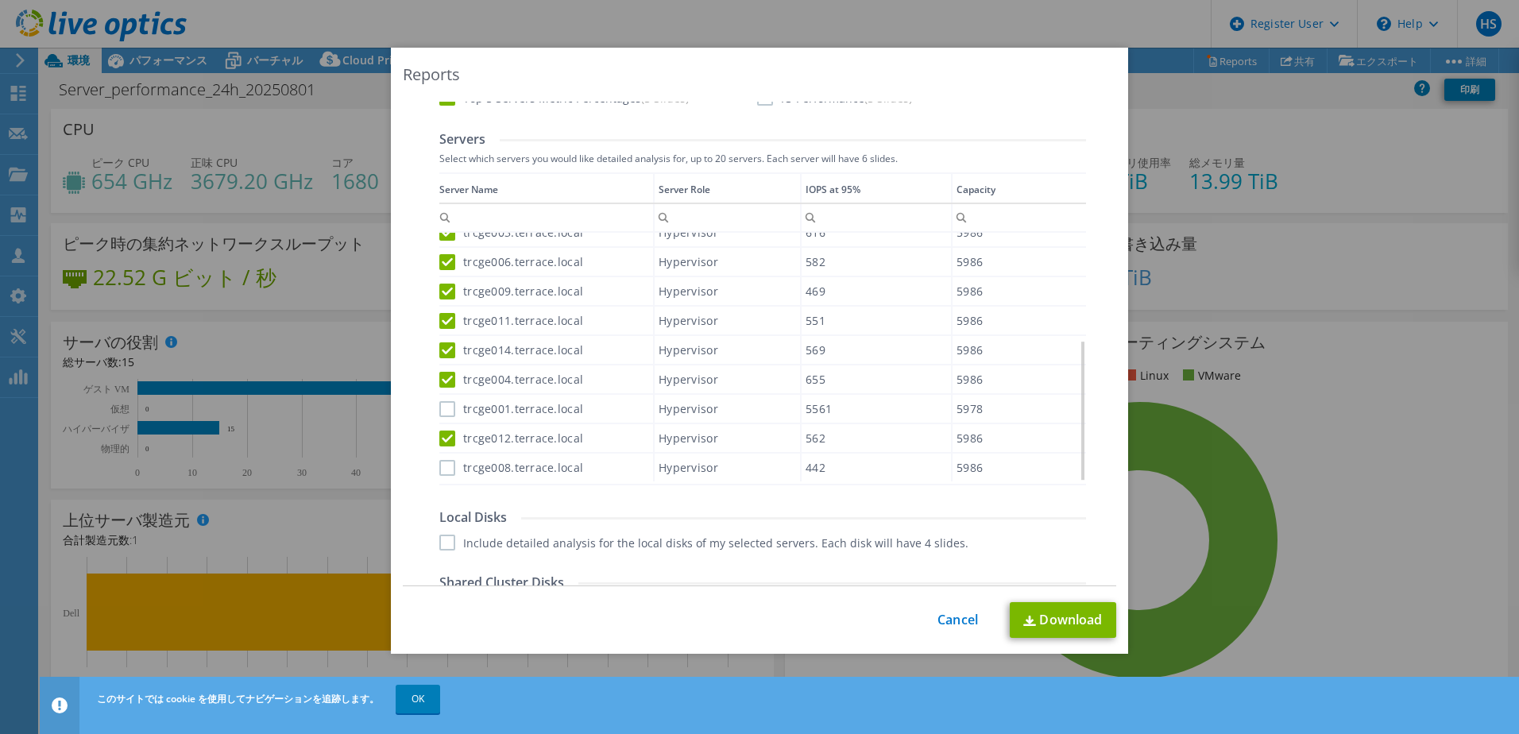
click at [439, 411] on label "trcge001.terrace.local" at bounding box center [511, 409] width 144 height 16
click at [0, 0] on input "trcge001.terrace.local" at bounding box center [0, 0] width 0 height 0
click at [444, 472] on label "trcge008.terrace.local" at bounding box center [511, 468] width 144 height 16
click at [0, 0] on input "trcge008.terrace.local" at bounding box center [0, 0] width 0 height 0
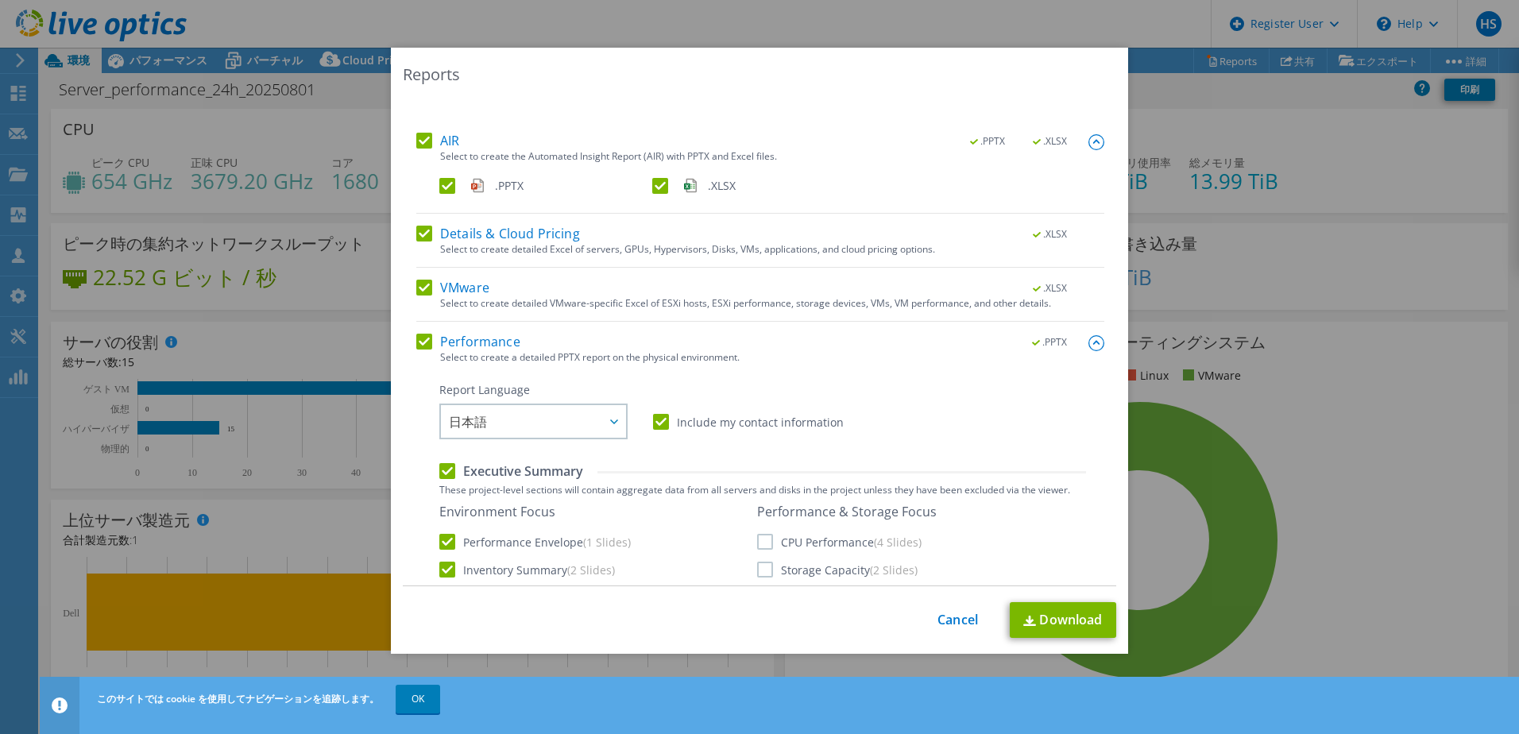
scroll to position [0, 0]
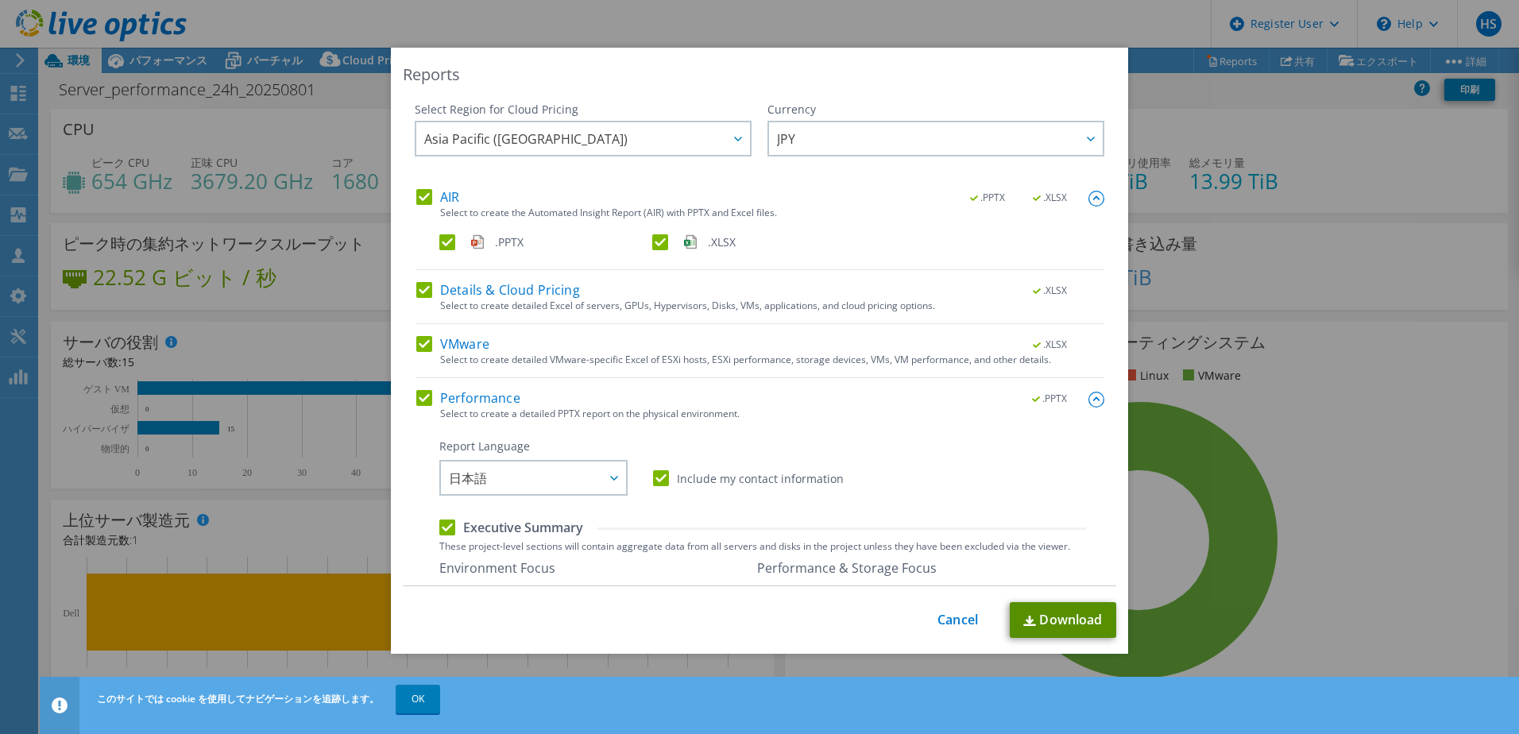
click at [1073, 616] on link "Download" at bounding box center [1063, 620] width 106 height 36
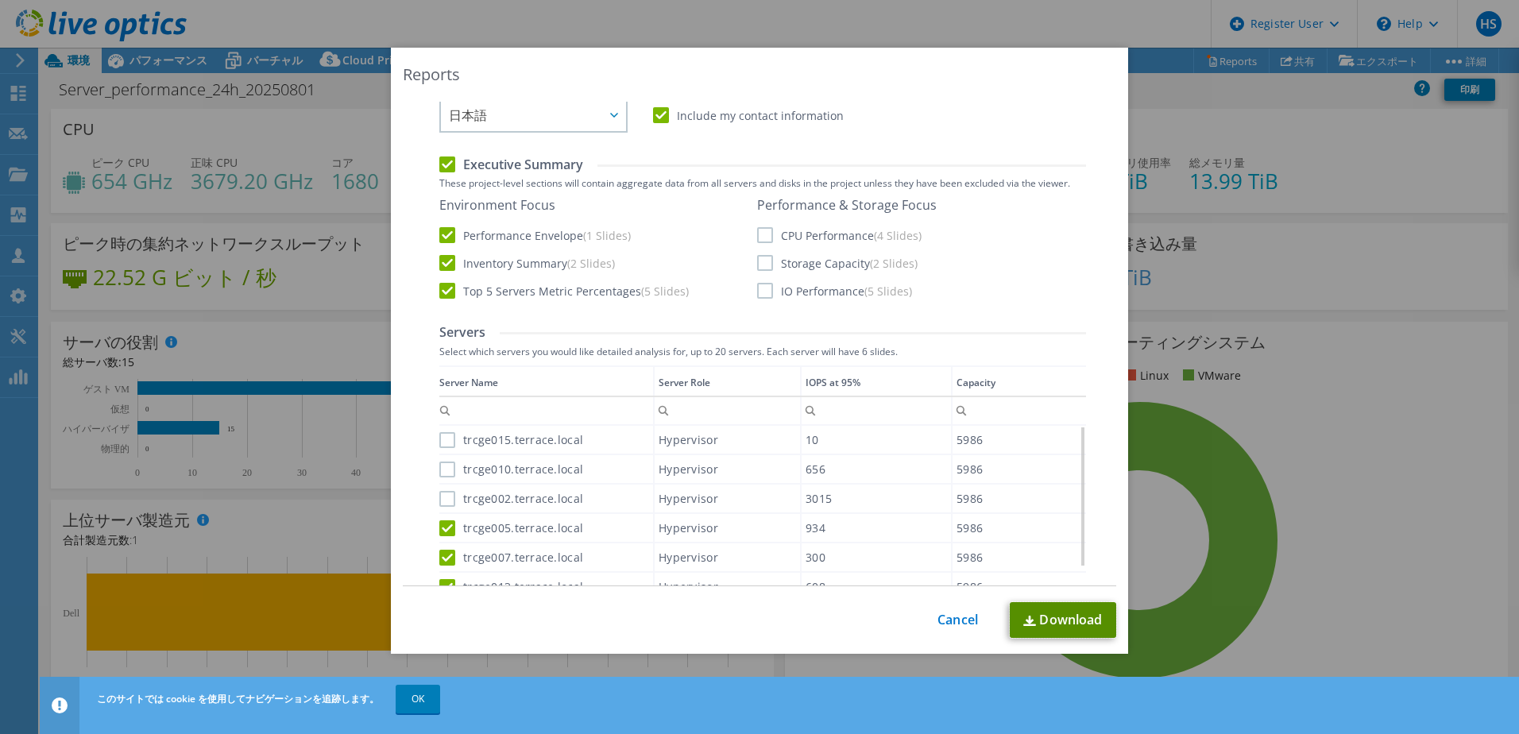
scroll to position [318, 0]
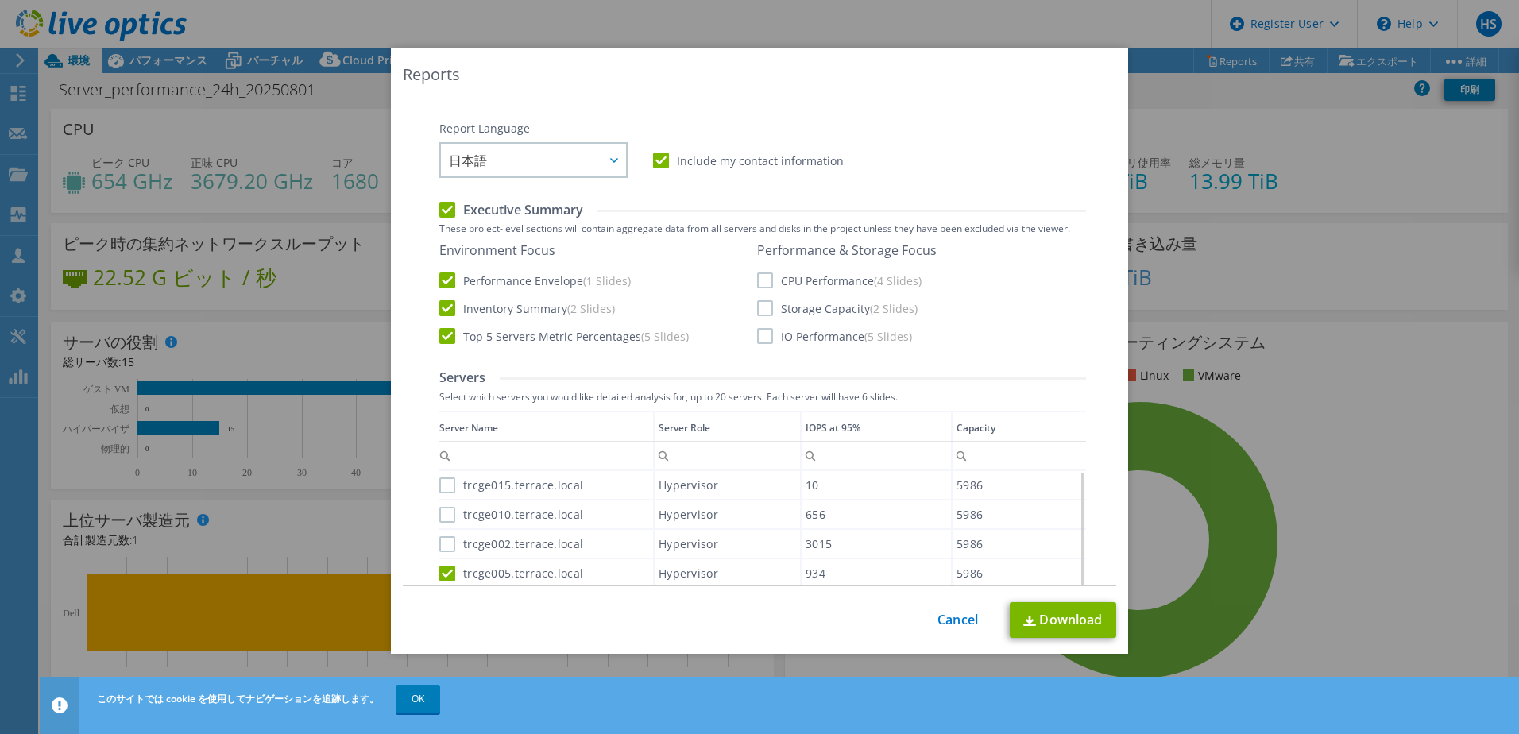
click at [446, 493] on div "trcge015.terrace.local" at bounding box center [546, 485] width 214 height 28
click at [440, 509] on label "trcge010.terrace.local" at bounding box center [511, 515] width 144 height 16
click at [0, 0] on input "trcge010.terrace.local" at bounding box center [0, 0] width 0 height 0
click at [441, 483] on label "trcge015.terrace.local" at bounding box center [511, 485] width 144 height 16
click at [0, 0] on input "trcge015.terrace.local" at bounding box center [0, 0] width 0 height 0
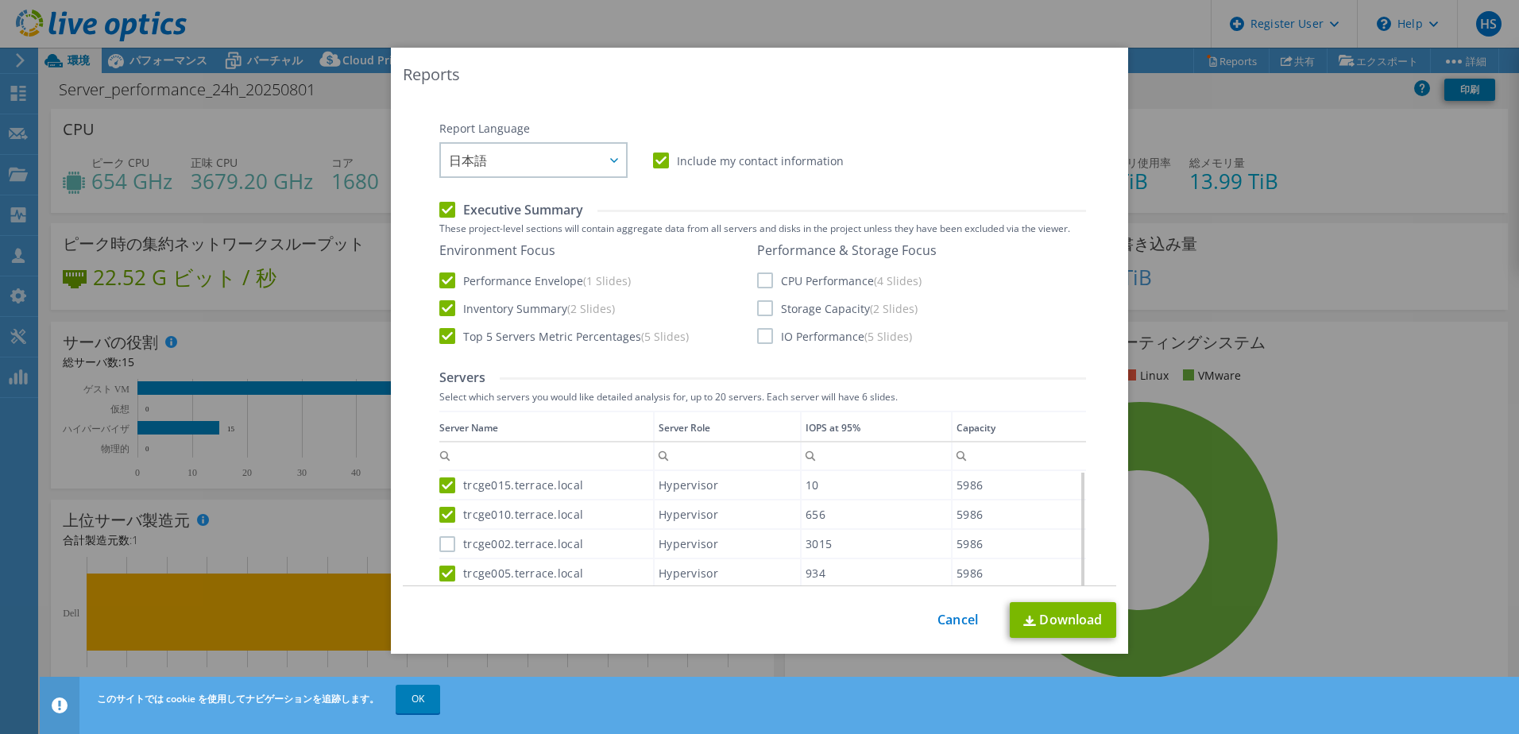
click at [443, 543] on label "trcge002.terrace.local" at bounding box center [511, 544] width 144 height 16
click at [0, 0] on input "trcge002.terrace.local" at bounding box center [0, 0] width 0 height 0
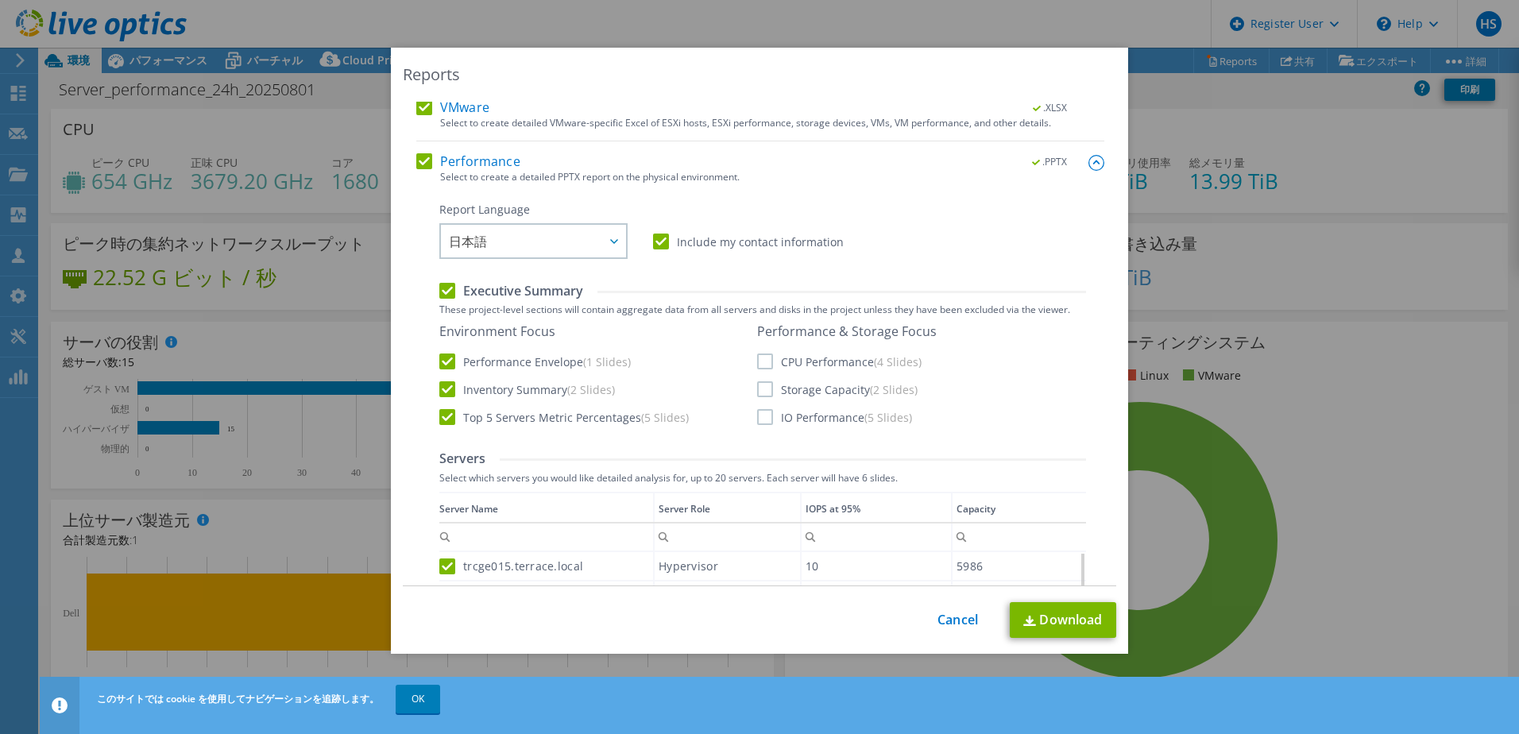
scroll to position [0, 0]
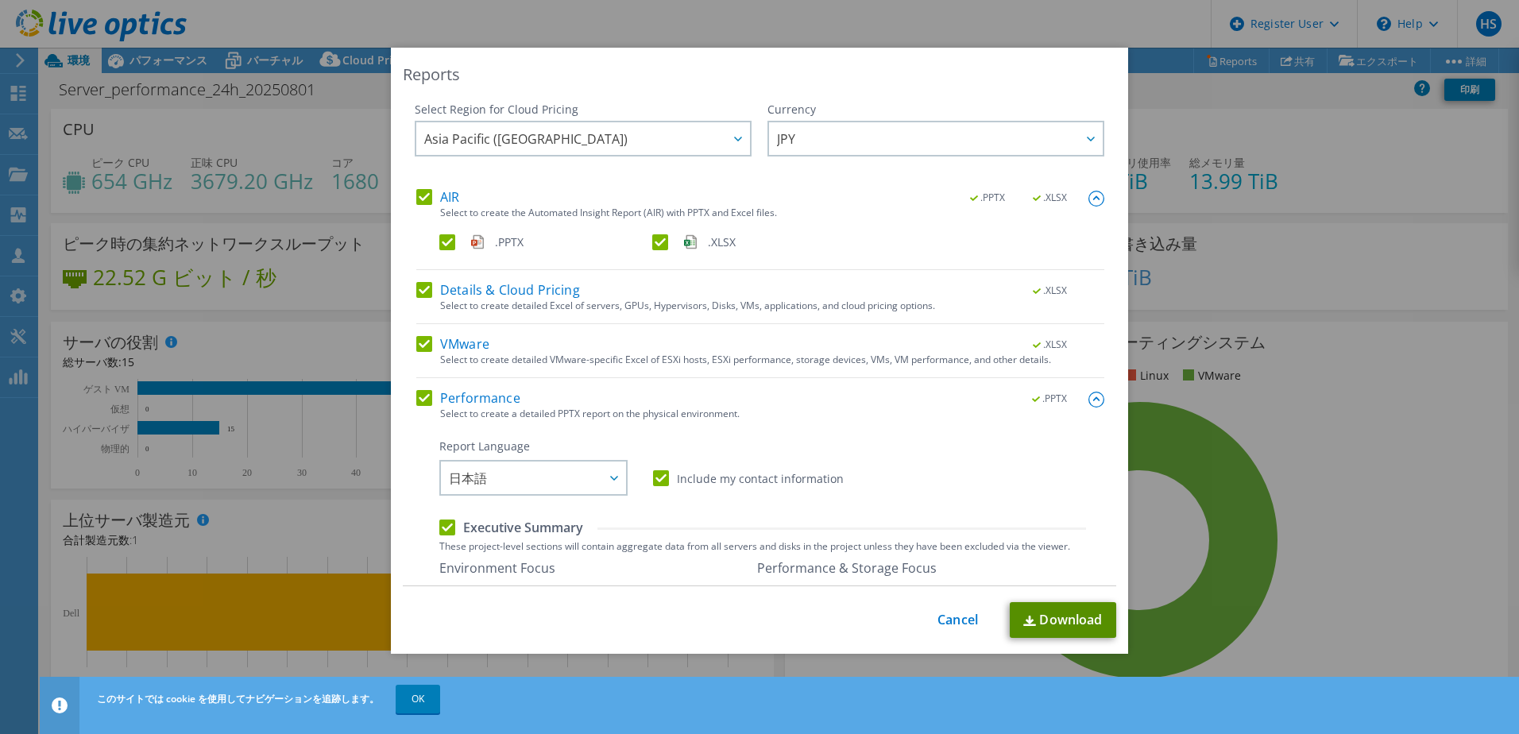
click at [1041, 625] on link "Download" at bounding box center [1063, 620] width 106 height 36
click at [1089, 609] on link "Download" at bounding box center [1063, 620] width 106 height 36
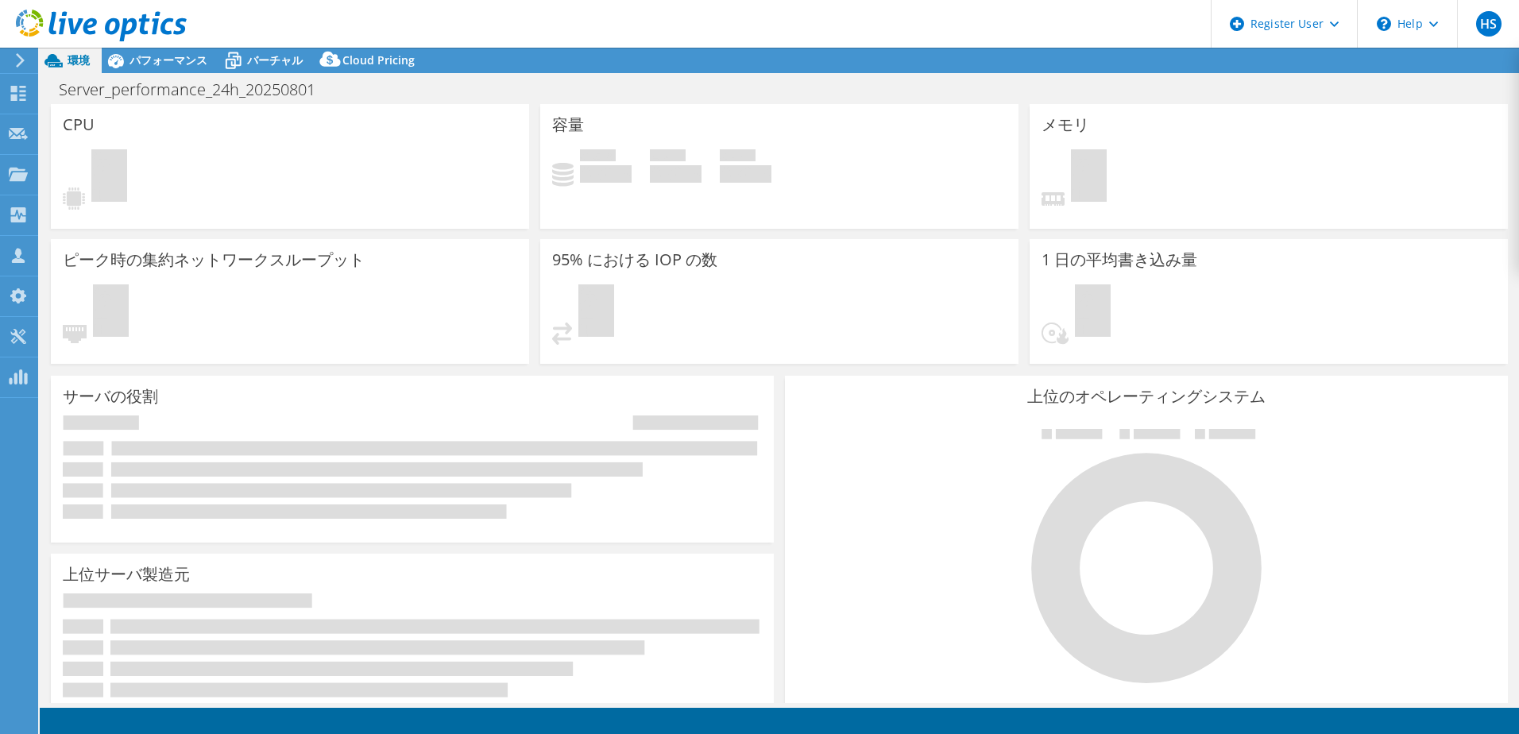
click at [764, 0] on header "HS Dell ユーザー [PERSON_NAME] [PERSON_NAME][EMAIL_ADDRESS][DOMAIN_NAME] Dell My Pr…" at bounding box center [759, 24] width 1519 height 48
select select "[GEOGRAPHIC_DATA]"
select select "JPY"
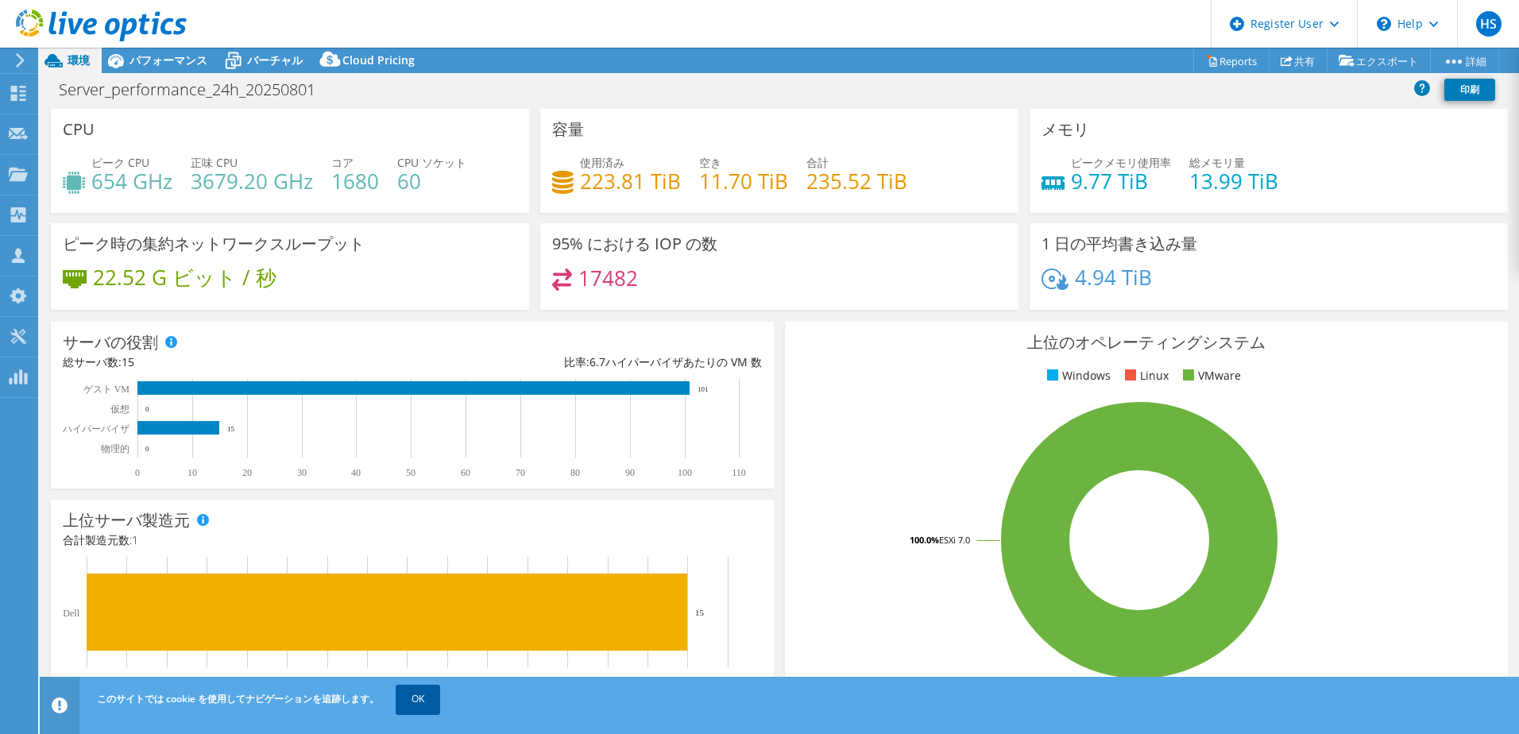
click at [407, 707] on link "OK" at bounding box center [418, 699] width 44 height 29
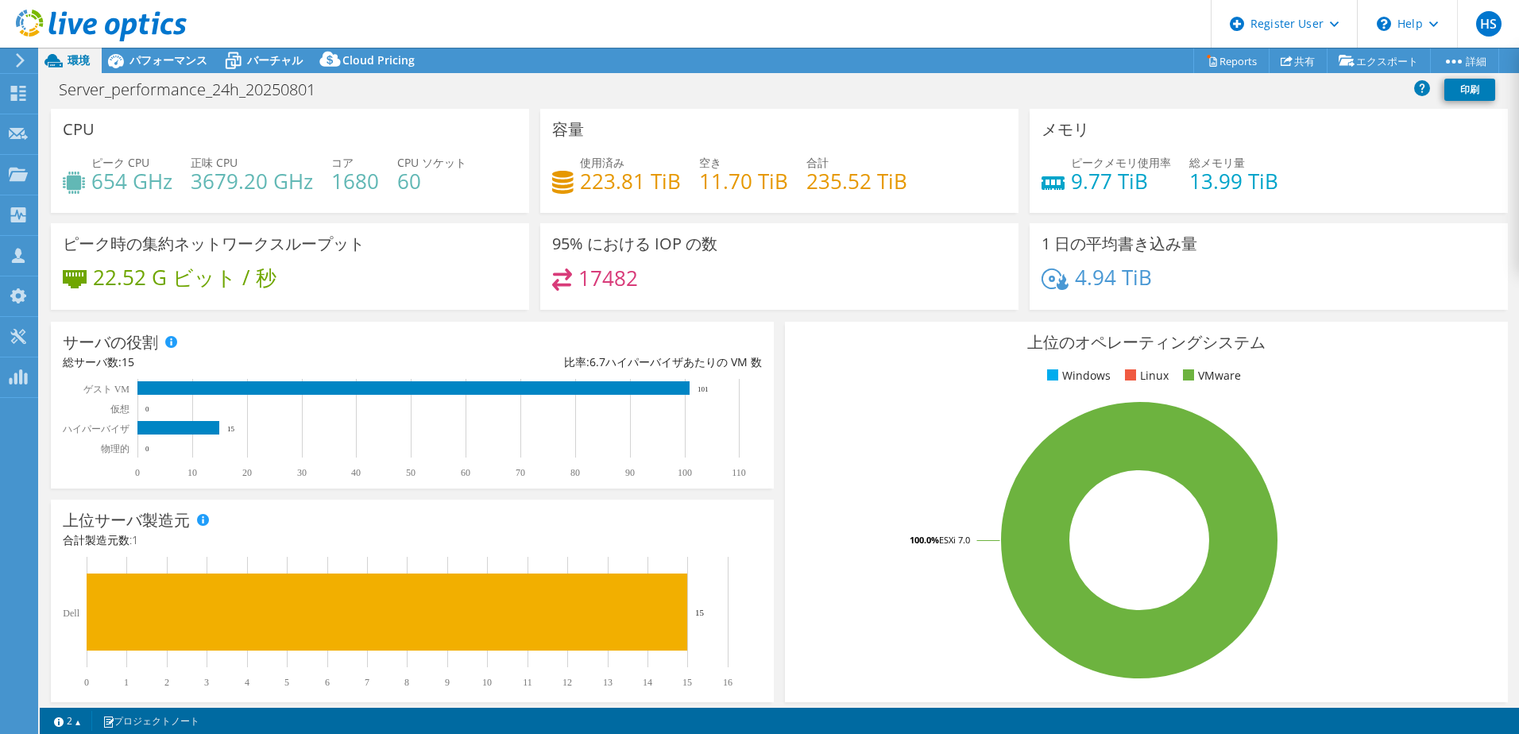
click at [849, 38] on header "HS Dell ユーザー [PERSON_NAME] [PERSON_NAME][EMAIL_ADDRESS][DOMAIN_NAME] Dell My Pr…" at bounding box center [759, 24] width 1519 height 48
click at [772, 178] on h4 "11.70 TiB" at bounding box center [743, 180] width 89 height 17
click at [1082, 37] on header "HS Dell ユーザー [PERSON_NAME] [PERSON_NAME][EMAIL_ADDRESS][DOMAIN_NAME] Dell My Pr…" at bounding box center [759, 24] width 1519 height 48
click at [1238, 60] on link "Reports" at bounding box center [1231, 60] width 76 height 25
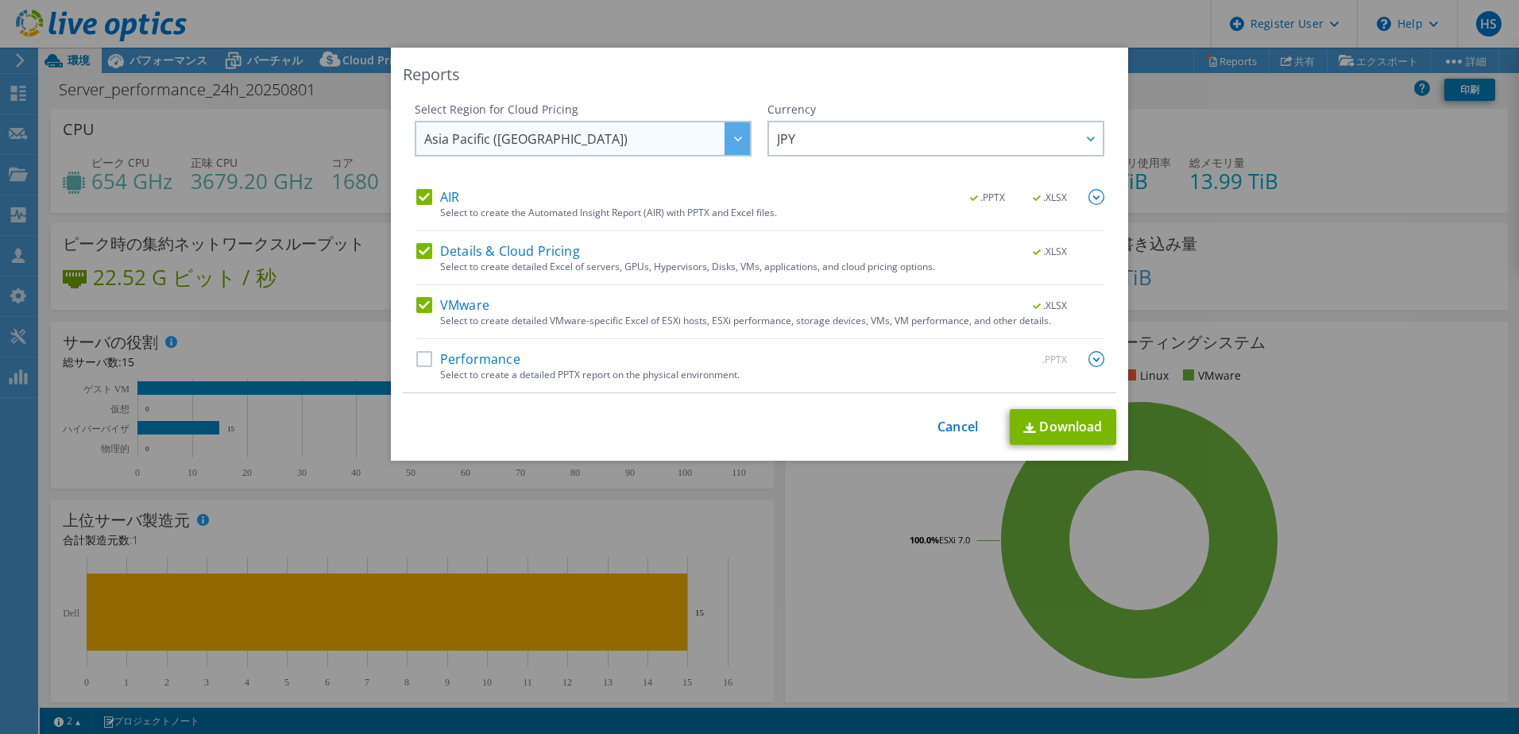
click at [690, 149] on span "Asia Pacific ([GEOGRAPHIC_DATA])" at bounding box center [587, 138] width 326 height 33
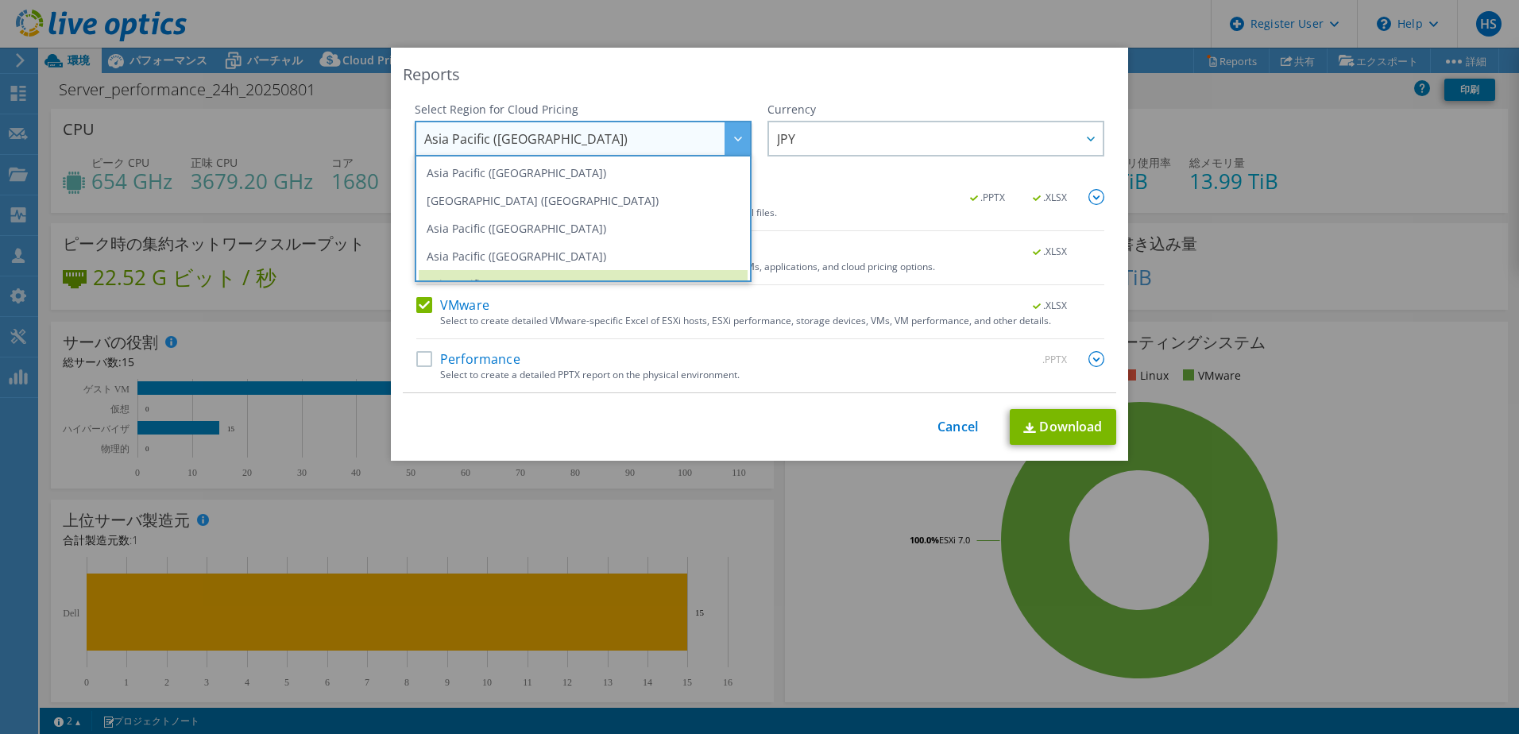
click at [878, 199] on div "AIR .PPTX .XLSX" at bounding box center [760, 198] width 688 height 18
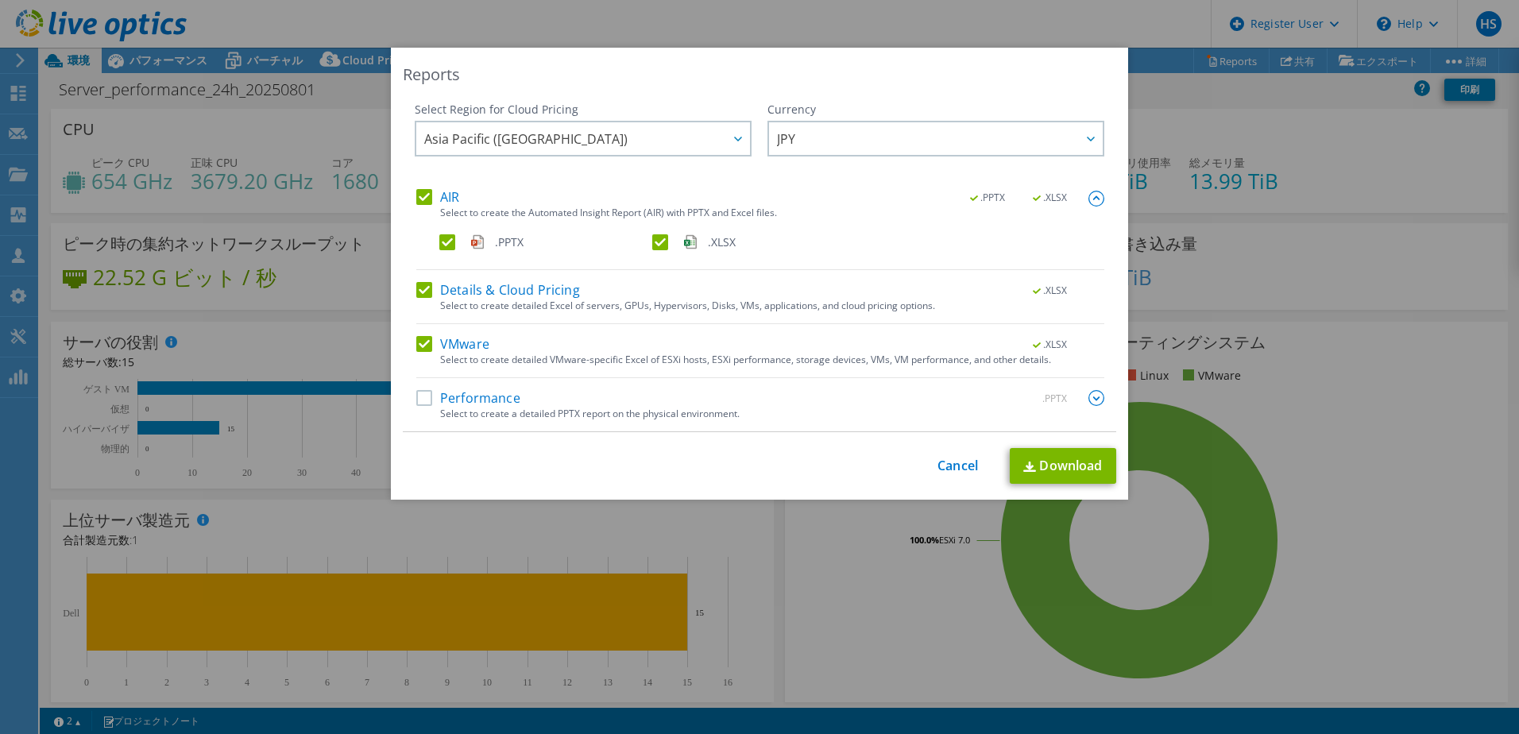
click at [410, 396] on div "Select Region for Cloud Pricing Asia Pacific ([GEOGRAPHIC_DATA]) [GEOGRAPHIC_DA…" at bounding box center [759, 267] width 713 height 330
click at [417, 395] on label "Performance" at bounding box center [468, 398] width 104 height 16
click at [0, 0] on input "Performance" at bounding box center [0, 0] width 0 height 0
click at [1079, 388] on div "AIR .PPTX .XLSX Select to create the Automated Insight Report (AIR) with PPTX a…" at bounding box center [760, 310] width 688 height 242
click at [1081, 395] on div ".PPTX" at bounding box center [1058, 398] width 92 height 17
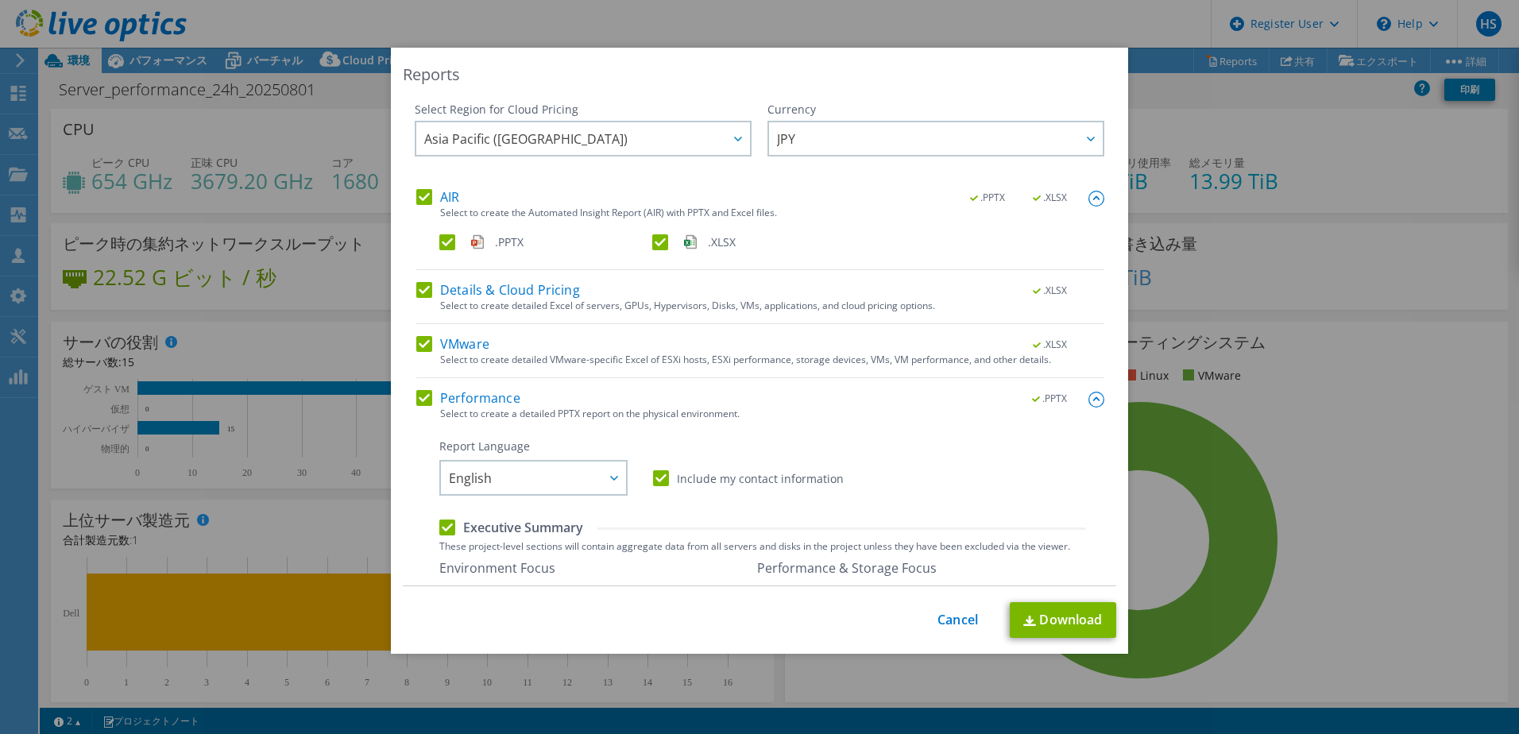
scroll to position [159, 0]
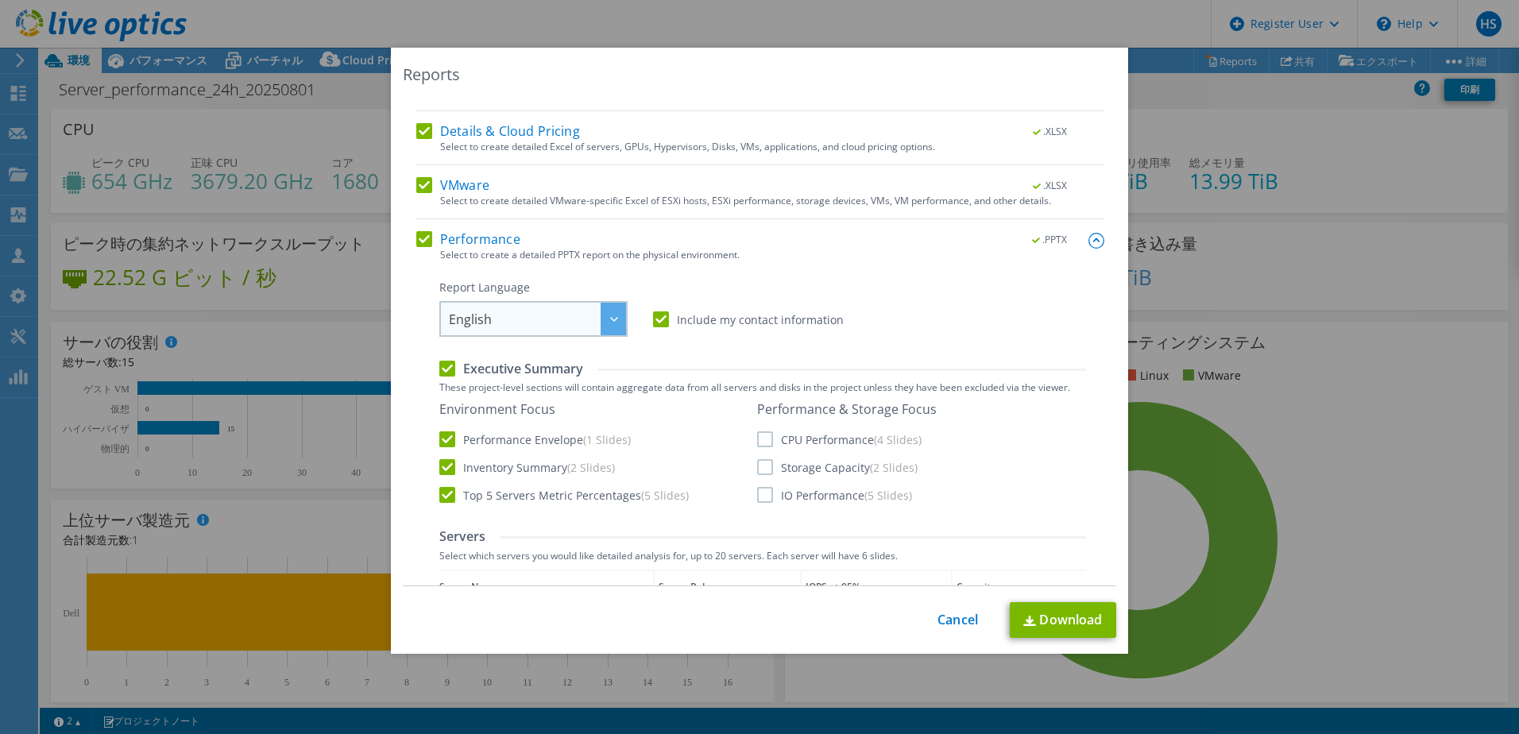
click at [451, 308] on span "English" at bounding box center [537, 319] width 177 height 33
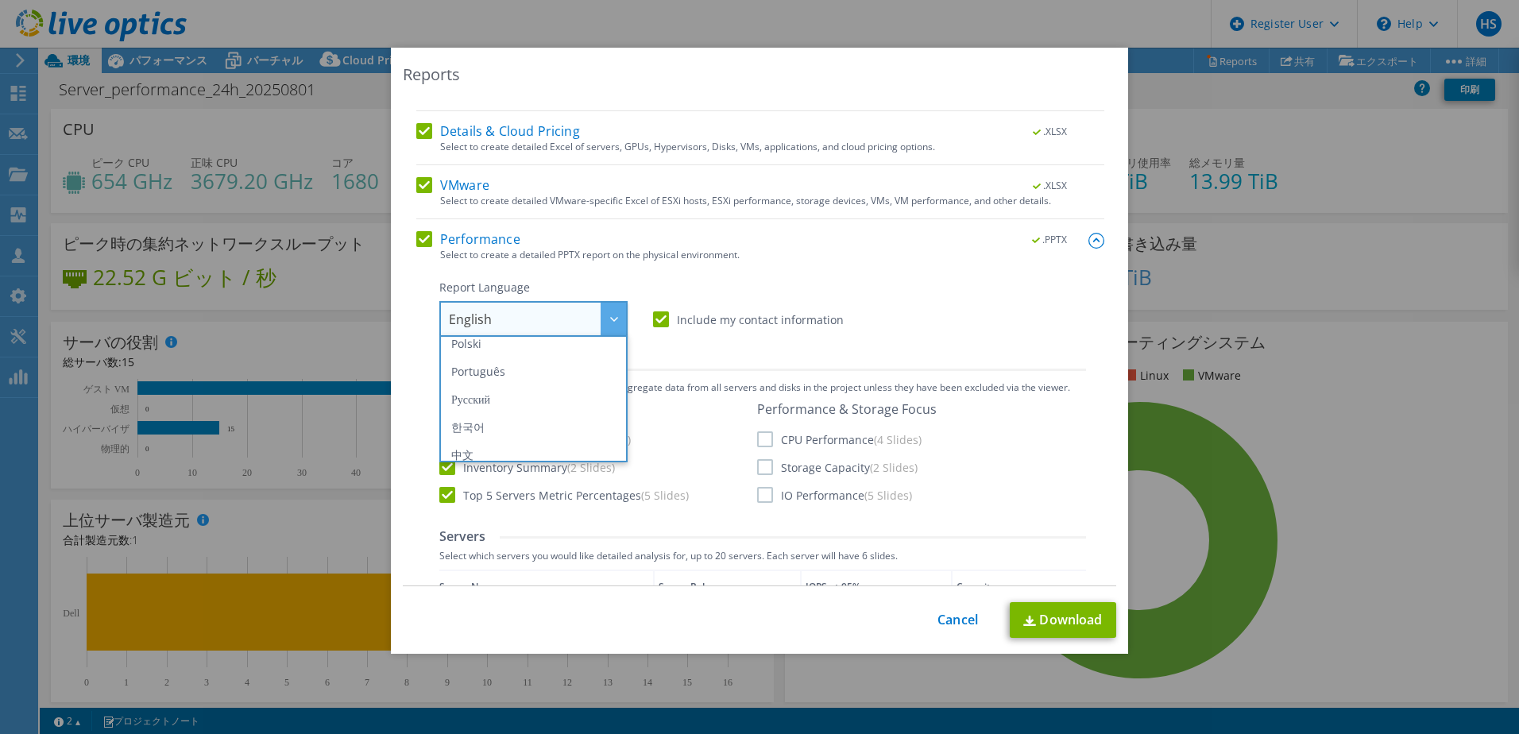
scroll to position [187, 0]
click at [483, 440] on li "日本語" at bounding box center [533, 445] width 180 height 28
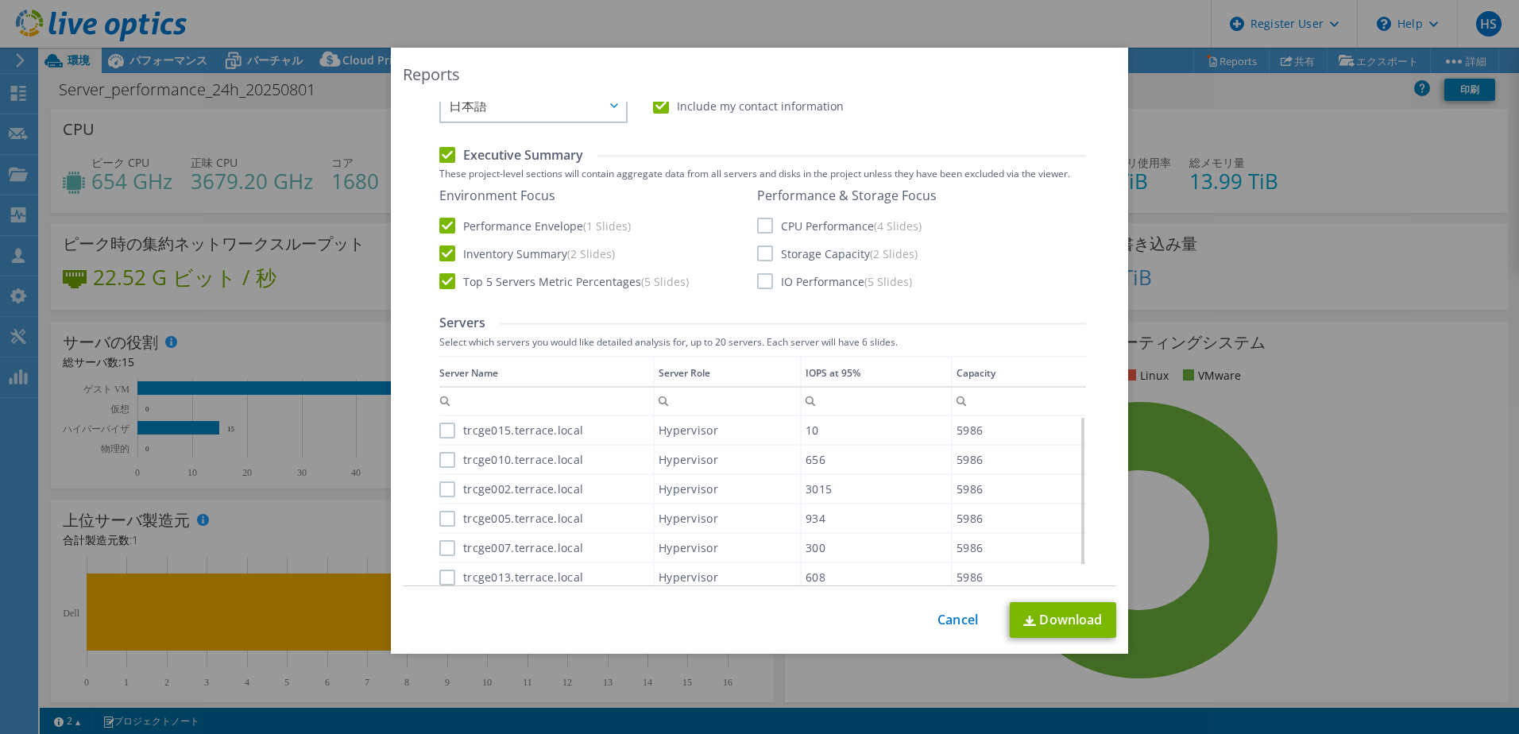
scroll to position [397, 0]
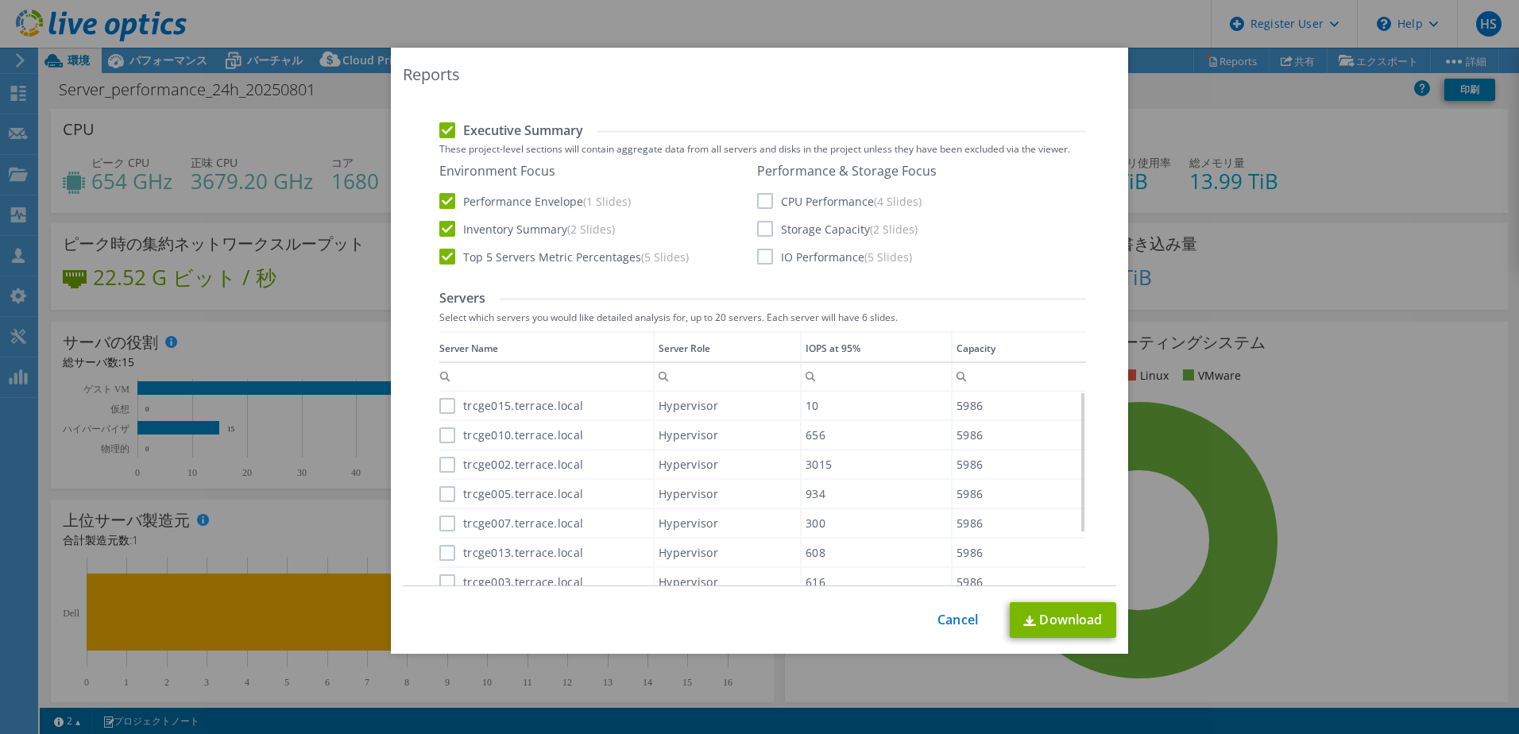
click at [439, 400] on label "trcge015.terrace.local" at bounding box center [511, 406] width 144 height 16
click at [0, 0] on input "trcge015.terrace.local" at bounding box center [0, 0] width 0 height 0
click at [439, 428] on label "trcge010.terrace.local" at bounding box center [511, 435] width 144 height 16
click at [0, 0] on input "trcge010.terrace.local" at bounding box center [0, 0] width 0 height 0
click at [439, 469] on label "trcge002.terrace.local" at bounding box center [511, 465] width 144 height 16
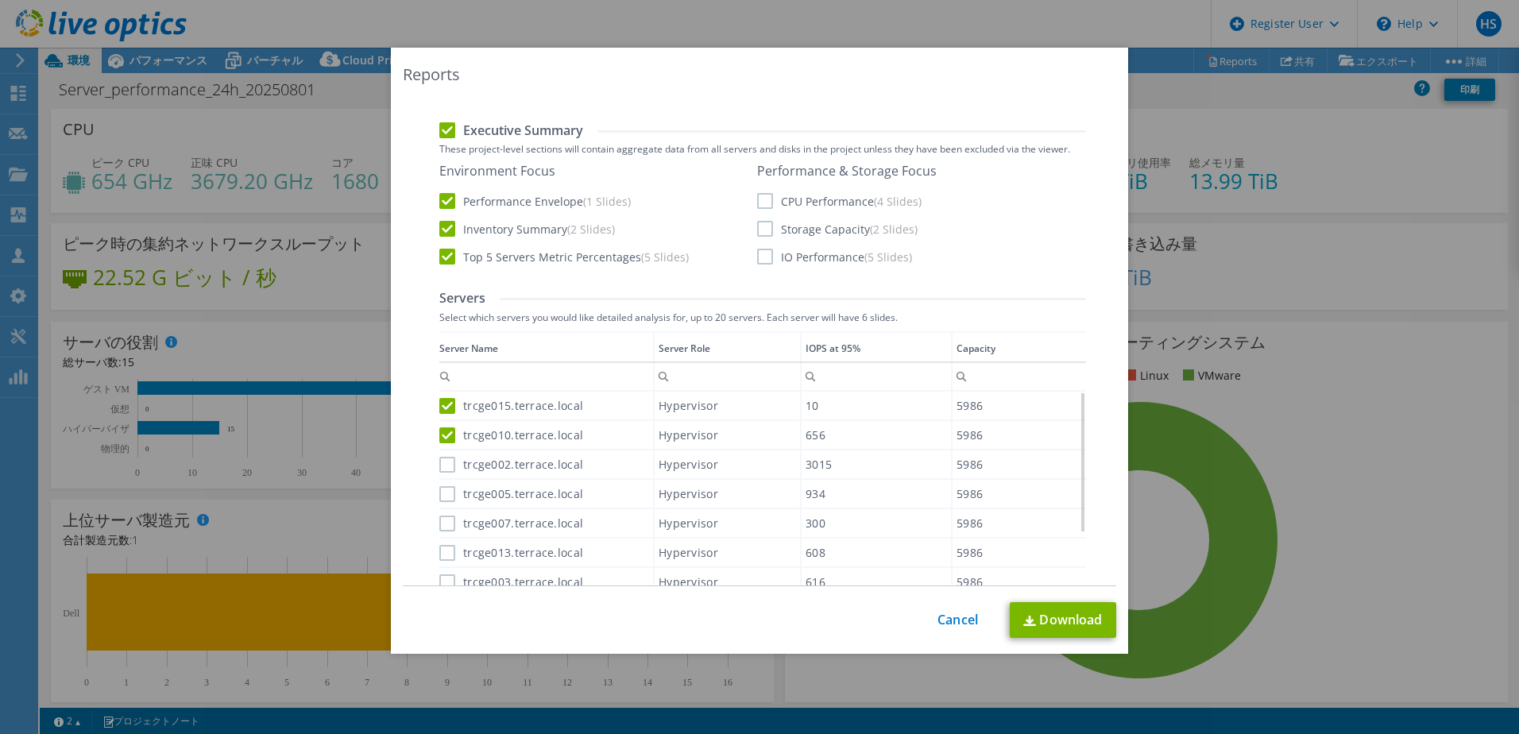
click at [0, 0] on input "trcge002.terrace.local" at bounding box center [0, 0] width 0 height 0
click at [441, 498] on label "trcge005.terrace.local" at bounding box center [511, 494] width 144 height 16
click at [0, 0] on input "trcge005.terrace.local" at bounding box center [0, 0] width 0 height 0
click at [441, 515] on div "trcge007.terrace.local" at bounding box center [546, 523] width 214 height 28
click at [443, 540] on div "trcge013.terrace.local" at bounding box center [546, 553] width 214 height 28
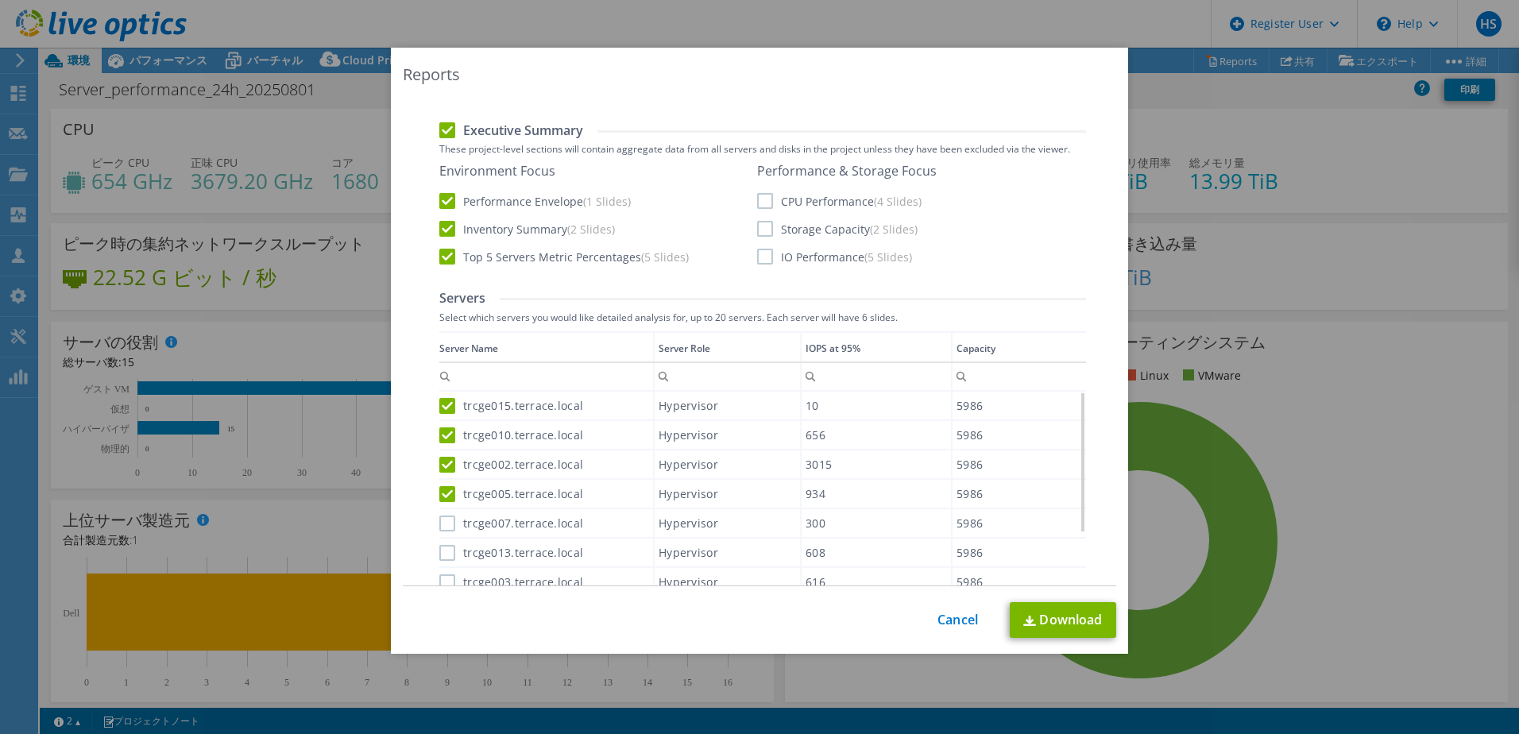
click at [442, 532] on div "trcge007.terrace.local" at bounding box center [546, 523] width 214 height 28
click at [443, 523] on label "trcge007.terrace.local" at bounding box center [511, 524] width 144 height 16
click at [0, 0] on input "trcge007.terrace.local" at bounding box center [0, 0] width 0 height 0
click at [442, 550] on label "trcge013.terrace.local" at bounding box center [511, 553] width 144 height 16
click at [0, 0] on input "trcge013.terrace.local" at bounding box center [0, 0] width 0 height 0
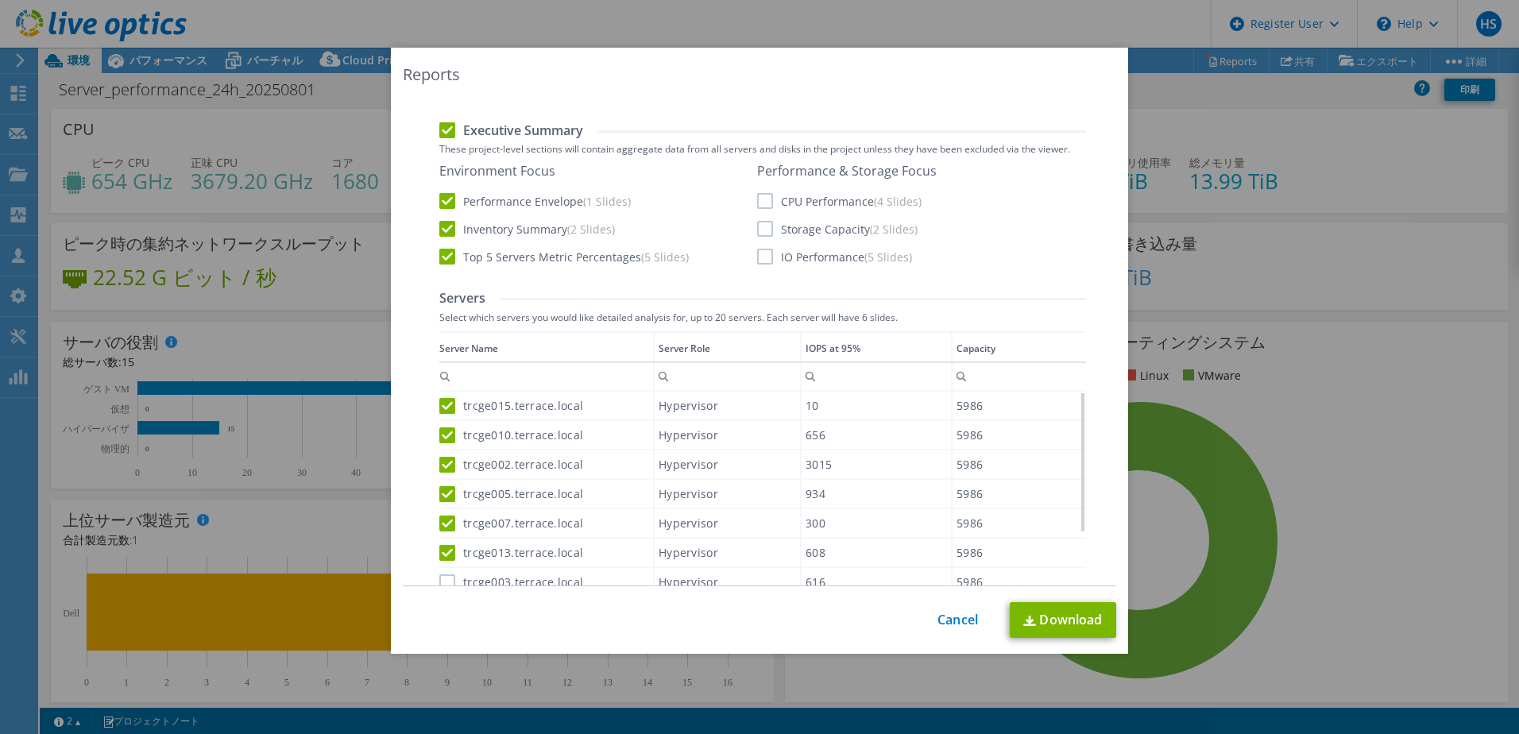
click at [443, 575] on label "trcge003.terrace.local" at bounding box center [511, 582] width 144 height 16
click at [0, 0] on input "trcge003.terrace.local" at bounding box center [0, 0] width 0 height 0
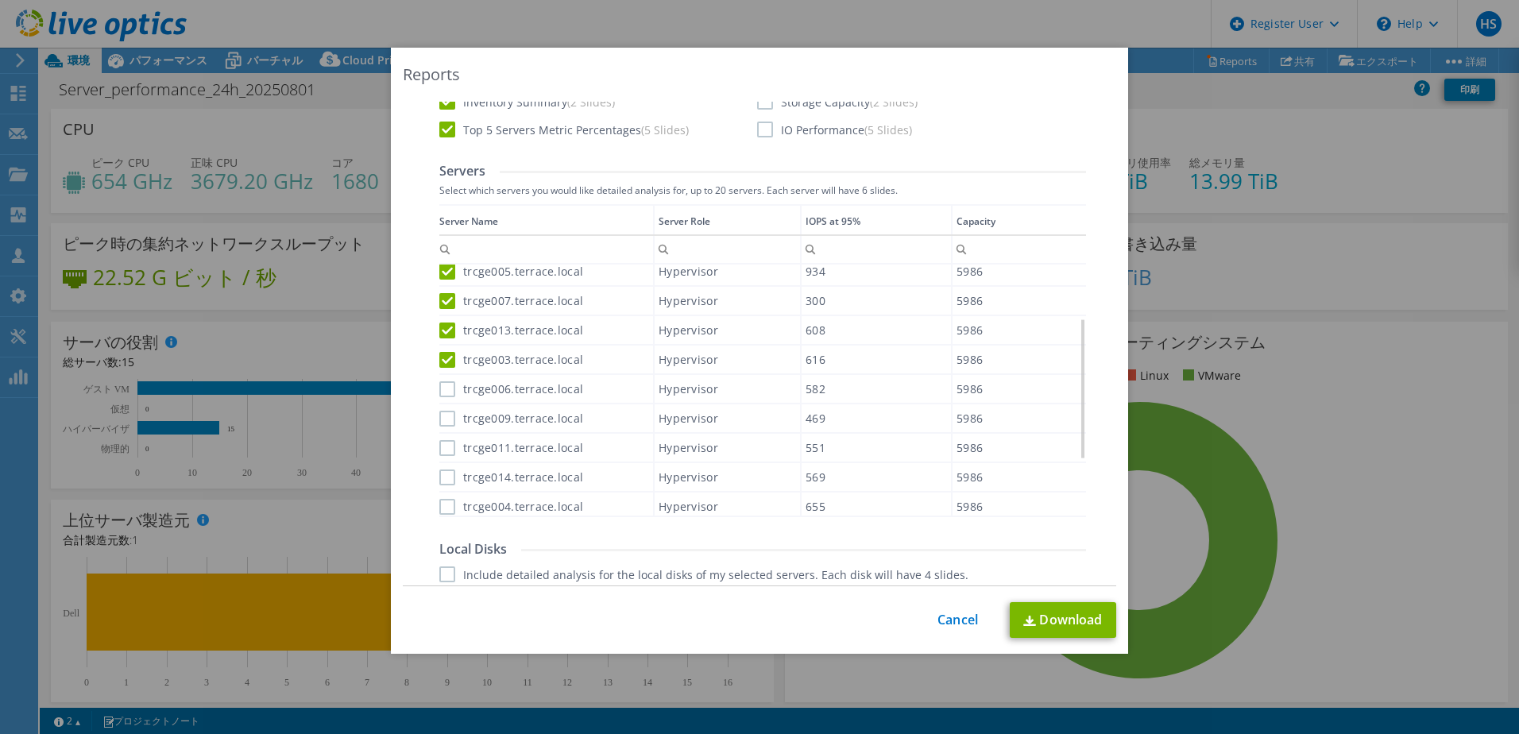
scroll to position [556, 0]
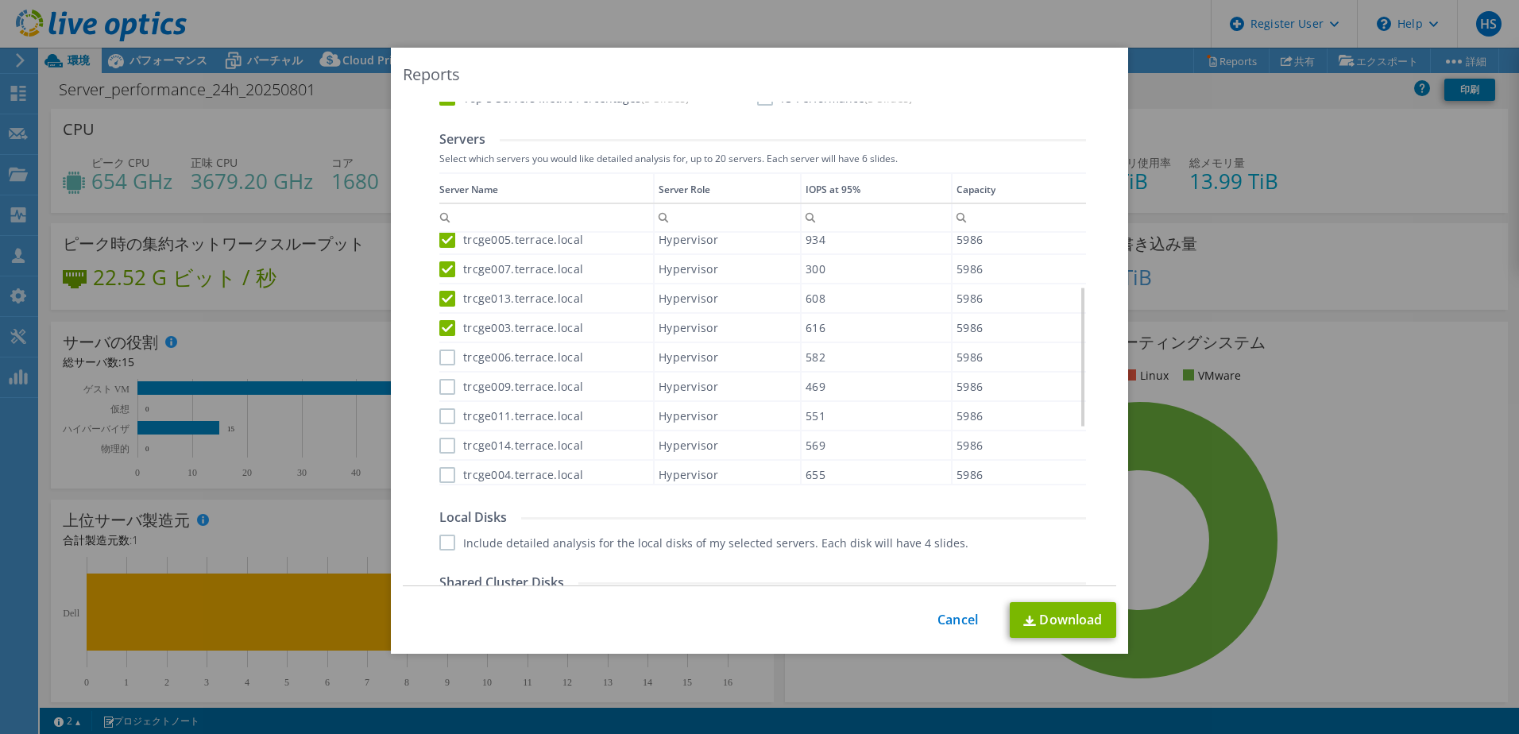
click at [446, 363] on label "trcge006.terrace.local" at bounding box center [511, 358] width 144 height 16
click at [0, 0] on input "trcge006.terrace.local" at bounding box center [0, 0] width 0 height 0
click at [439, 382] on label "trcge009.terrace.local" at bounding box center [511, 387] width 144 height 16
click at [0, 0] on input "trcge009.terrace.local" at bounding box center [0, 0] width 0 height 0
click at [439, 416] on label "trcge011.terrace.local" at bounding box center [511, 416] width 144 height 16
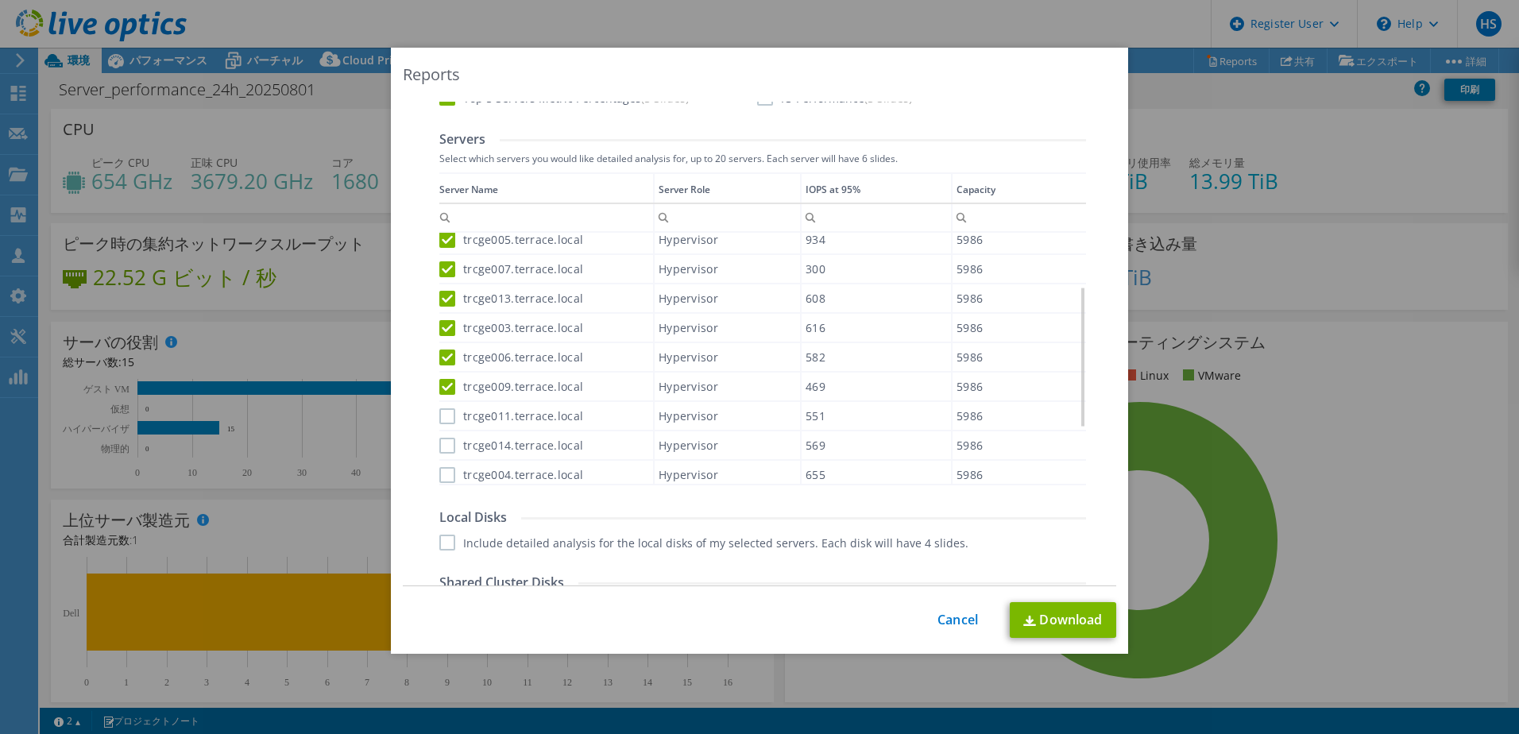
click at [0, 0] on input "trcge011.terrace.local" at bounding box center [0, 0] width 0 height 0
click at [445, 445] on label "trcge014.terrace.local" at bounding box center [511, 446] width 144 height 16
click at [0, 0] on input "trcge014.terrace.local" at bounding box center [0, 0] width 0 height 0
click at [440, 478] on label "trcge004.terrace.local" at bounding box center [511, 475] width 144 height 16
click at [0, 0] on input "trcge004.terrace.local" at bounding box center [0, 0] width 0 height 0
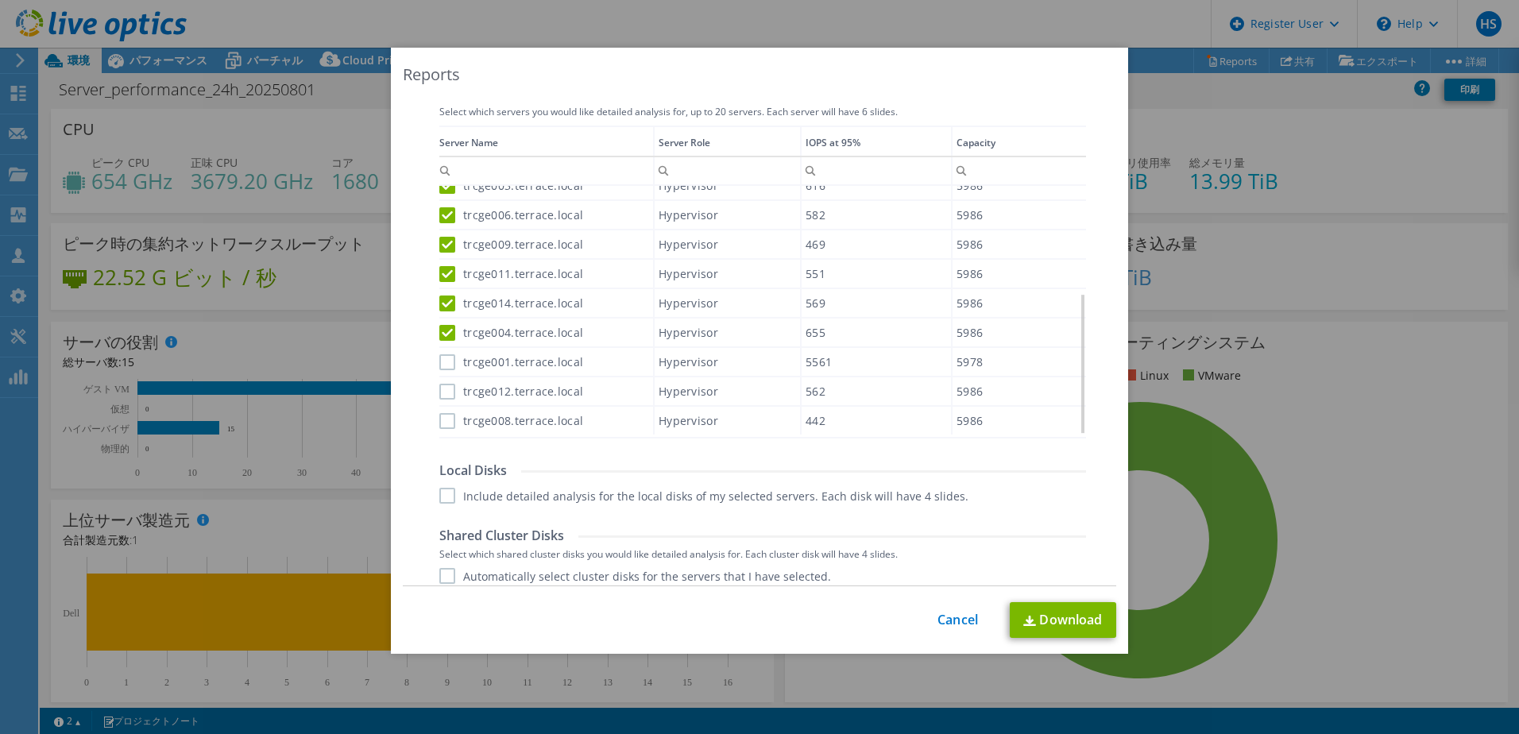
scroll to position [635, 0]
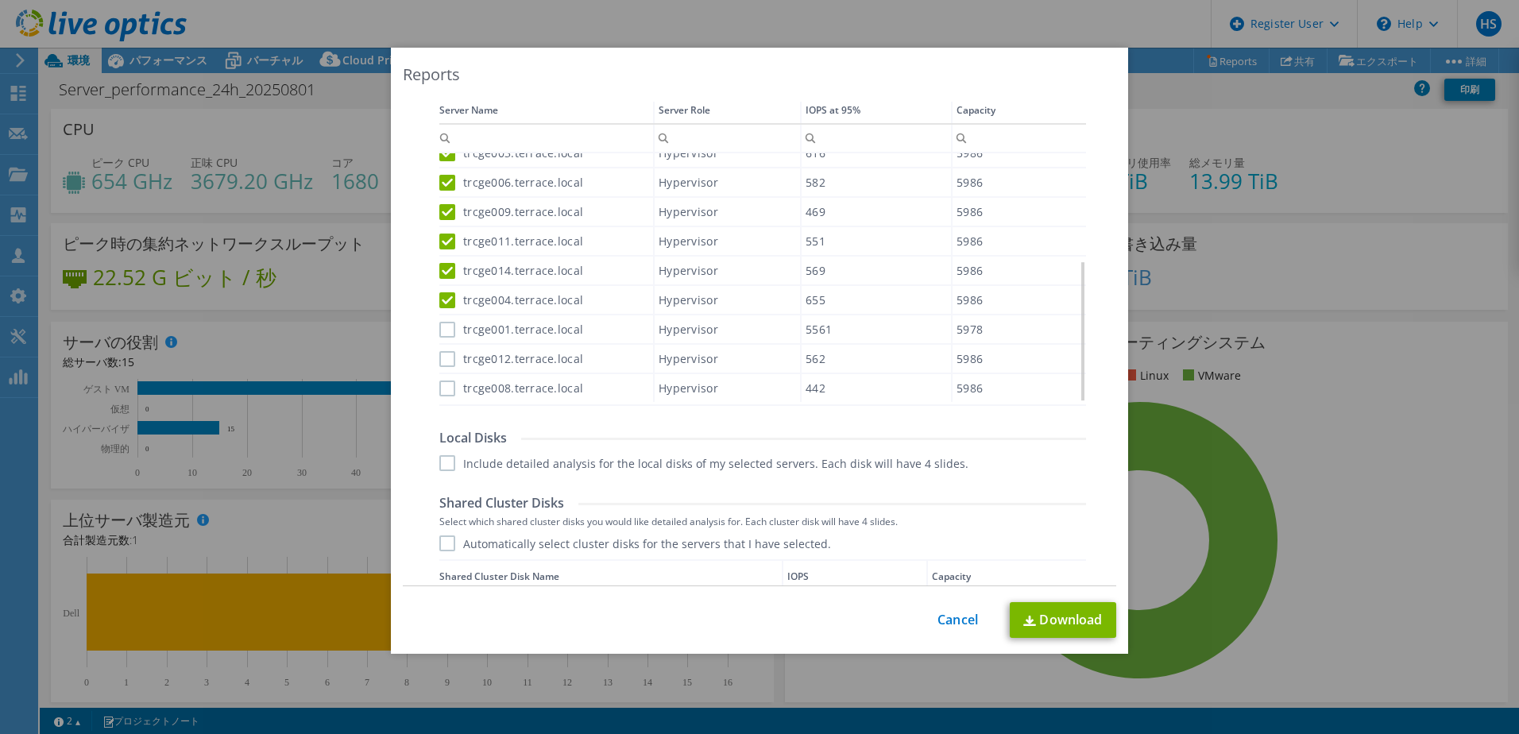
click at [441, 330] on label "trcge001.terrace.local" at bounding box center [511, 330] width 144 height 16
click at [0, 0] on input "trcge001.terrace.local" at bounding box center [0, 0] width 0 height 0
click at [439, 363] on label "trcge012.terrace.local" at bounding box center [511, 359] width 144 height 16
click at [0, 0] on input "trcge012.terrace.local" at bounding box center [0, 0] width 0 height 0
click at [444, 388] on label "trcge008.terrace.local" at bounding box center [511, 388] width 144 height 16
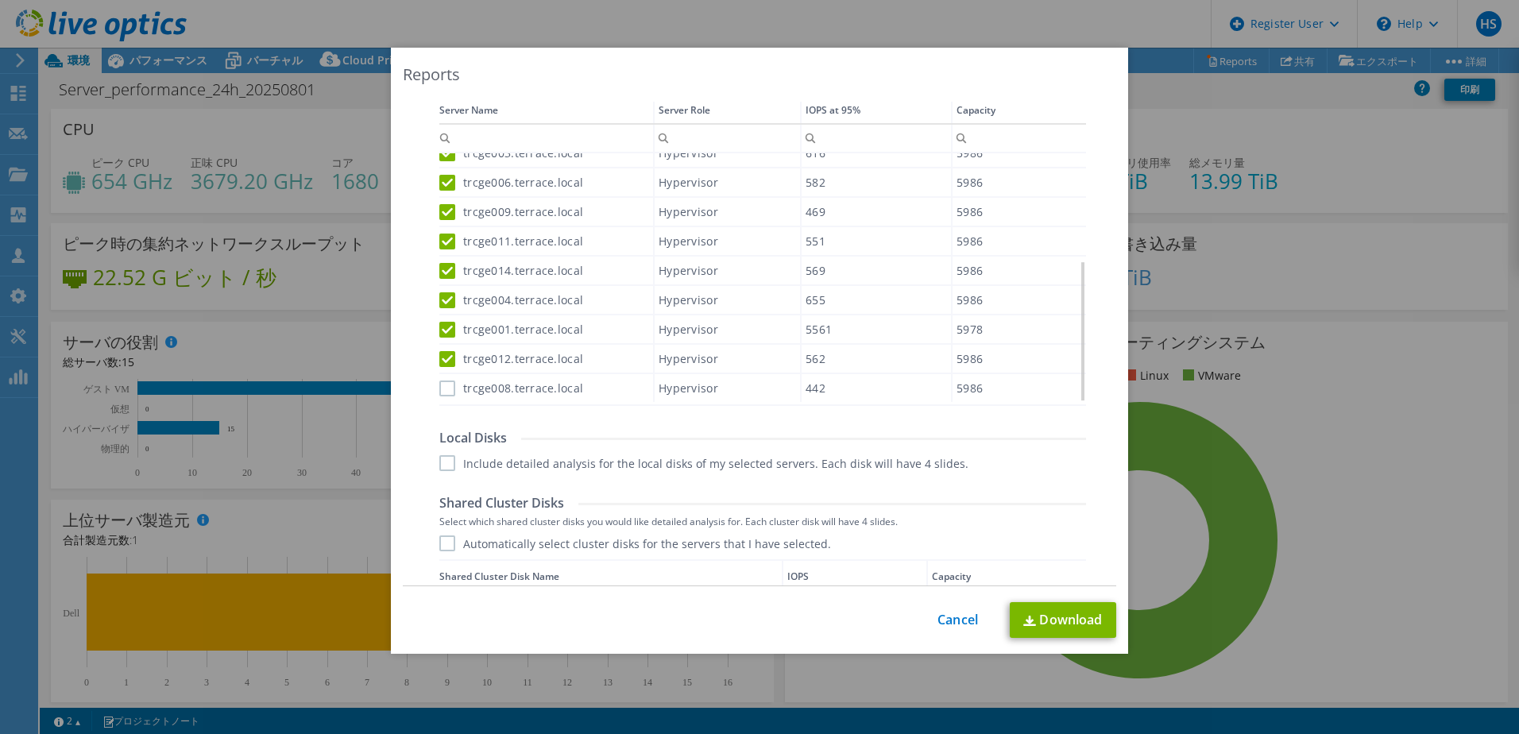
click at [0, 0] on input "trcge008.terrace.local" at bounding box center [0, 0] width 0 height 0
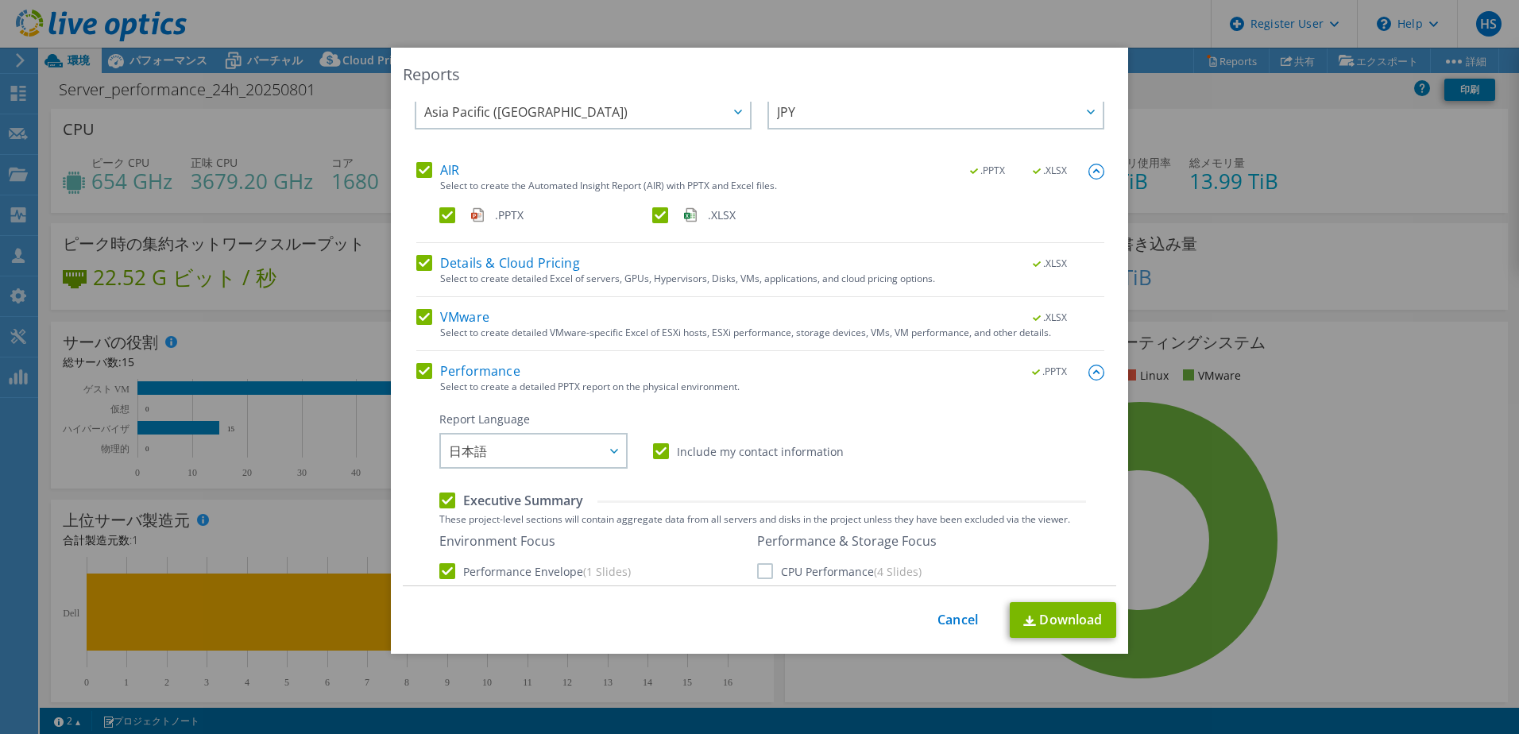
scroll to position [0, 0]
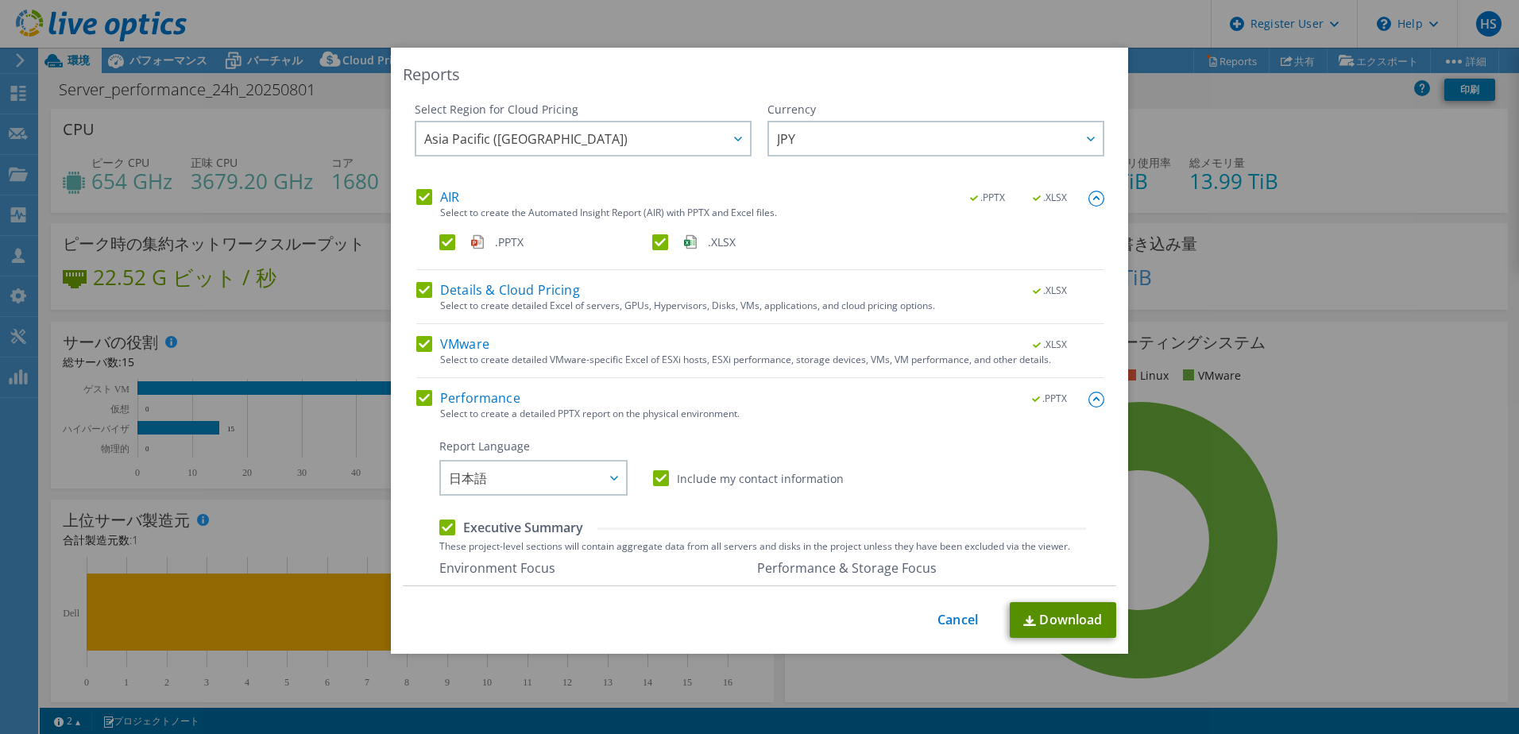
click at [1044, 620] on link "Download" at bounding box center [1063, 620] width 106 height 36
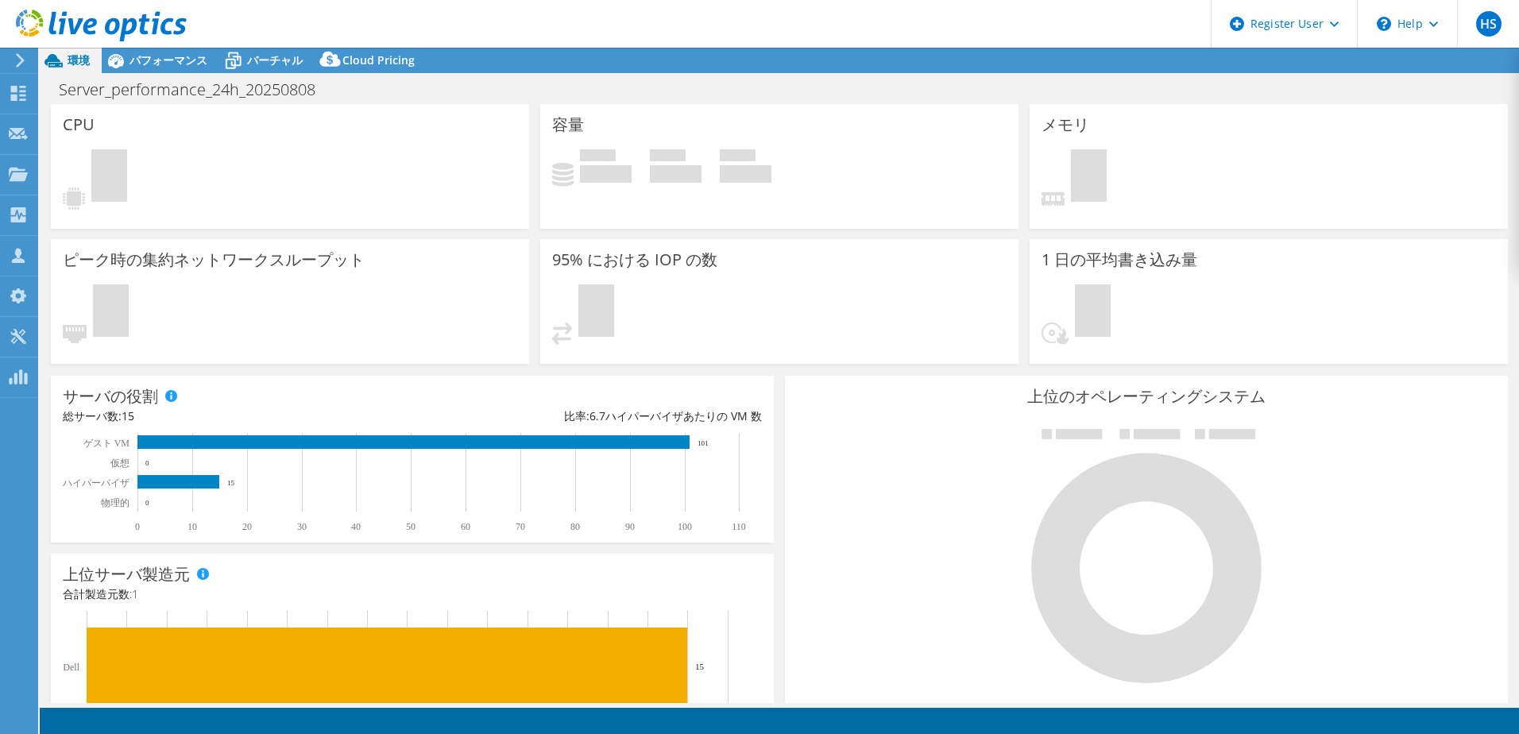
select select "USD"
select select "[GEOGRAPHIC_DATA]"
select select "JPY"
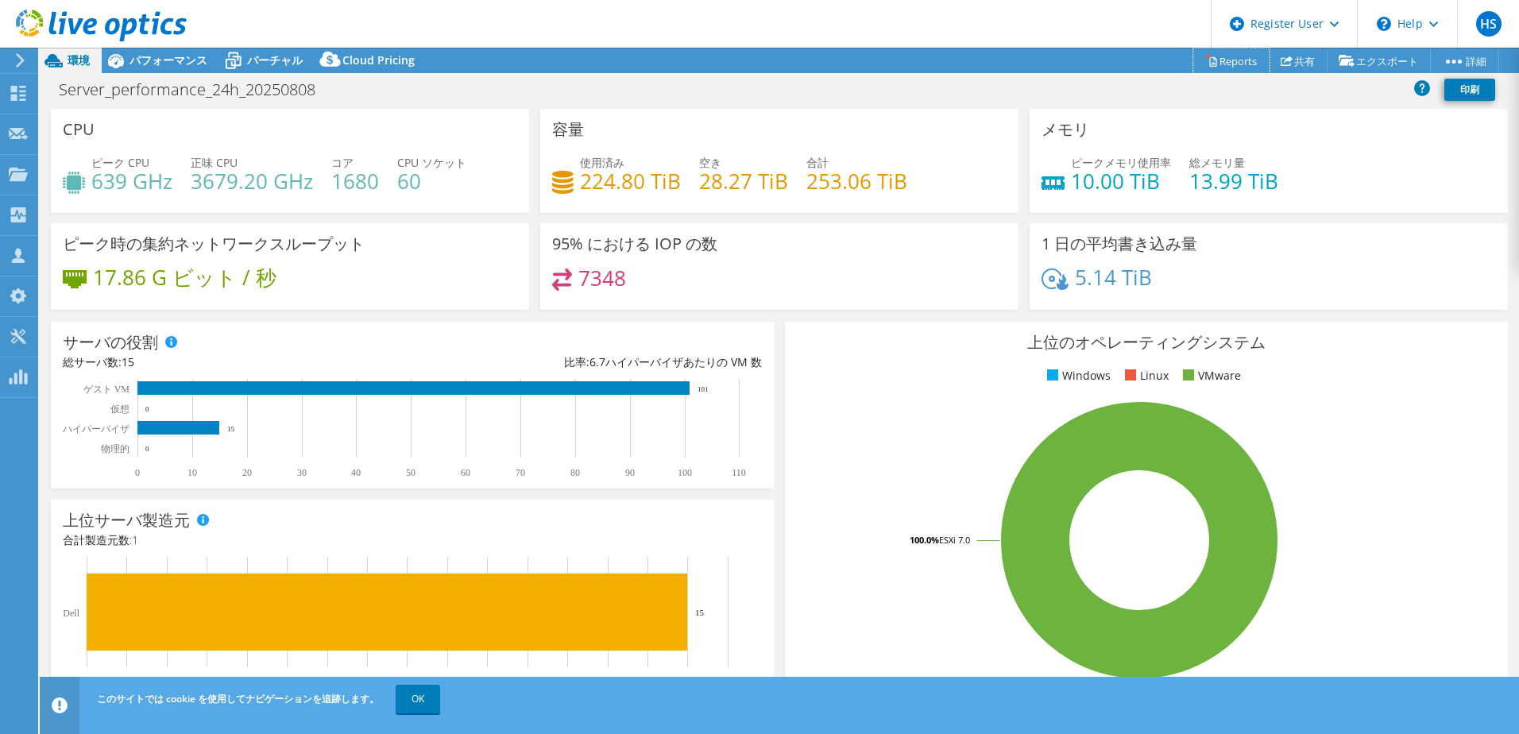
click at [1211, 71] on link "Reports" at bounding box center [1231, 60] width 76 height 25
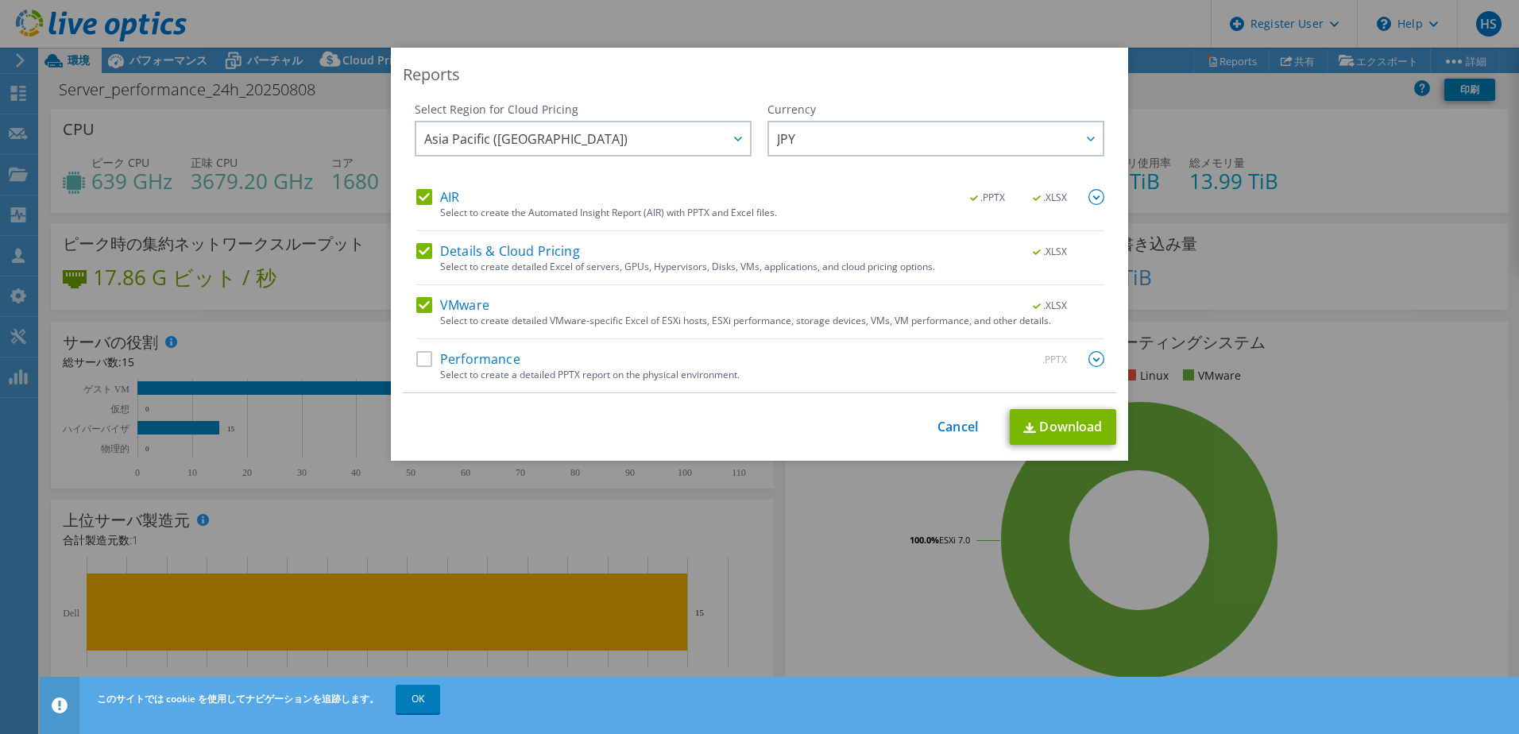
click at [417, 359] on label "Performance" at bounding box center [468, 359] width 104 height 16
click at [0, 0] on input "Performance" at bounding box center [0, 0] width 0 height 0
click at [1095, 361] on img at bounding box center [1096, 359] width 16 height 16
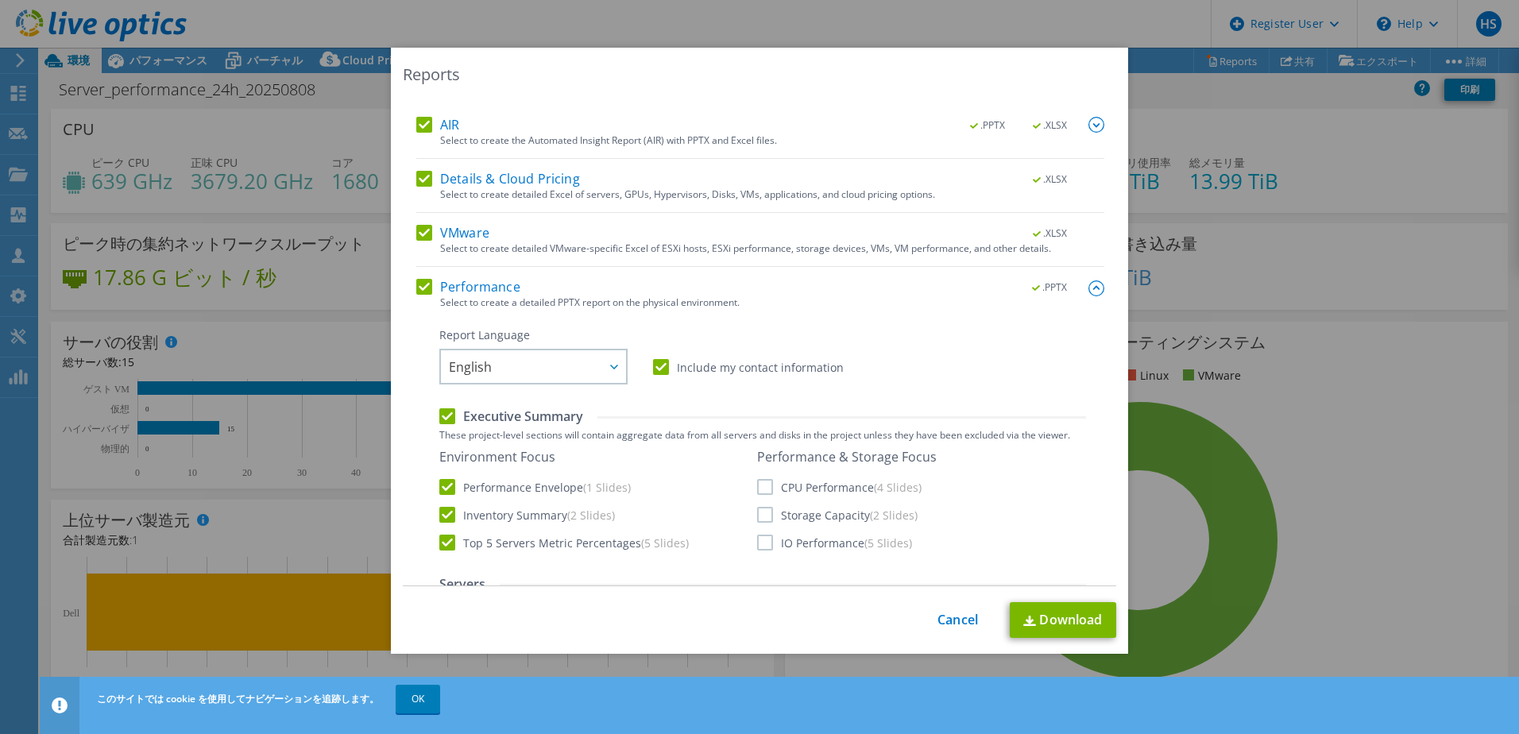
scroll to position [159, 0]
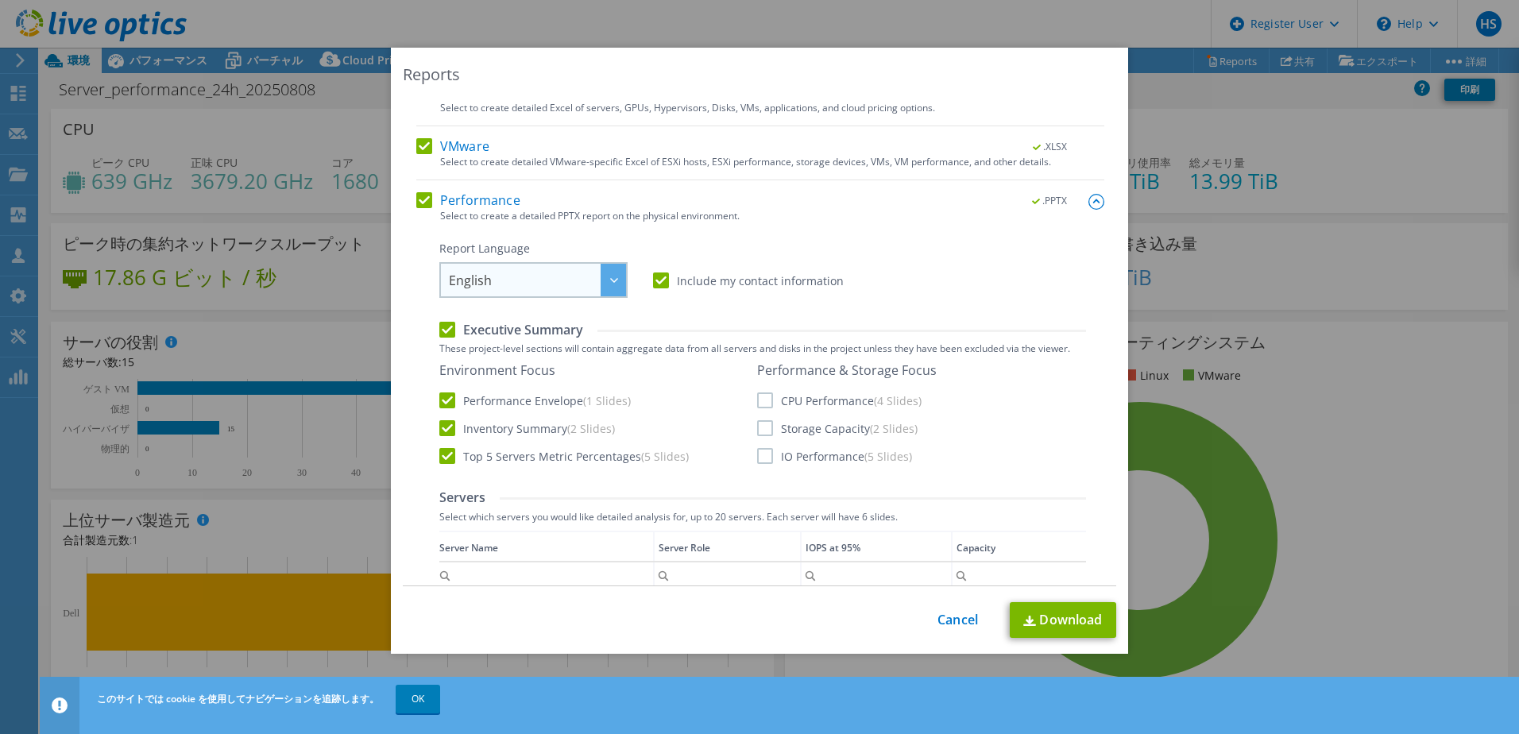
click at [547, 283] on span "English" at bounding box center [537, 280] width 177 height 33
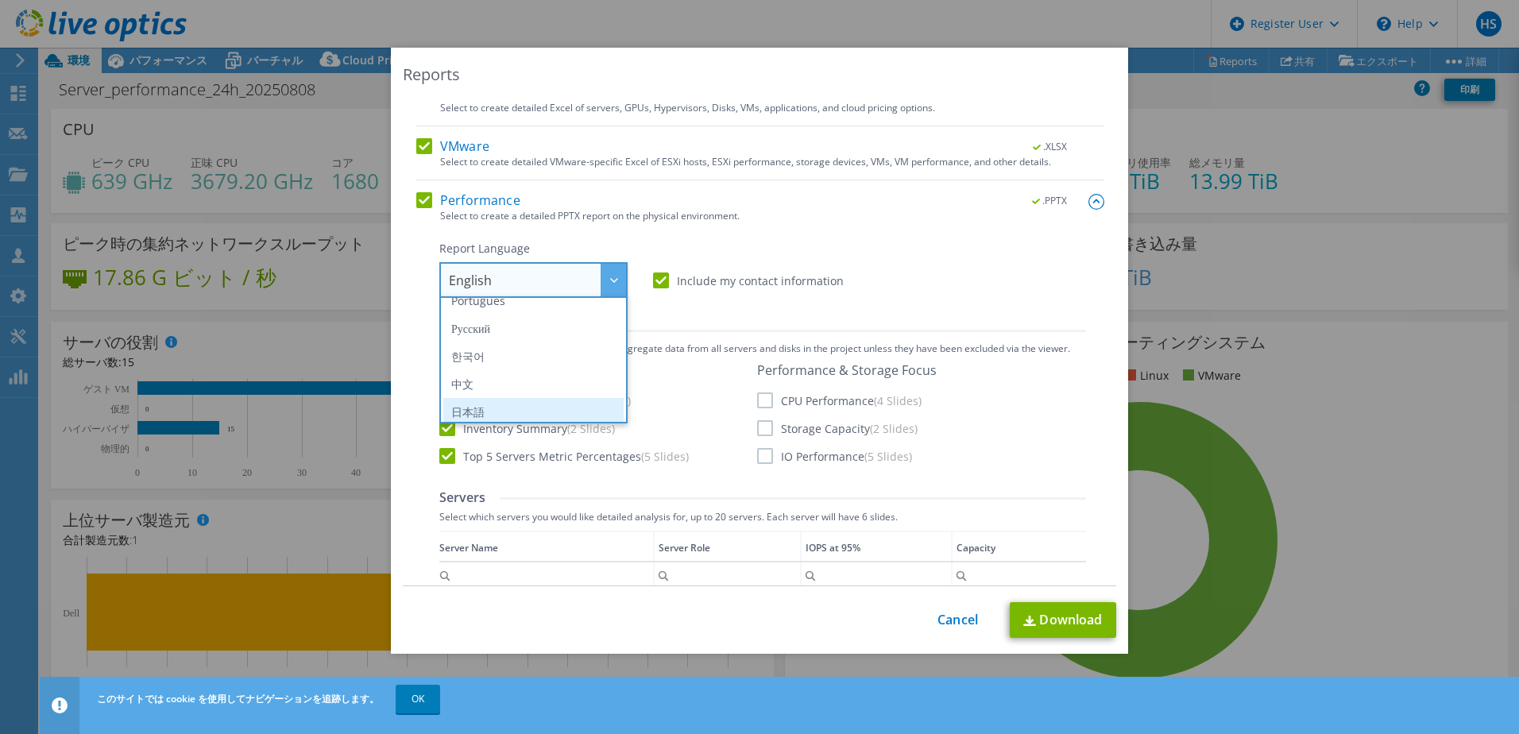
scroll to position [187, 0]
click at [486, 400] on li "日本語" at bounding box center [533, 406] width 180 height 28
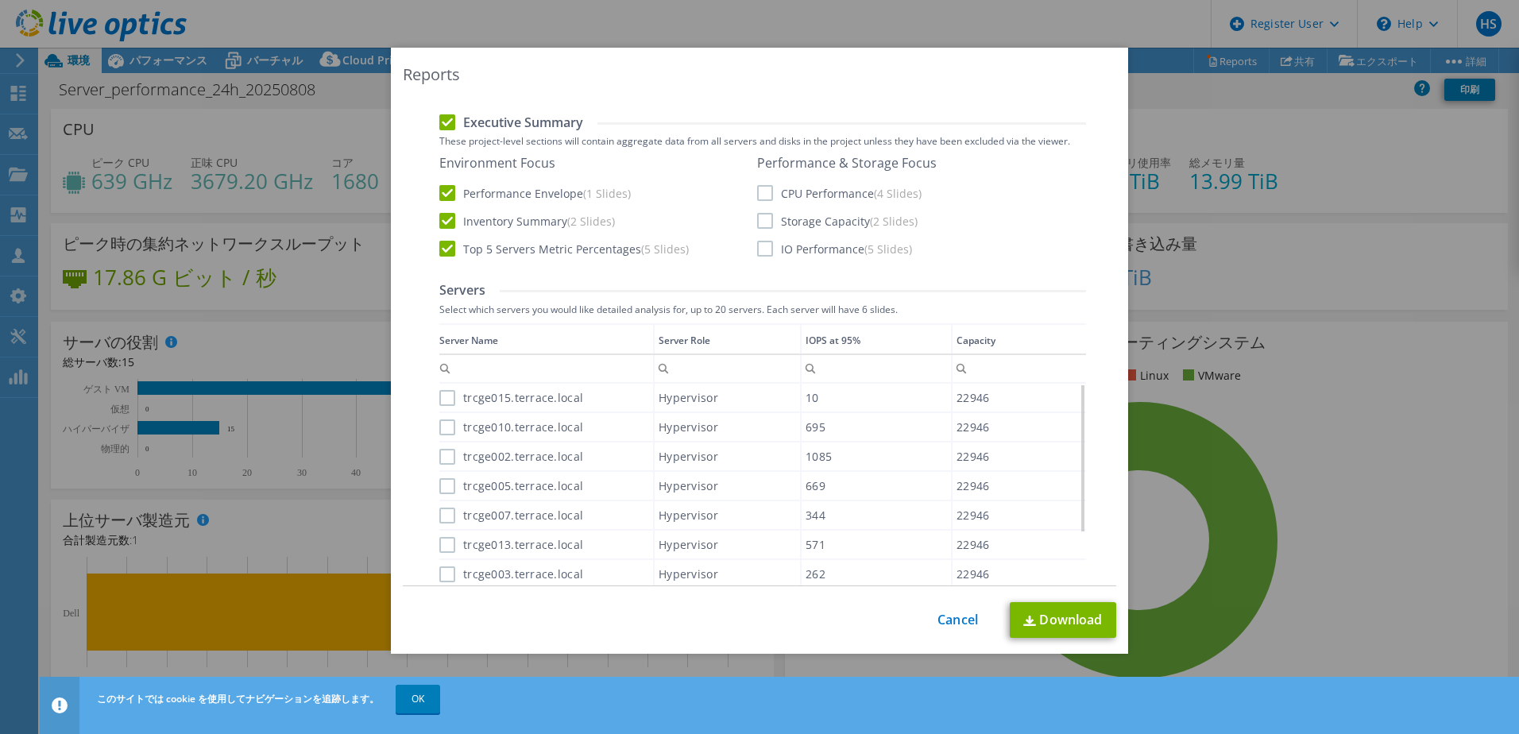
scroll to position [397, 0]
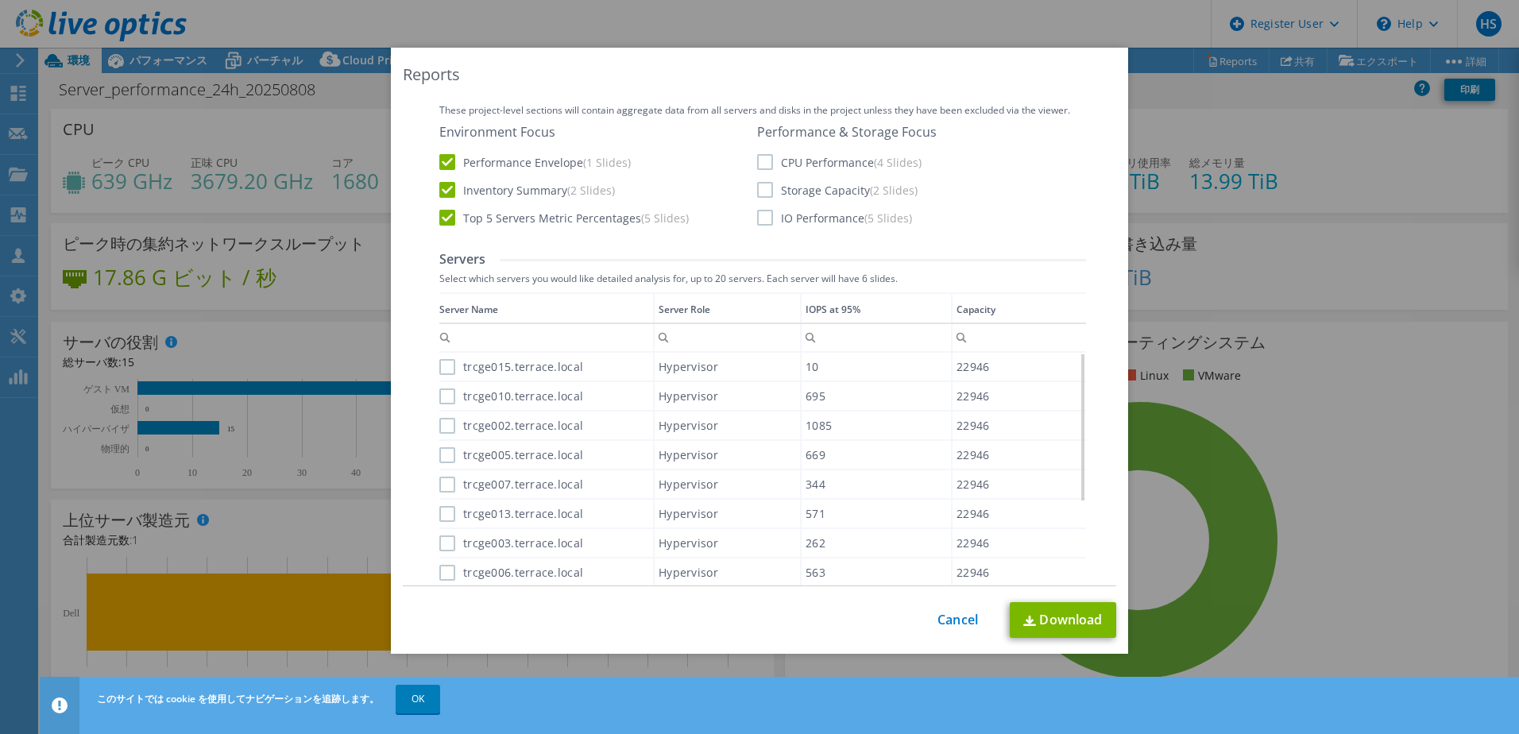
click at [445, 366] on label "trcge015.terrace.local" at bounding box center [511, 367] width 144 height 16
click at [0, 0] on input "trcge015.terrace.local" at bounding box center [0, 0] width 0 height 0
click at [446, 395] on label "trcge010.terrace.local" at bounding box center [511, 396] width 144 height 16
click at [0, 0] on input "trcge010.terrace.local" at bounding box center [0, 0] width 0 height 0
click at [441, 426] on label "trcge002.terrace.local" at bounding box center [511, 426] width 144 height 16
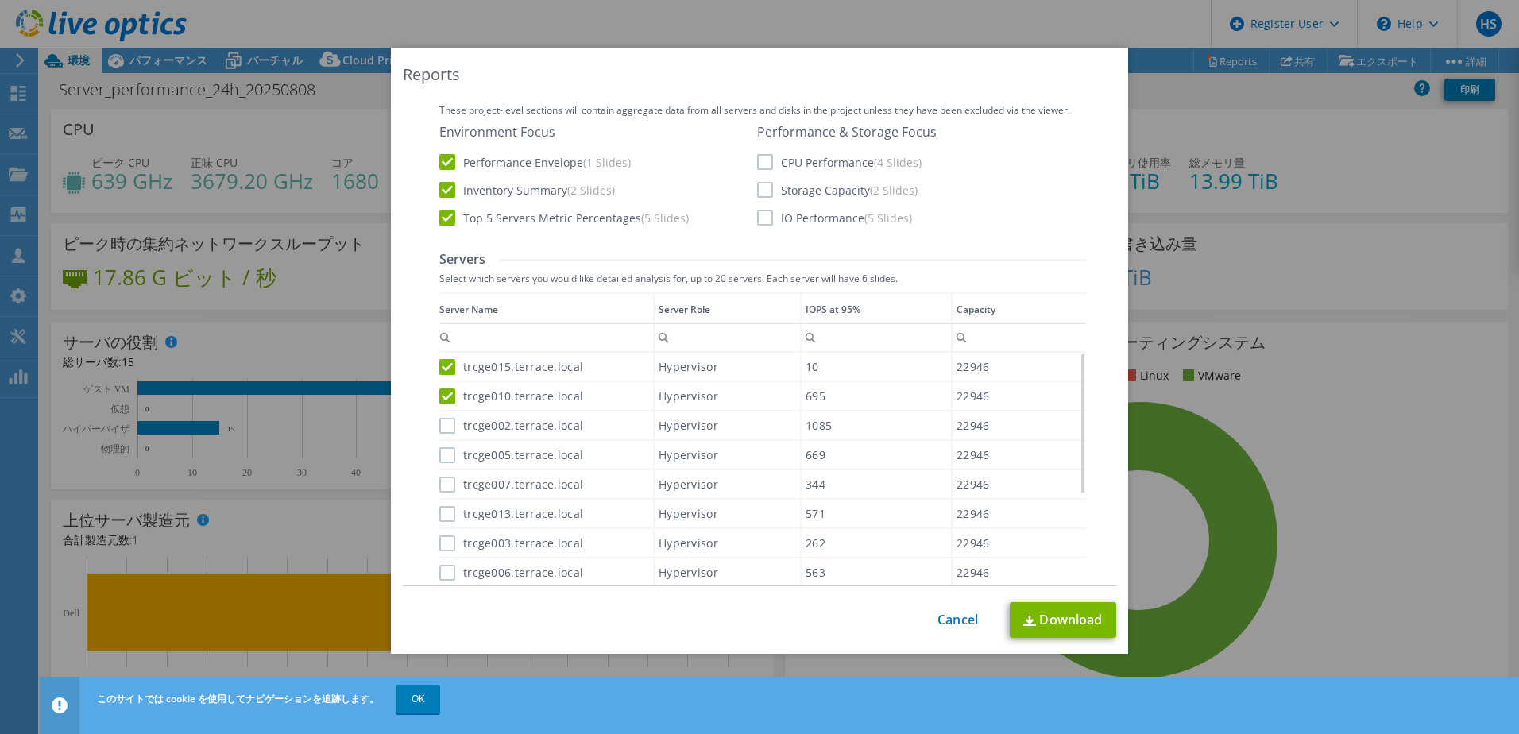
click at [0, 0] on input "trcge002.terrace.local" at bounding box center [0, 0] width 0 height 0
click at [440, 458] on label "trcge005.terrace.local" at bounding box center [511, 455] width 144 height 16
click at [0, 0] on input "trcge005.terrace.local" at bounding box center [0, 0] width 0 height 0
click at [439, 489] on label "trcge007.terrace.local" at bounding box center [511, 485] width 144 height 16
click at [0, 0] on input "trcge007.terrace.local" at bounding box center [0, 0] width 0 height 0
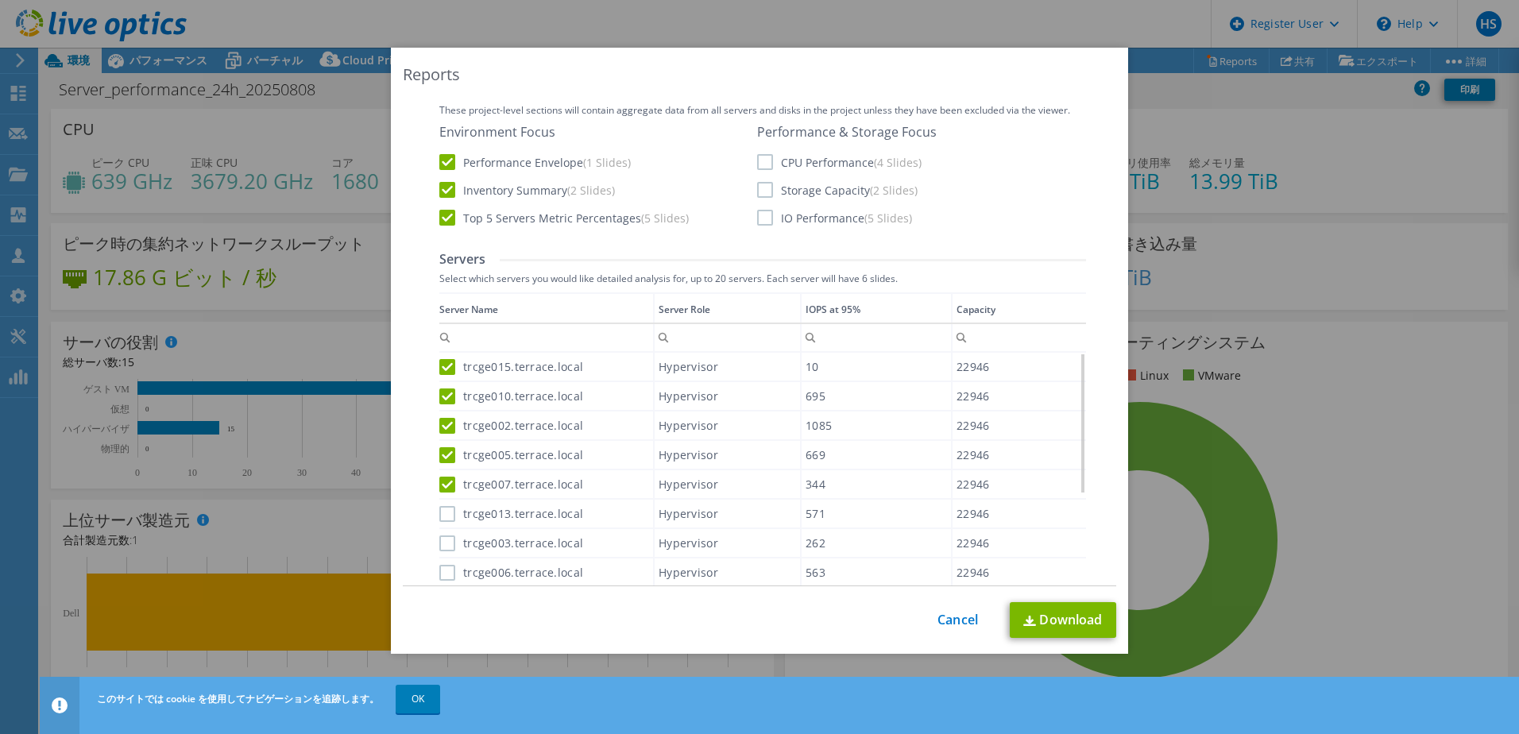
click at [442, 524] on div "trcge013.terrace.local" at bounding box center [546, 514] width 214 height 28
click at [441, 514] on label "trcge013.terrace.local" at bounding box center [511, 514] width 144 height 16
click at [0, 0] on input "trcge013.terrace.local" at bounding box center [0, 0] width 0 height 0
click at [440, 544] on label "trcge003.terrace.local" at bounding box center [511, 543] width 144 height 16
click at [0, 0] on input "trcge003.terrace.local" at bounding box center [0, 0] width 0 height 0
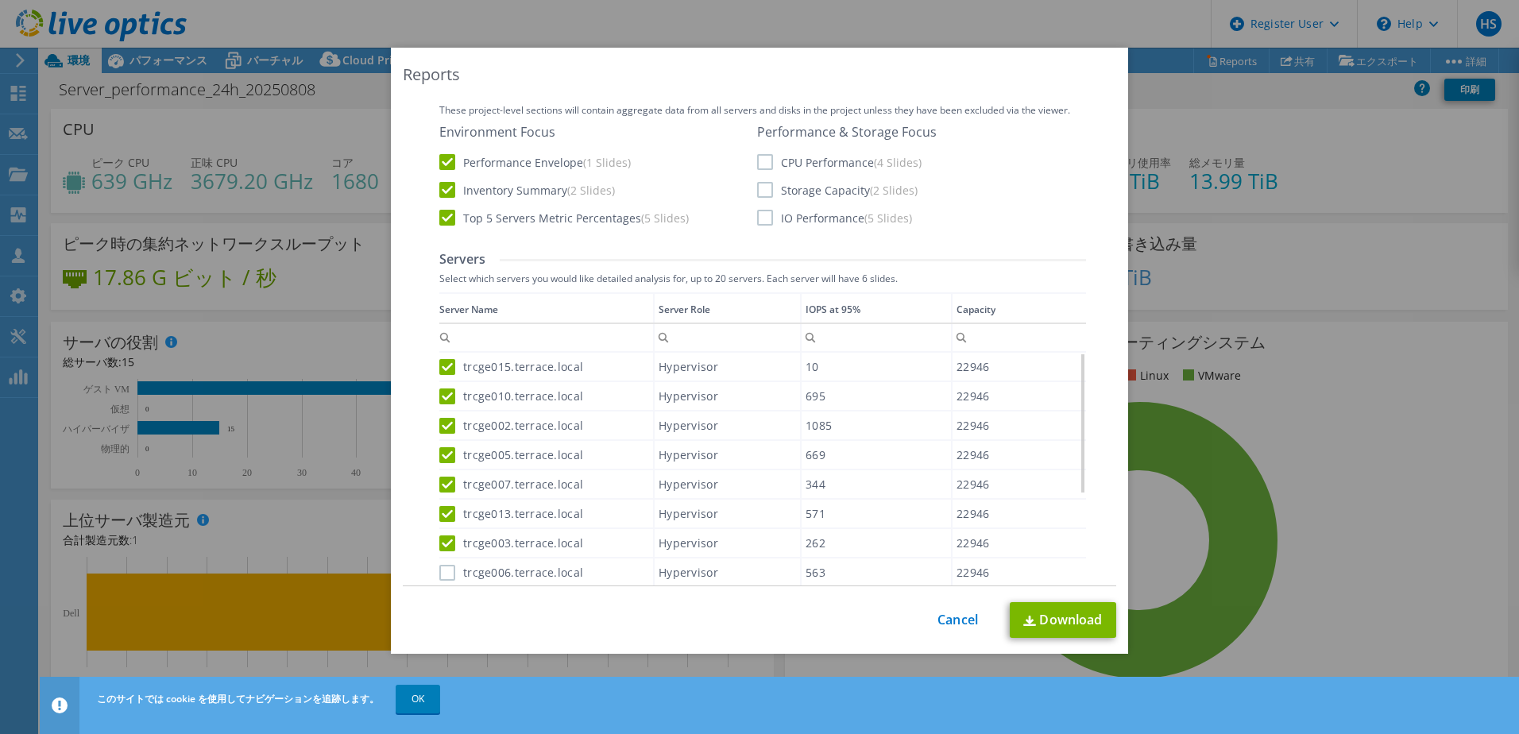
click at [439, 567] on label "trcge006.terrace.local" at bounding box center [511, 573] width 144 height 16
click at [0, 0] on input "trcge006.terrace.local" at bounding box center [0, 0] width 0 height 0
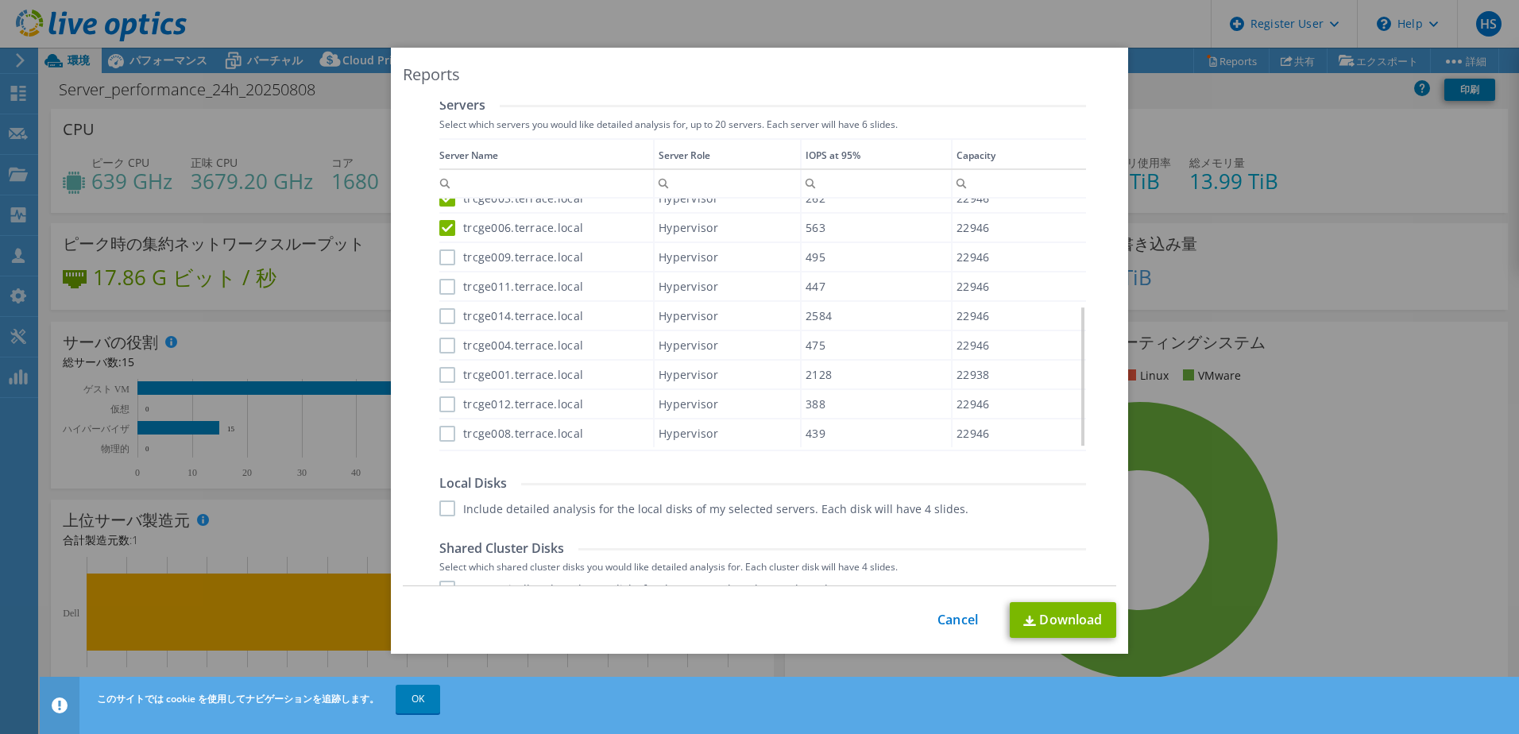
scroll to position [556, 0]
click at [442, 256] on label "trcge009.terrace.local" at bounding box center [511, 253] width 144 height 16
click at [0, 0] on input "trcge009.terrace.local" at bounding box center [0, 0] width 0 height 0
click at [440, 289] on label "trcge011.terrace.local" at bounding box center [511, 282] width 144 height 16
click at [0, 0] on input "trcge011.terrace.local" at bounding box center [0, 0] width 0 height 0
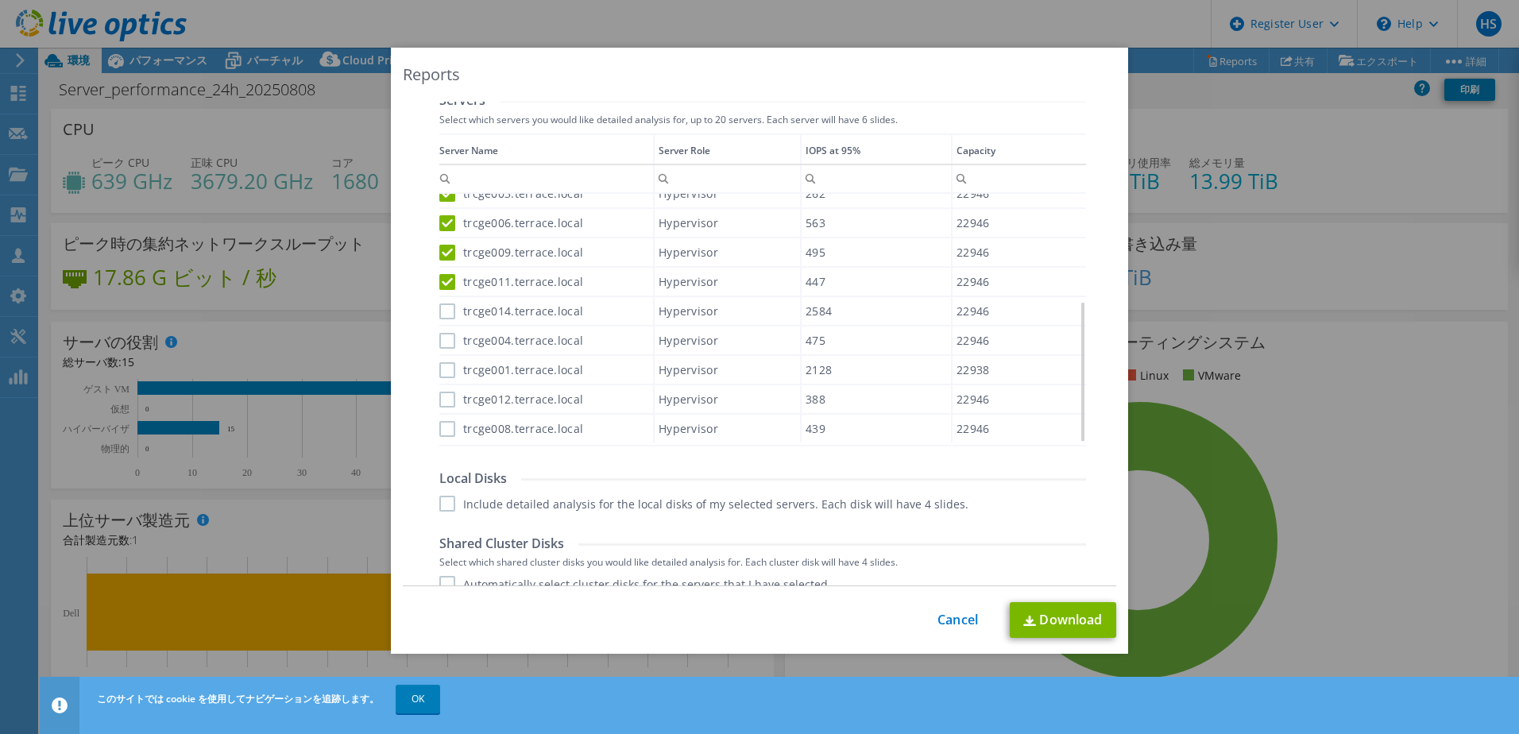
click at [440, 313] on label "trcge014.terrace.local" at bounding box center [511, 311] width 144 height 16
click at [0, 0] on input "trcge014.terrace.local" at bounding box center [0, 0] width 0 height 0
click at [440, 344] on label "trcge004.terrace.local" at bounding box center [511, 341] width 144 height 16
click at [0, 0] on input "trcge004.terrace.local" at bounding box center [0, 0] width 0 height 0
click at [442, 373] on label "trcge001.terrace.local" at bounding box center [511, 370] width 144 height 16
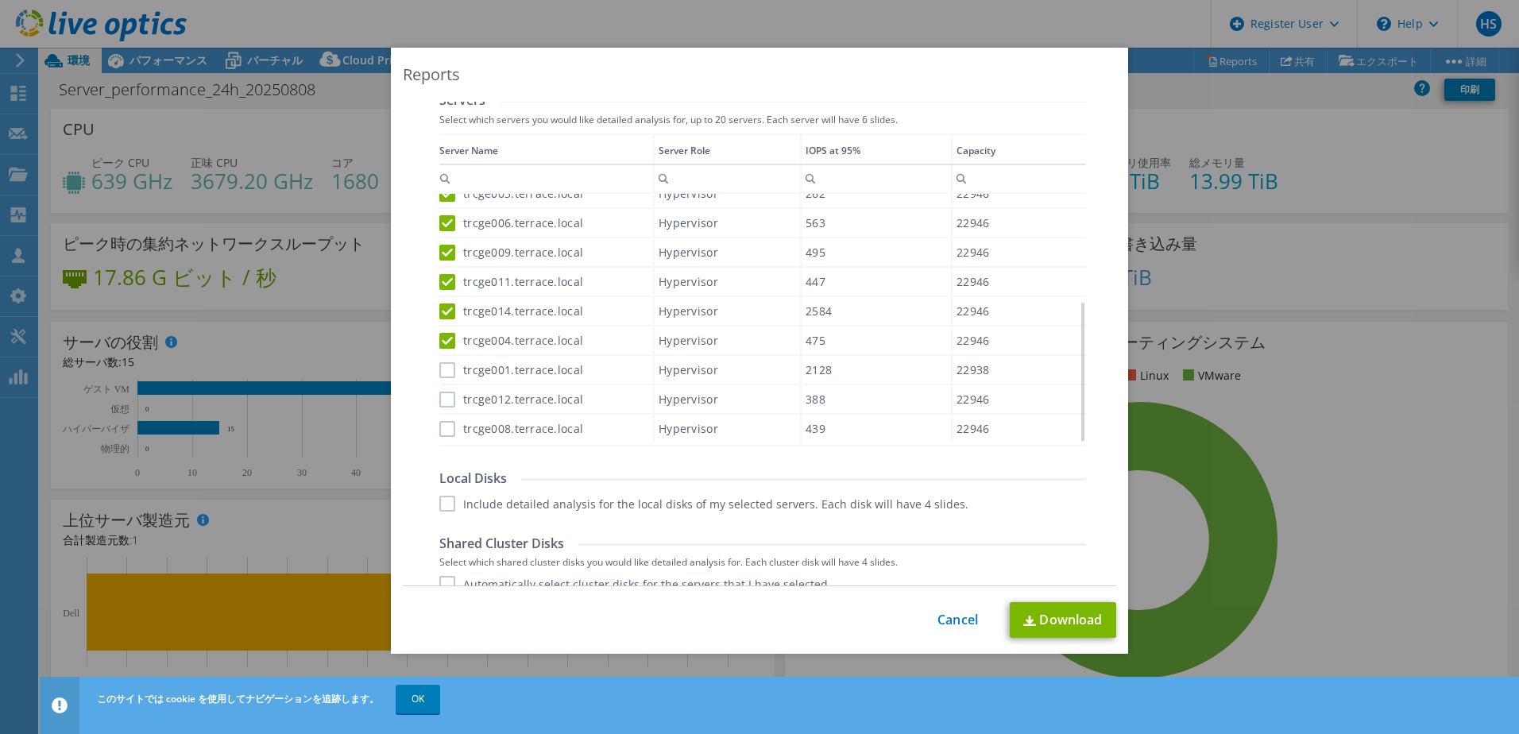
click at [0, 0] on input "trcge001.terrace.local" at bounding box center [0, 0] width 0 height 0
click at [442, 394] on label "trcge012.terrace.local" at bounding box center [511, 400] width 144 height 16
click at [0, 0] on input "trcge012.terrace.local" at bounding box center [0, 0] width 0 height 0
click at [441, 427] on label "trcge008.terrace.local" at bounding box center [511, 429] width 144 height 16
click at [0, 0] on input "trcge008.terrace.local" at bounding box center [0, 0] width 0 height 0
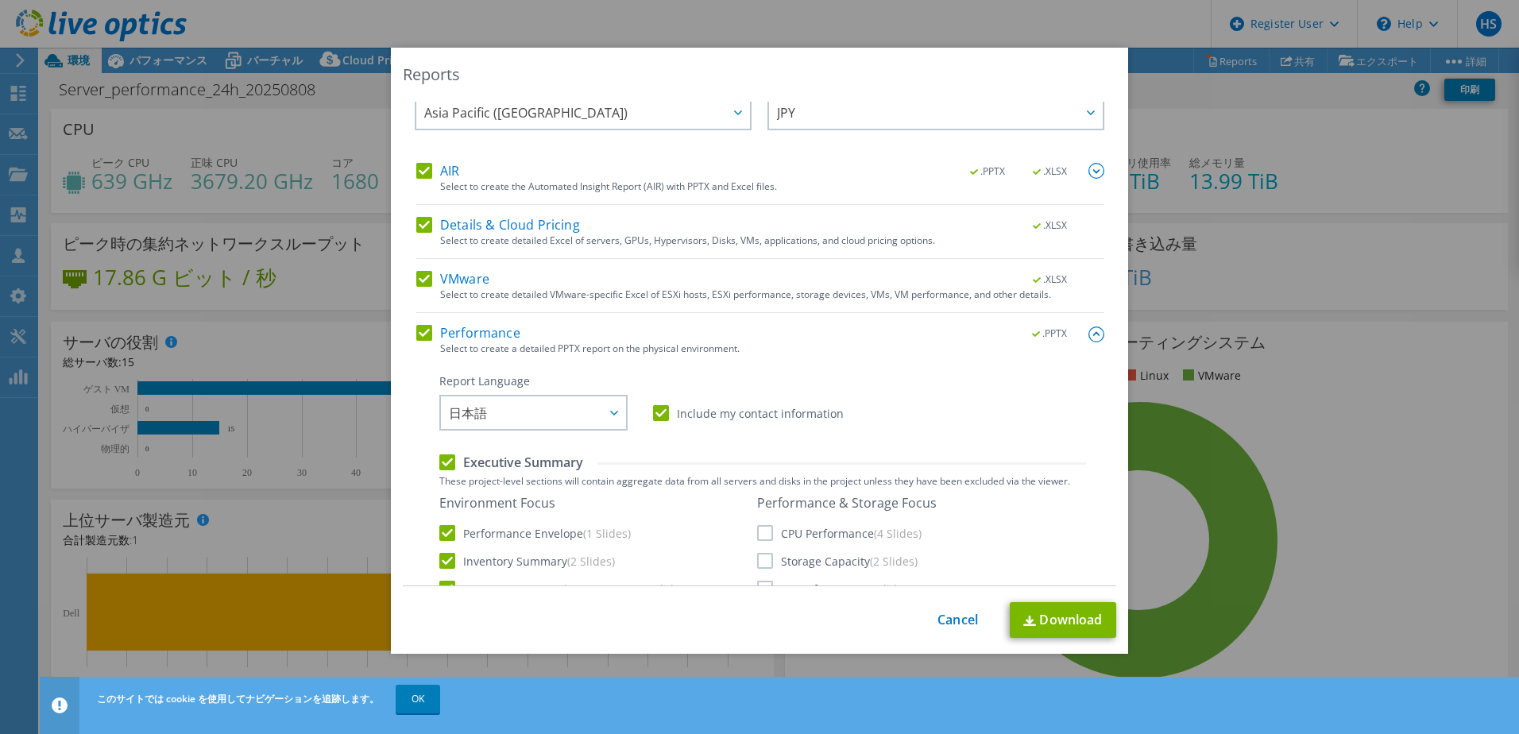
scroll to position [0, 0]
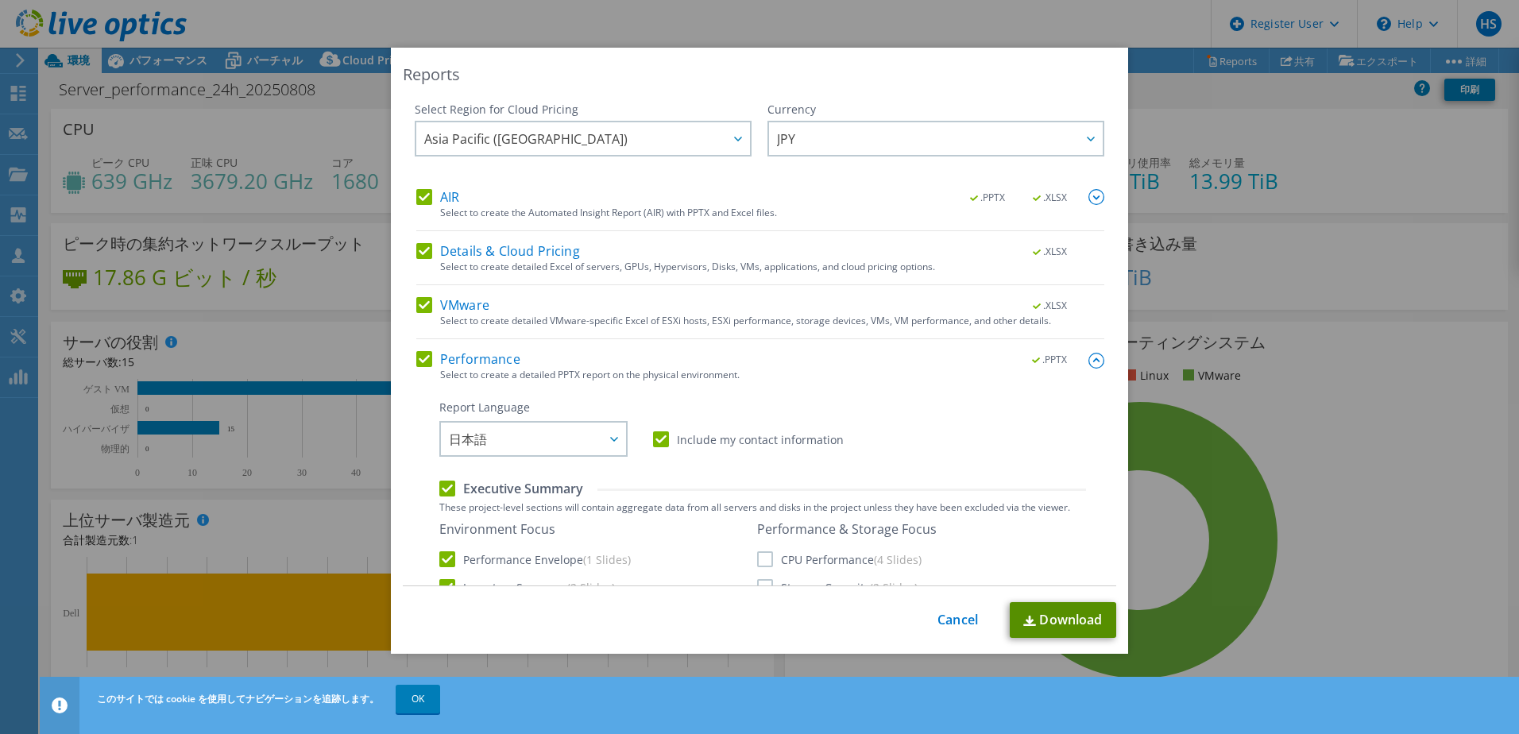
click at [1045, 606] on link "Download" at bounding box center [1063, 620] width 106 height 36
